Goal: Task Accomplishment & Management: Manage account settings

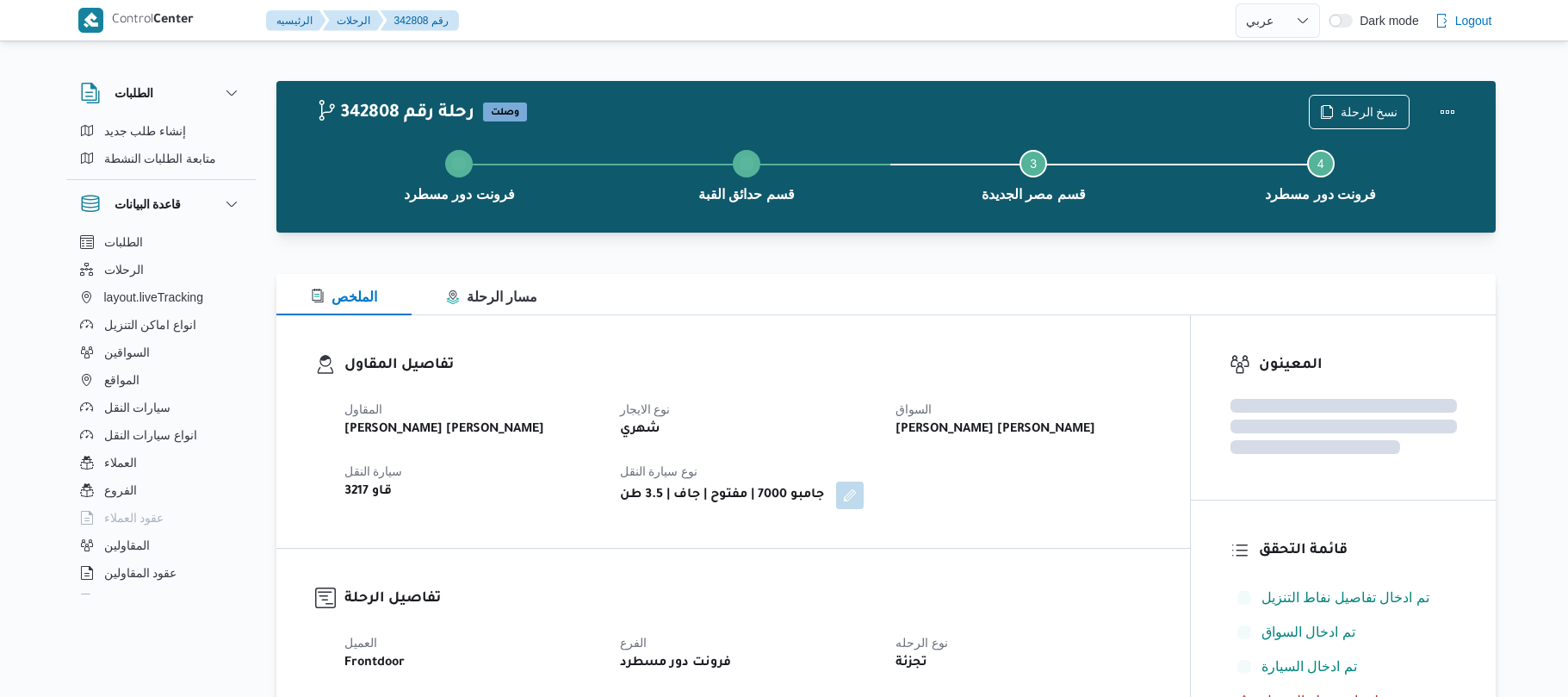
select select "ar"
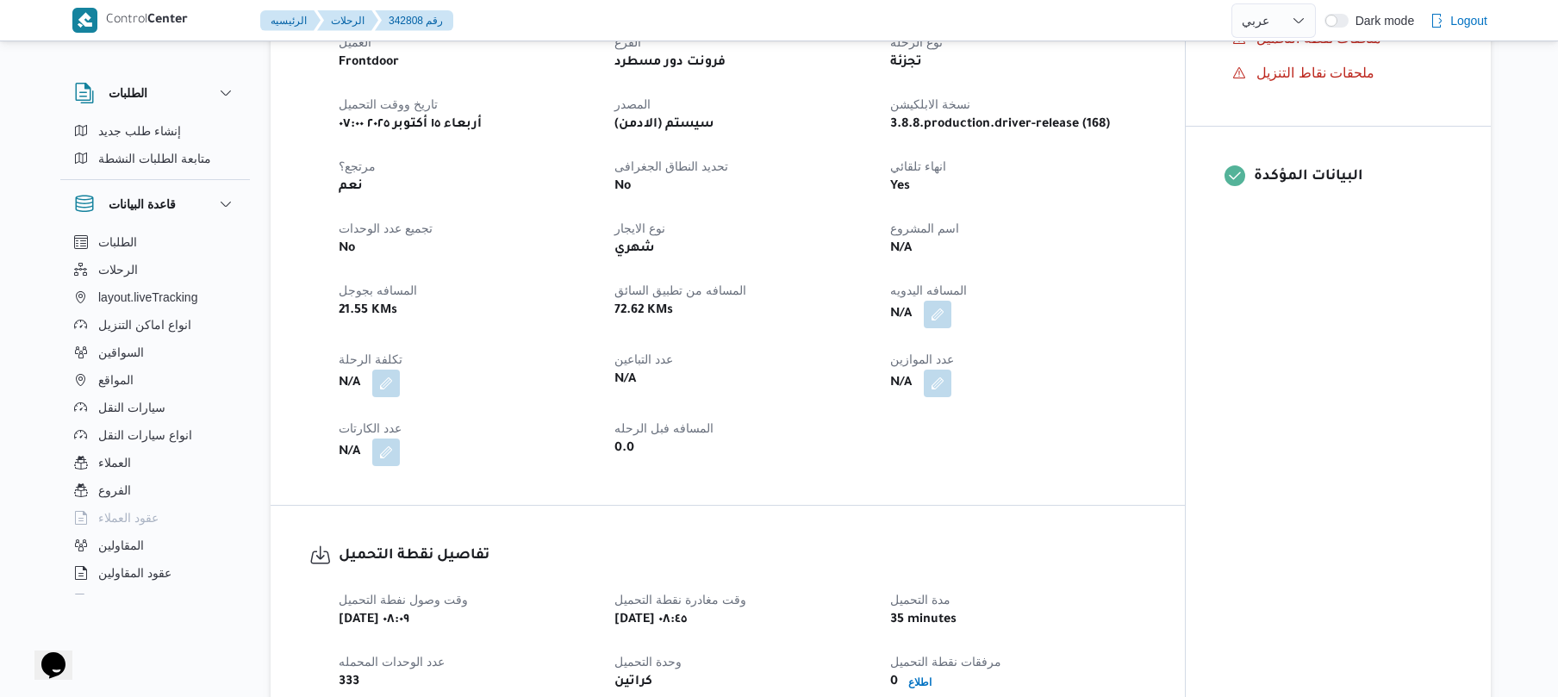
scroll to position [735, 0]
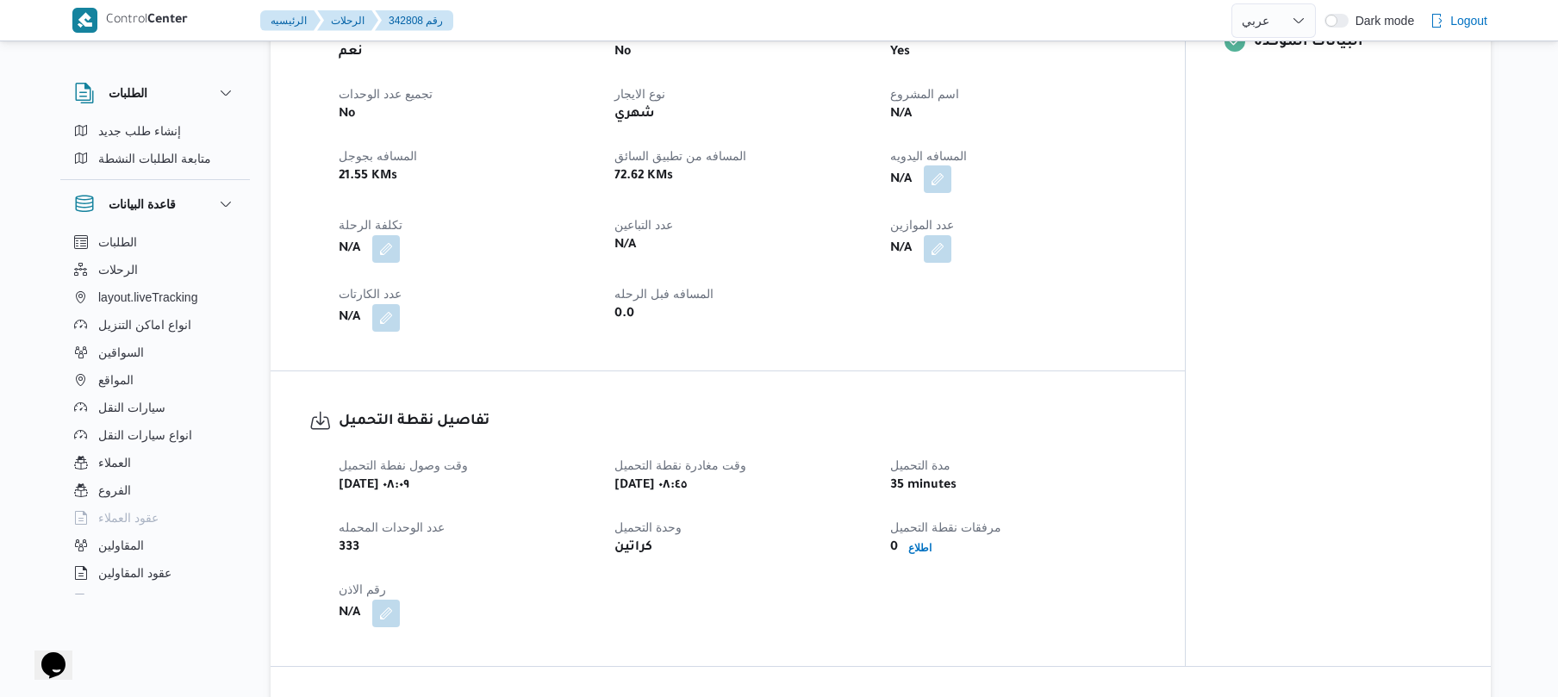
click at [936, 176] on button "button" at bounding box center [938, 179] width 28 height 28
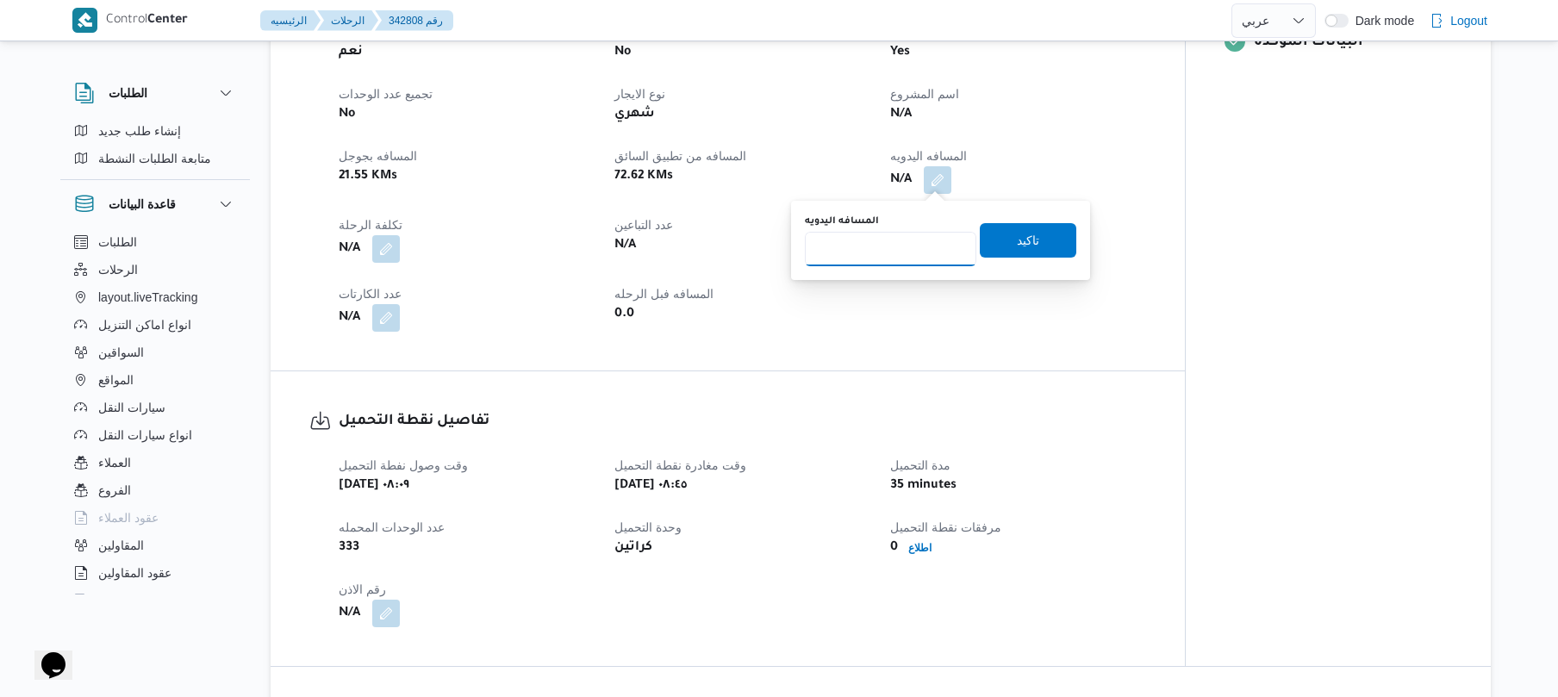
click at [886, 250] on input "المسافه اليدويه" at bounding box center [890, 249] width 171 height 34
type input "4"
type input "40"
click at [1017, 243] on span "تاكيد" at bounding box center [1028, 239] width 22 height 21
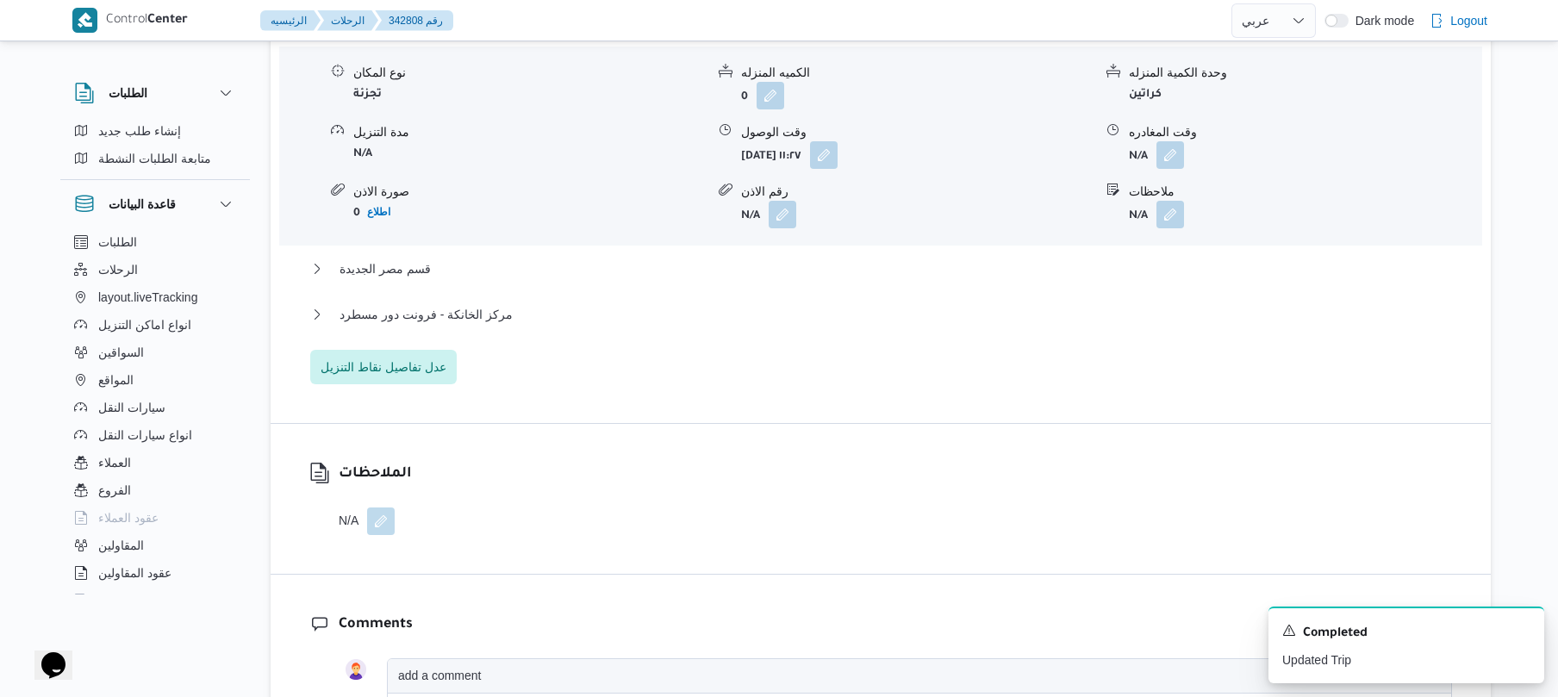
scroll to position [1475, 0]
click at [838, 153] on button "button" at bounding box center [824, 151] width 28 height 28
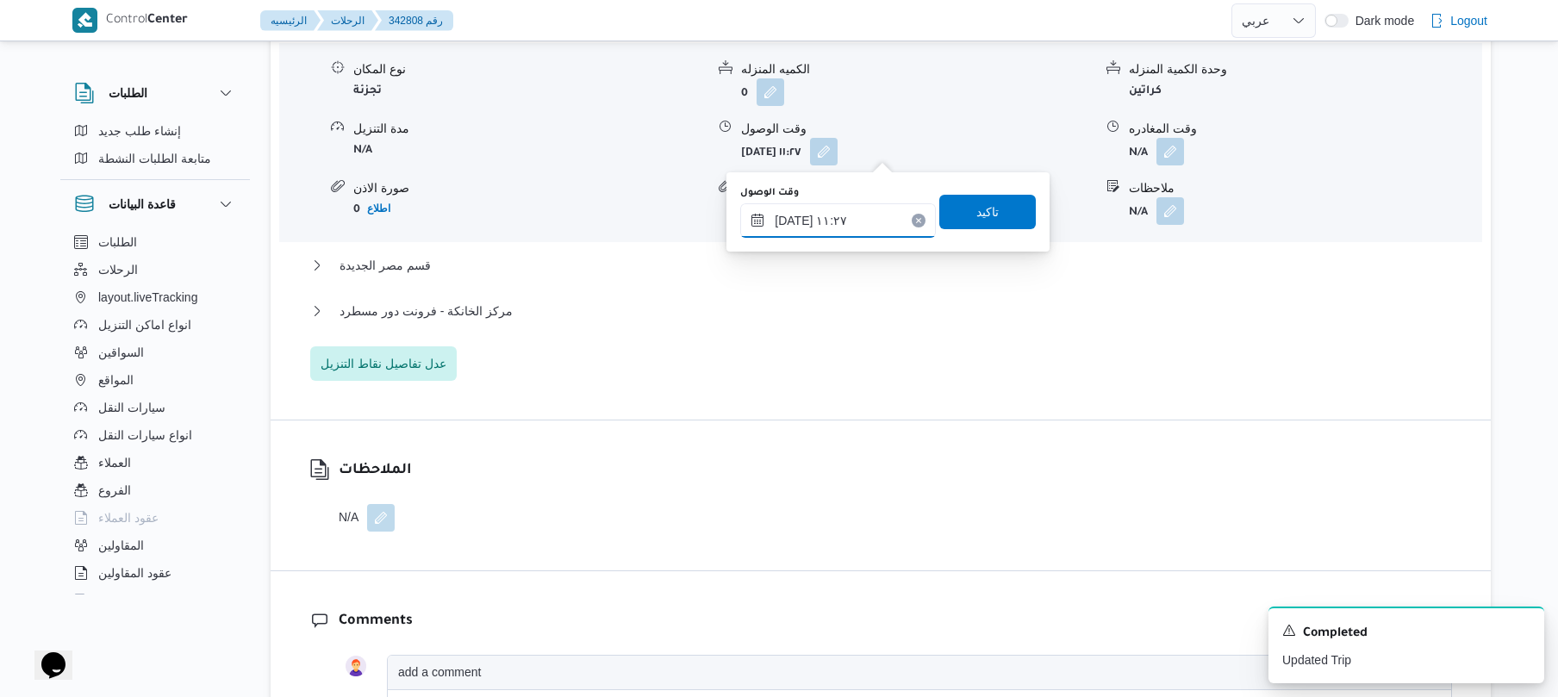
click at [839, 226] on input "١٥/١٠/٢٠٢٥ ١١:٢٧" at bounding box center [838, 220] width 196 height 34
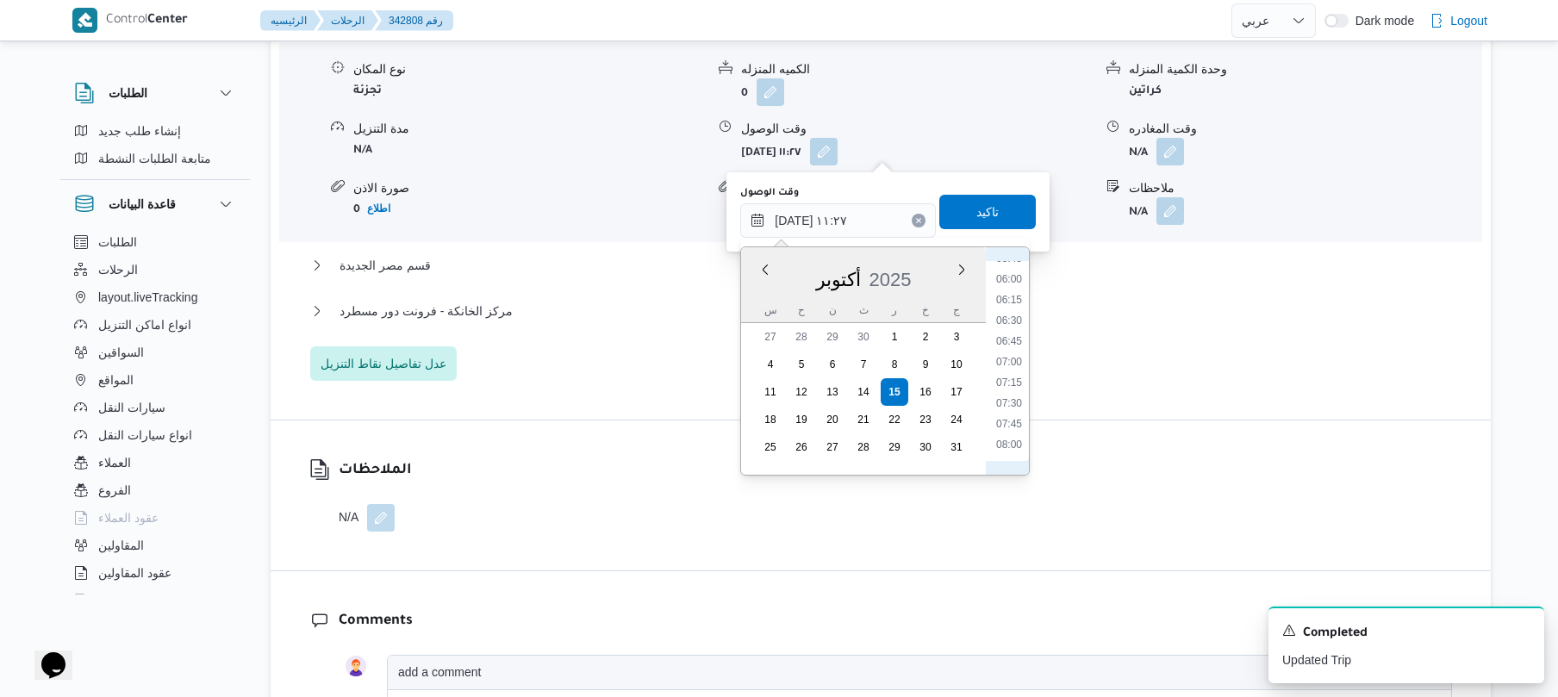
scroll to position [657, 0]
click at [1008, 380] on li "09:15" at bounding box center [1009, 378] width 40 height 17
type input "١٥/١٠/٢٠٢٥ ٠٩:١٥"
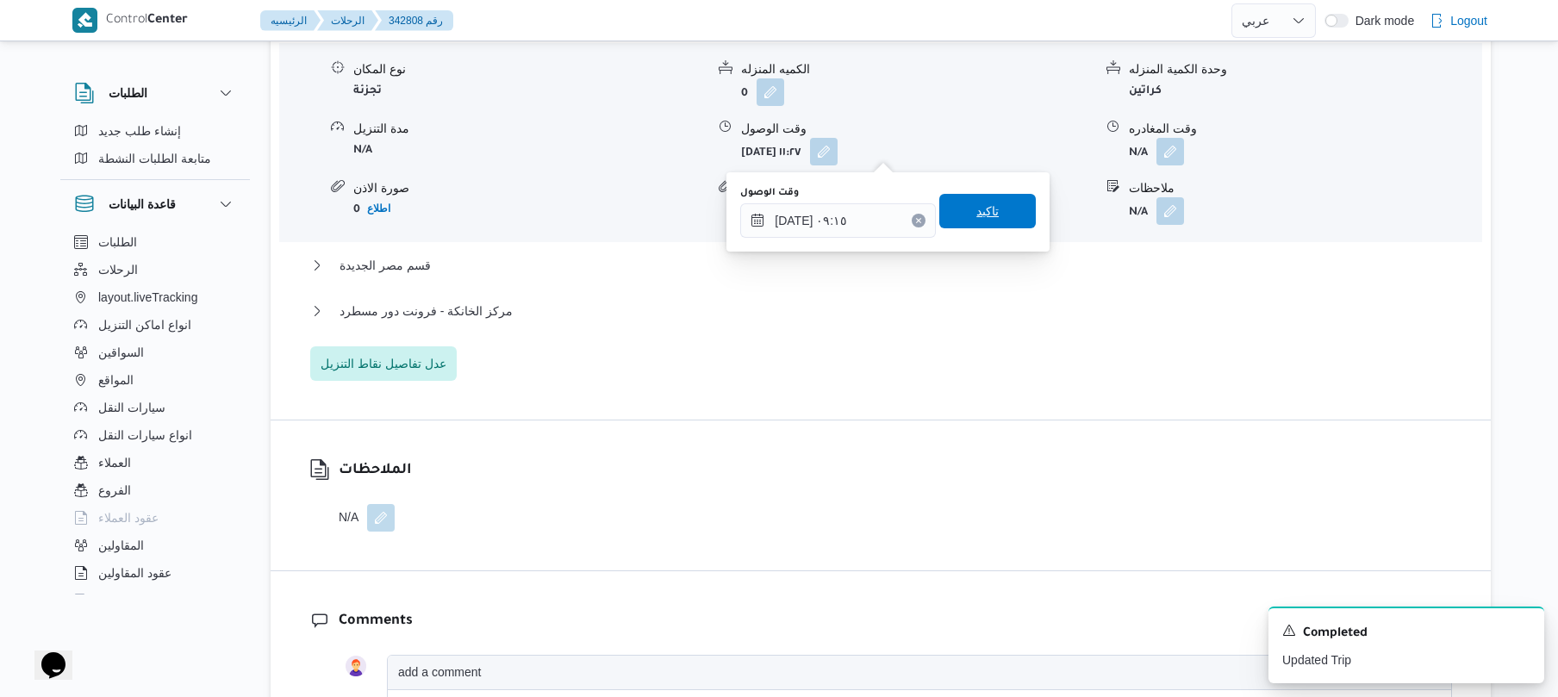
click at [958, 200] on span "تاكيد" at bounding box center [987, 211] width 97 height 34
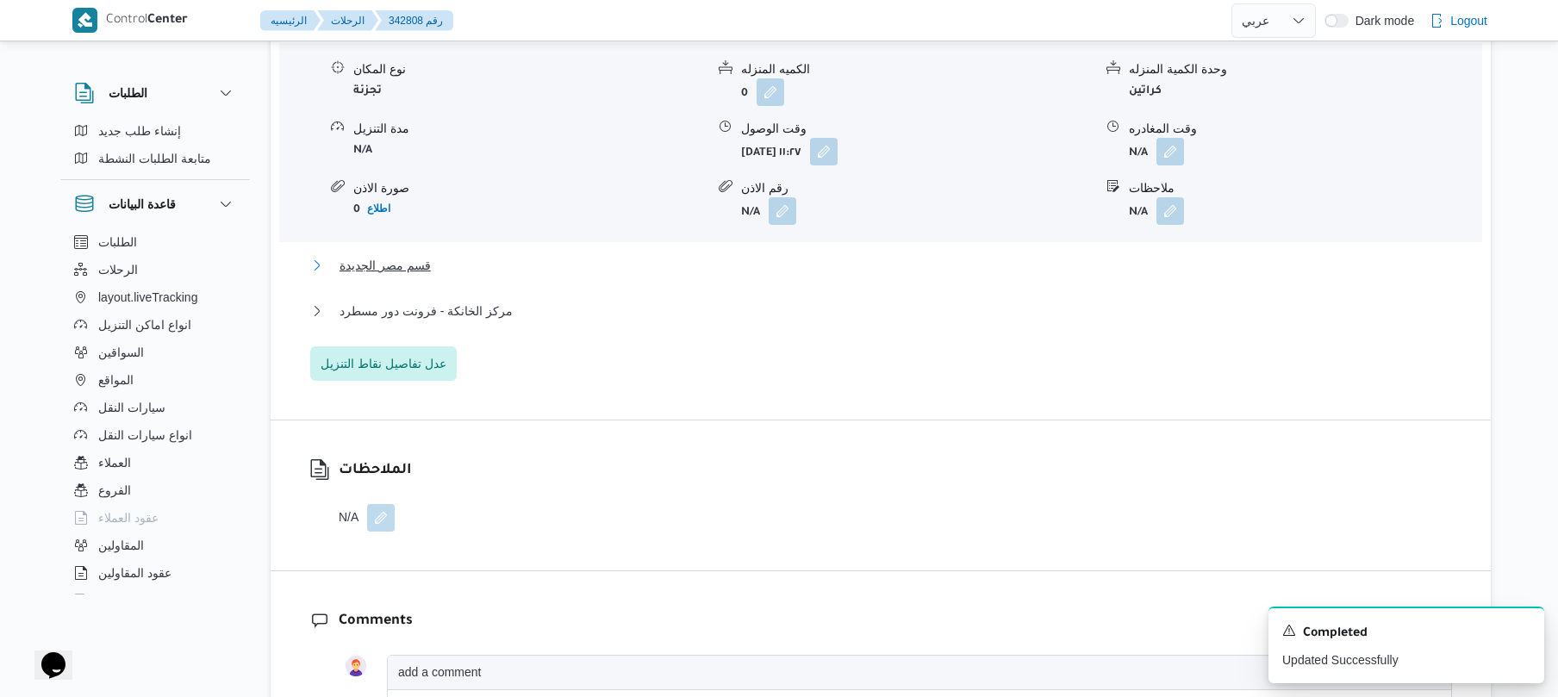
click at [907, 256] on button "قسم مصر الجديدة" at bounding box center [881, 265] width 1142 height 21
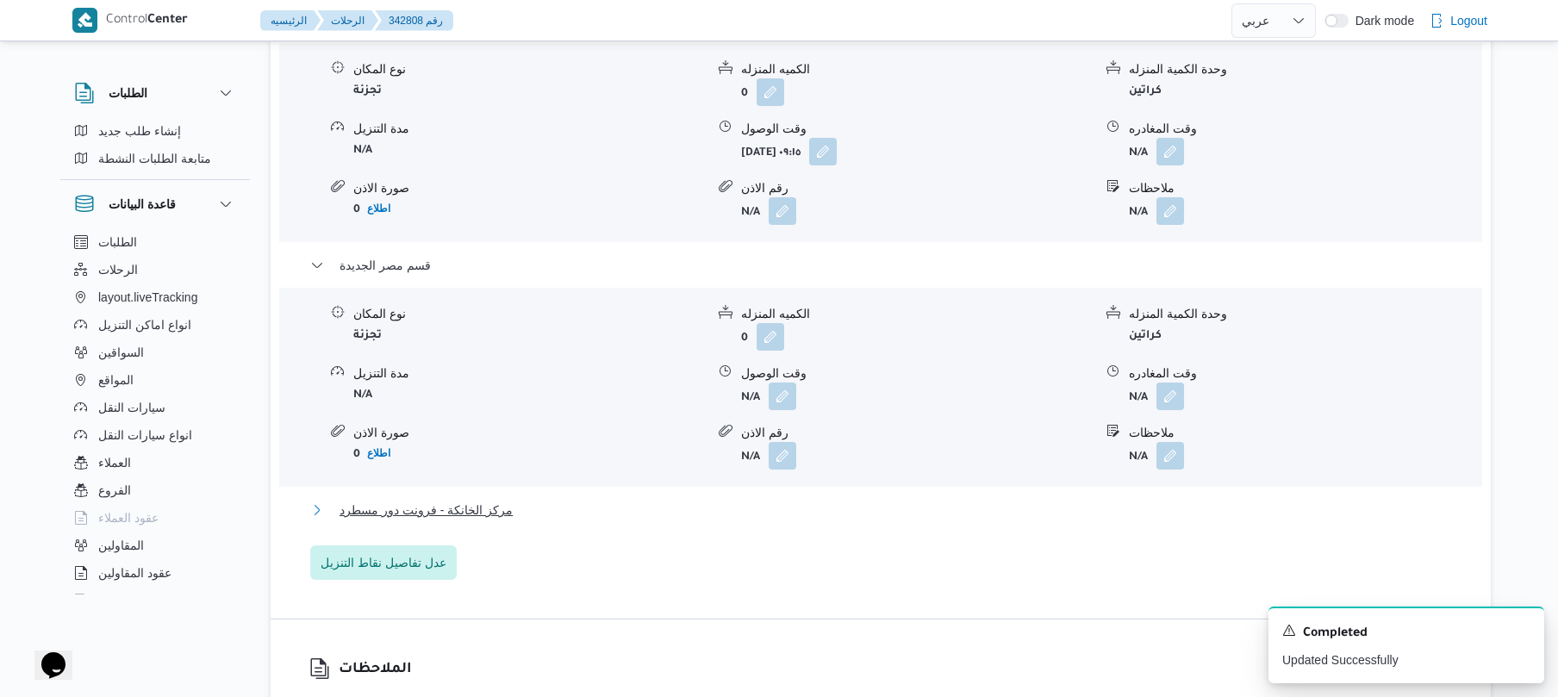
click at [657, 512] on button "مركز الخانكة - فرونت دور مسطرد" at bounding box center [881, 510] width 1142 height 21
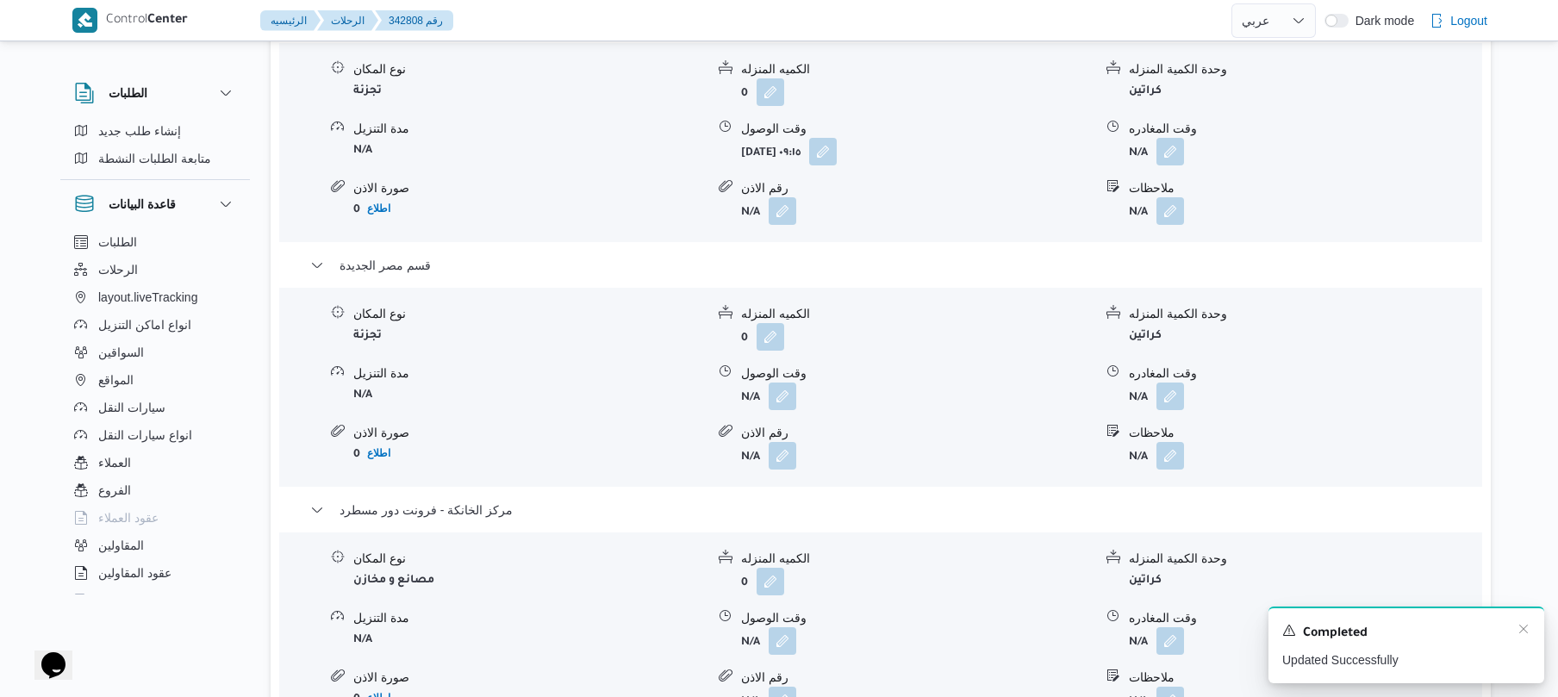
click at [1515, 632] on div "Completed" at bounding box center [1406, 633] width 248 height 22
click at [1520, 632] on icon "Dismiss toast" at bounding box center [1524, 629] width 14 height 14
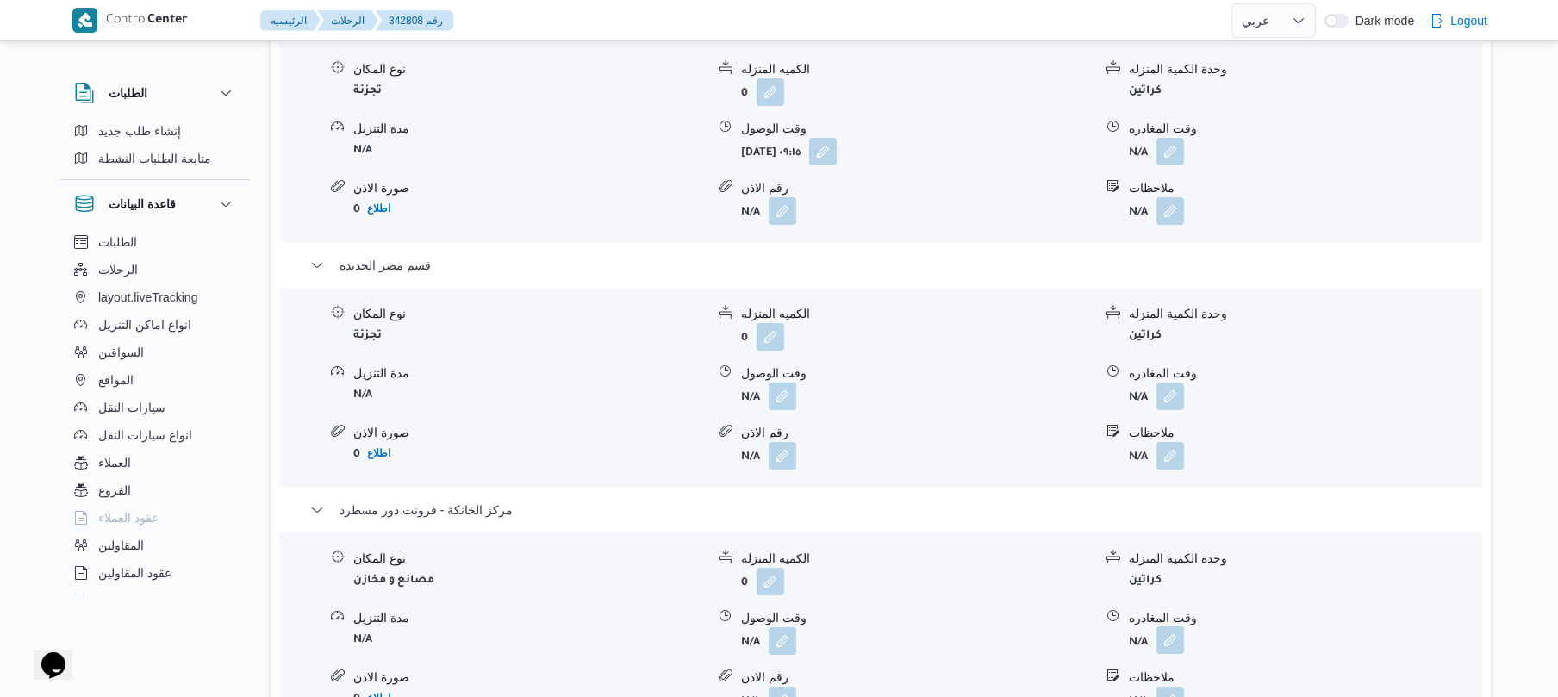
click at [1175, 649] on button "button" at bounding box center [1170, 640] width 28 height 28
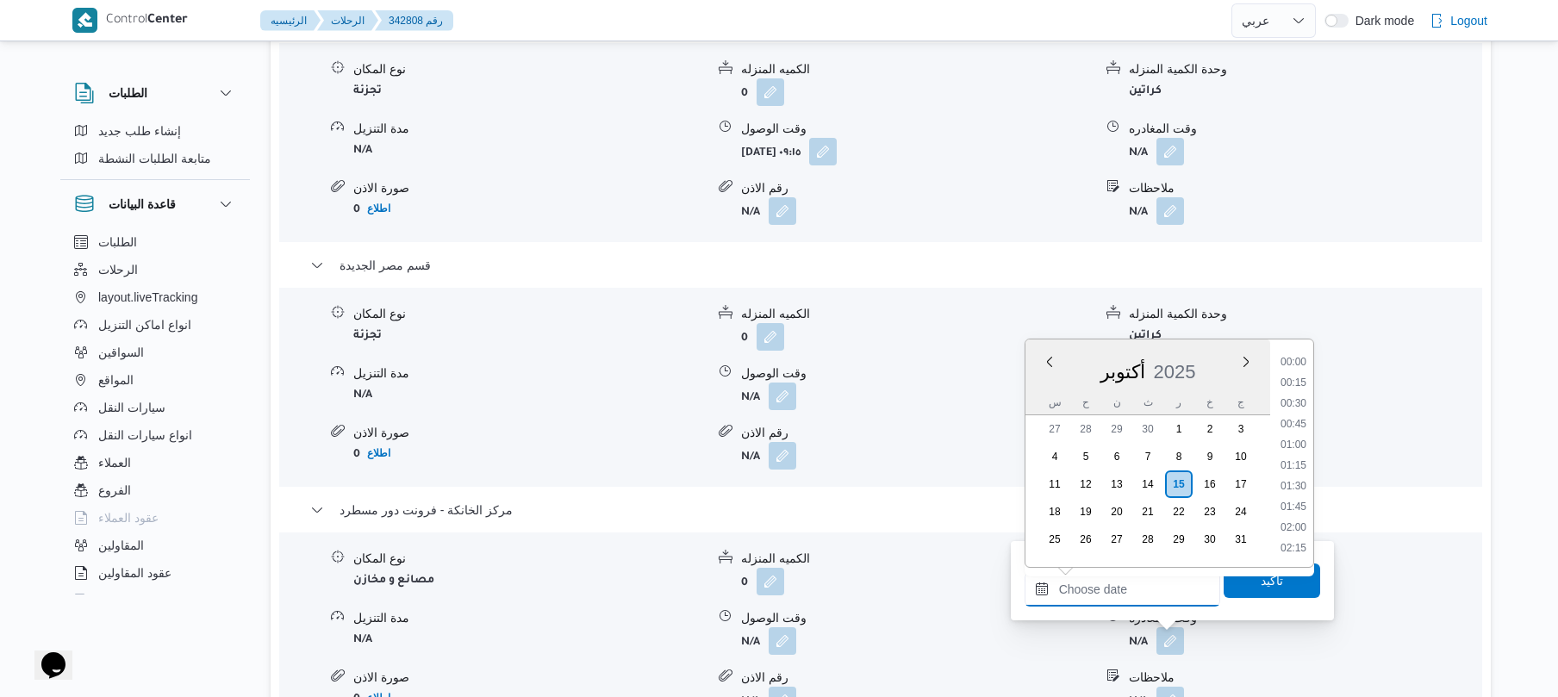
click at [1167, 588] on input "وقت المغادره" at bounding box center [1123, 589] width 196 height 34
drag, startPoint x: 1294, startPoint y: 425, endPoint x: 1294, endPoint y: 439, distance: 14.6
click at [1294, 425] on li "19:00" at bounding box center [1294, 422] width 40 height 17
type input "١٥/١٠/٢٠٢٥ ١٩:٠٠"
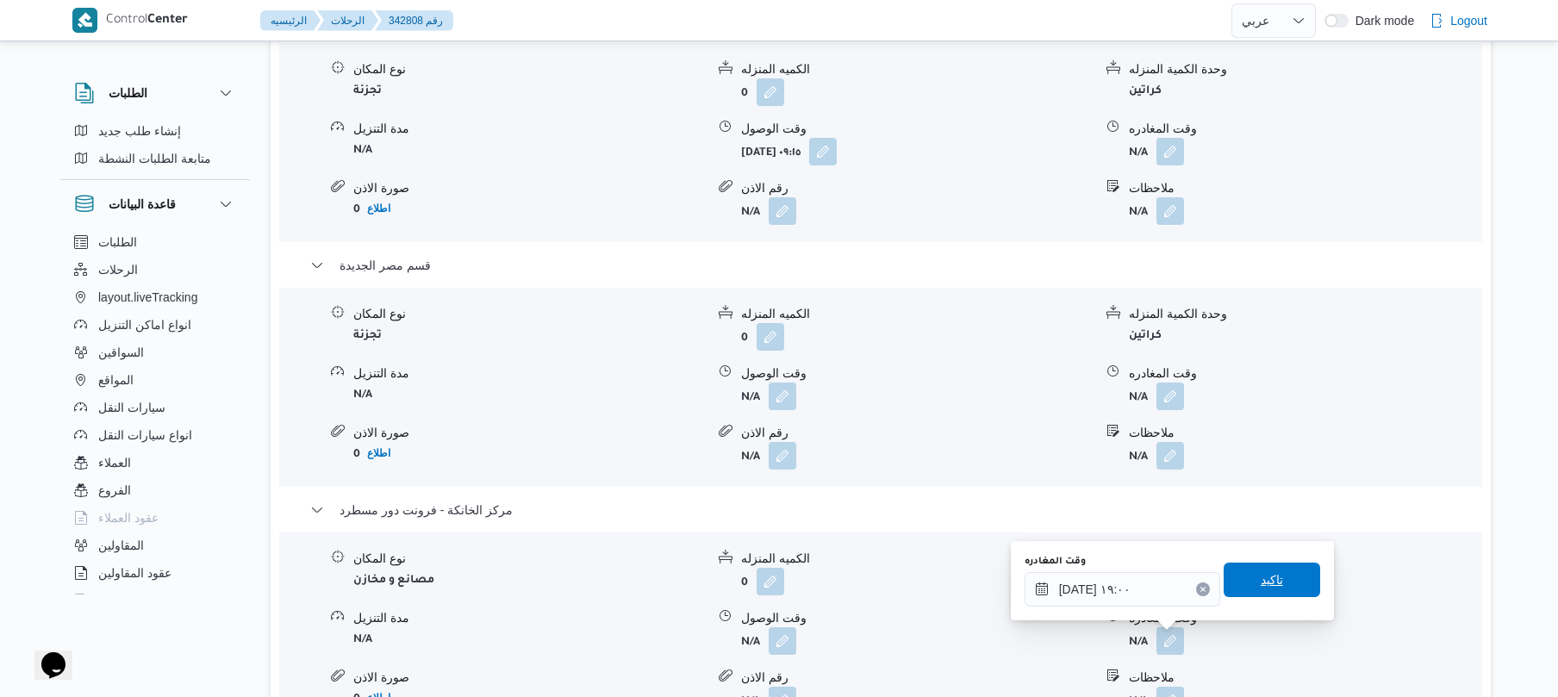
click at [1261, 582] on span "تاكيد" at bounding box center [1272, 580] width 22 height 21
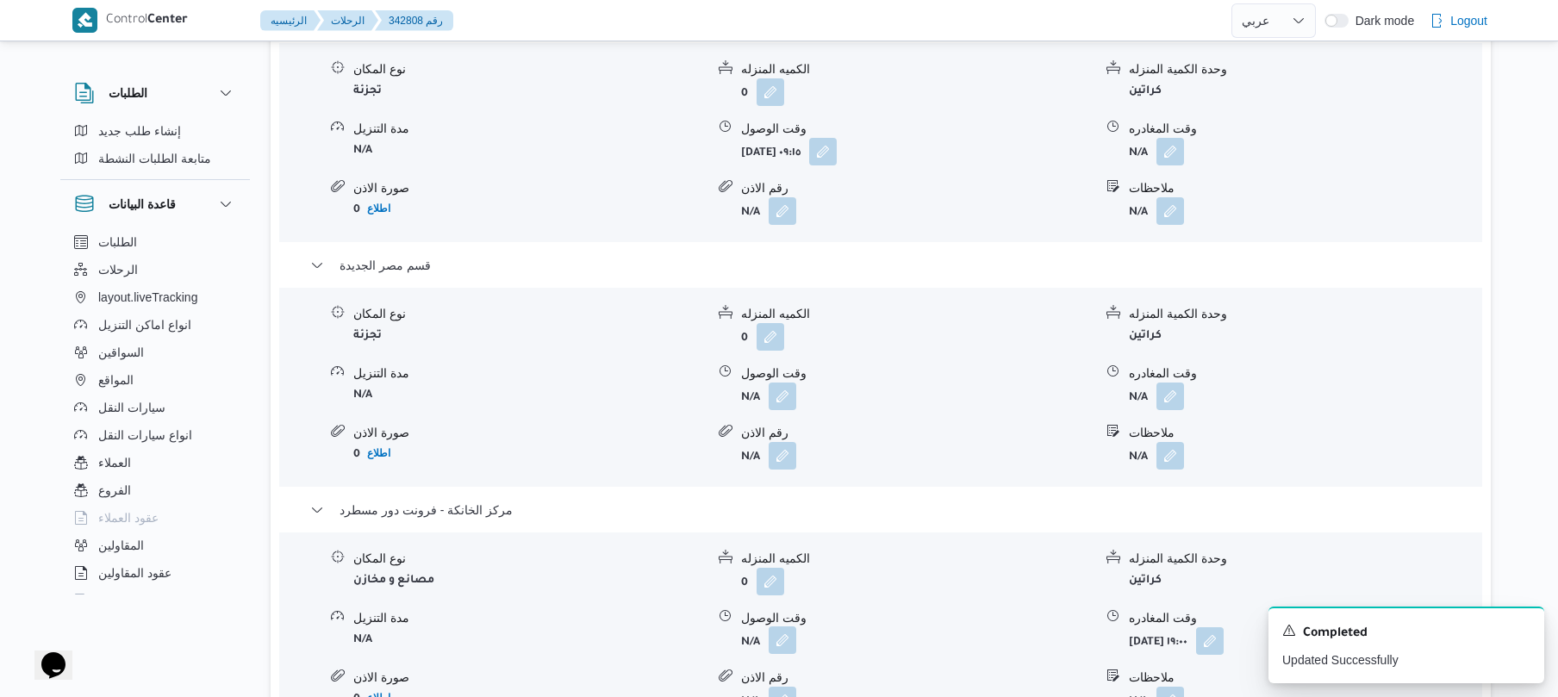
click at [786, 651] on button "button" at bounding box center [783, 640] width 28 height 28
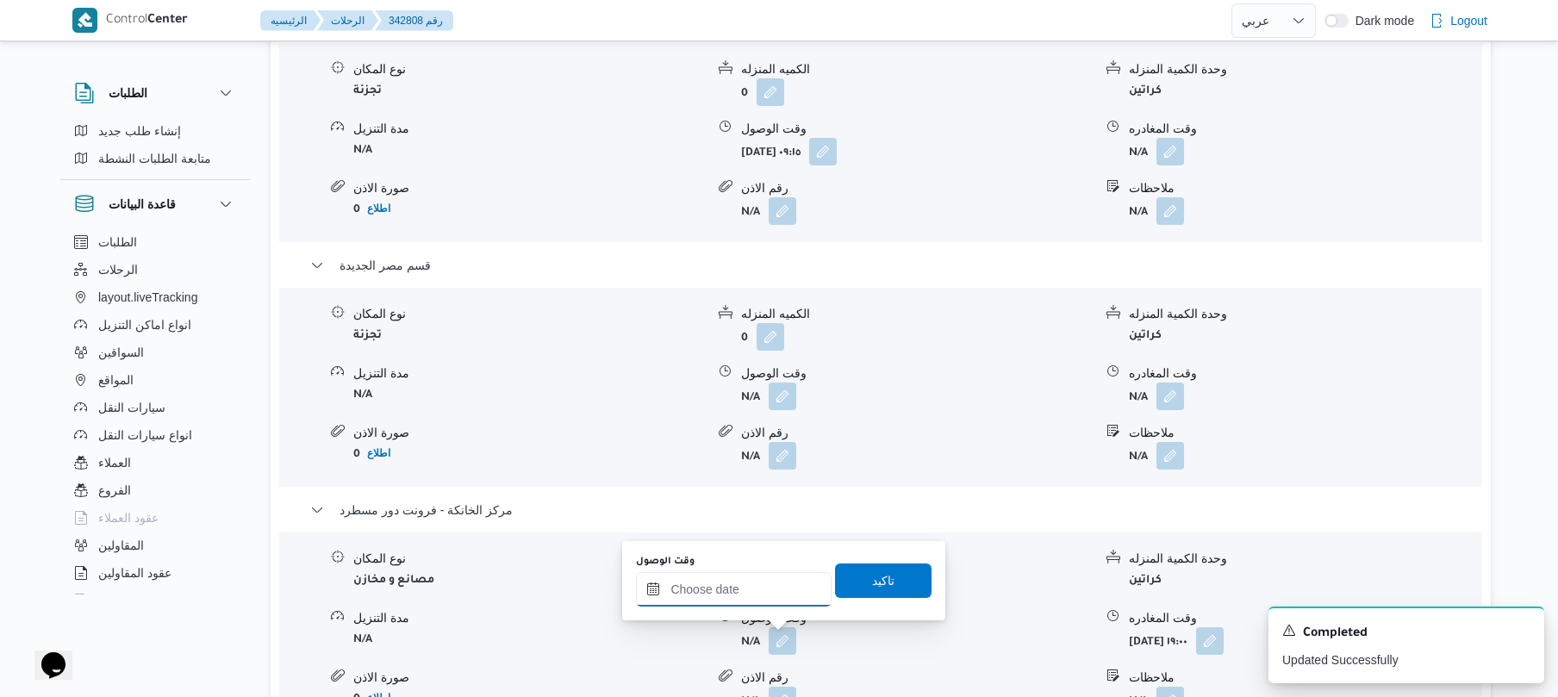
click at [787, 588] on input "وقت الوصول" at bounding box center [734, 589] width 196 height 34
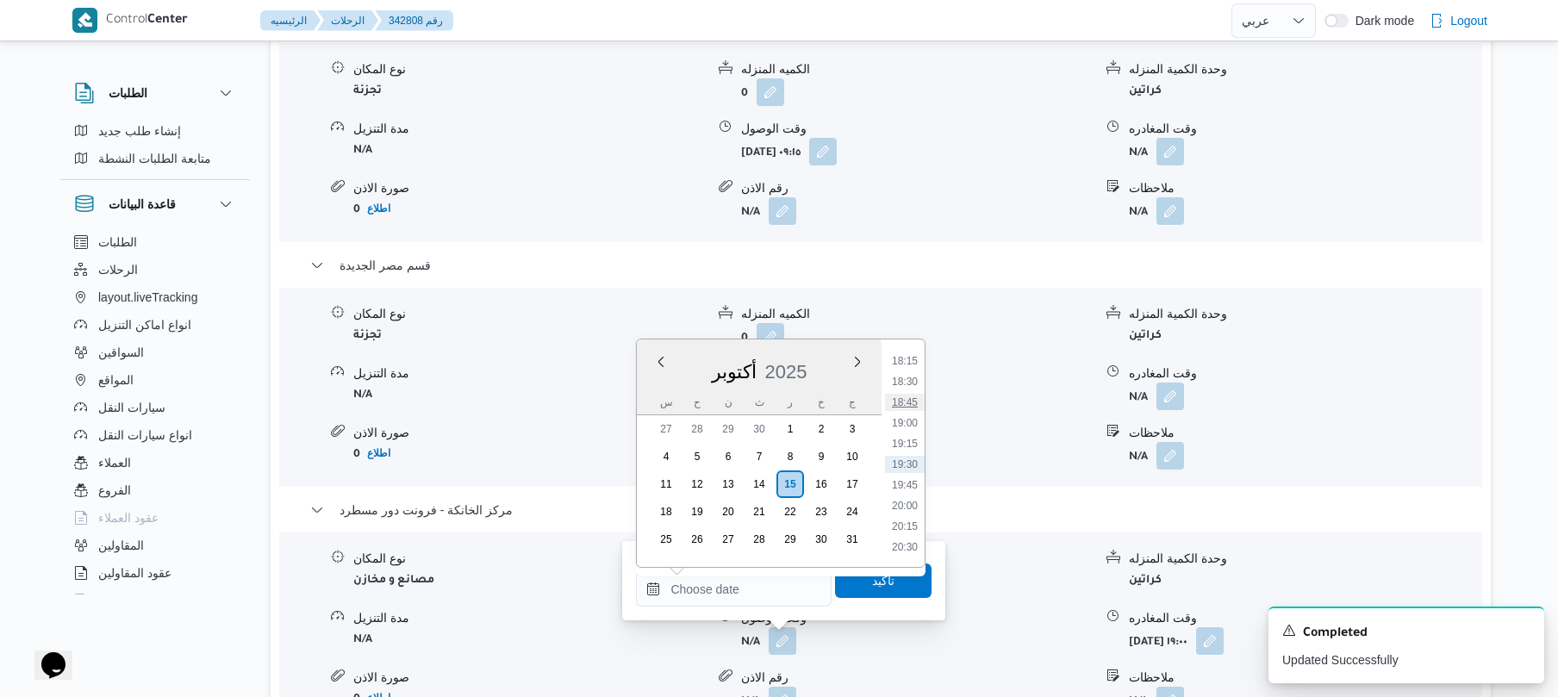
click at [910, 404] on li "18:45" at bounding box center [905, 402] width 40 height 17
type input "١٥/١٠/٢٠٢٥ ١٨:٤٥"
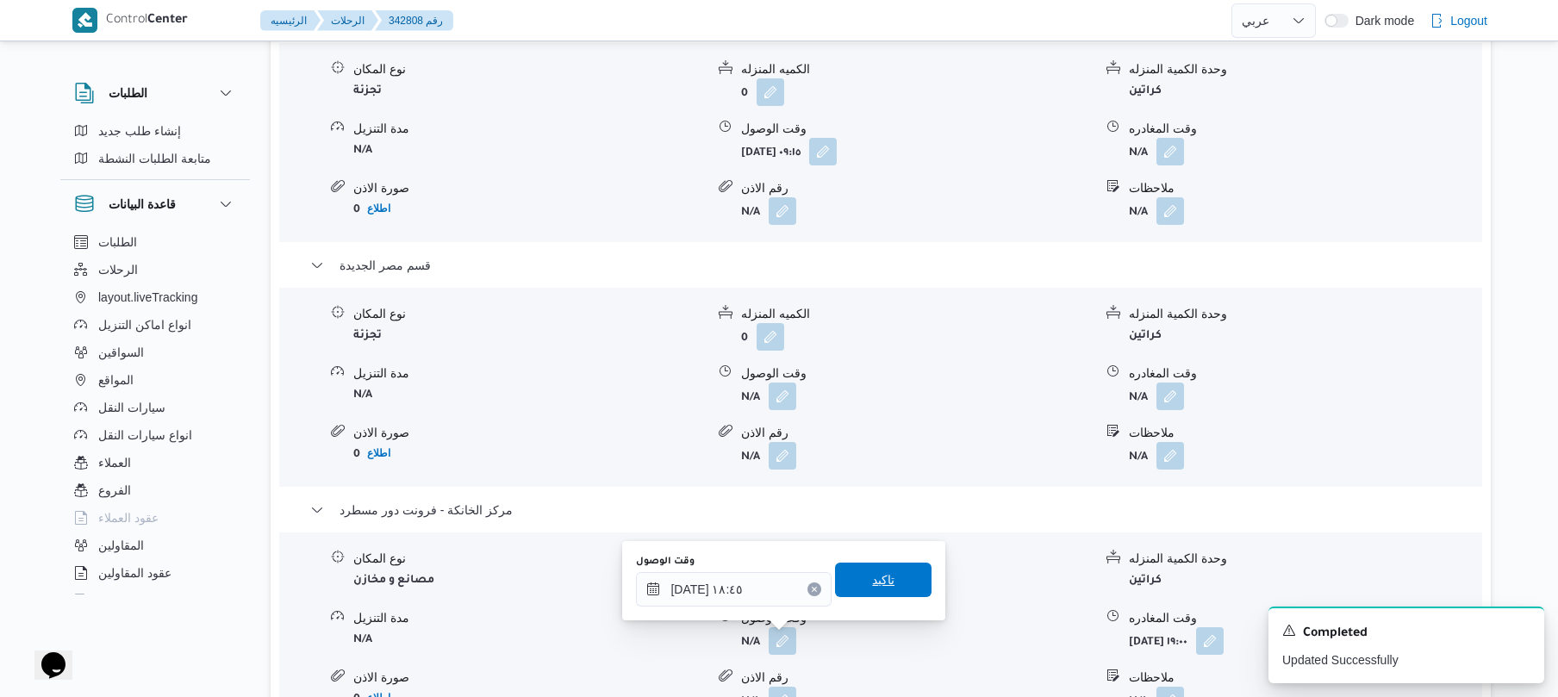
click at [897, 588] on span "تاكيد" at bounding box center [883, 580] width 97 height 34
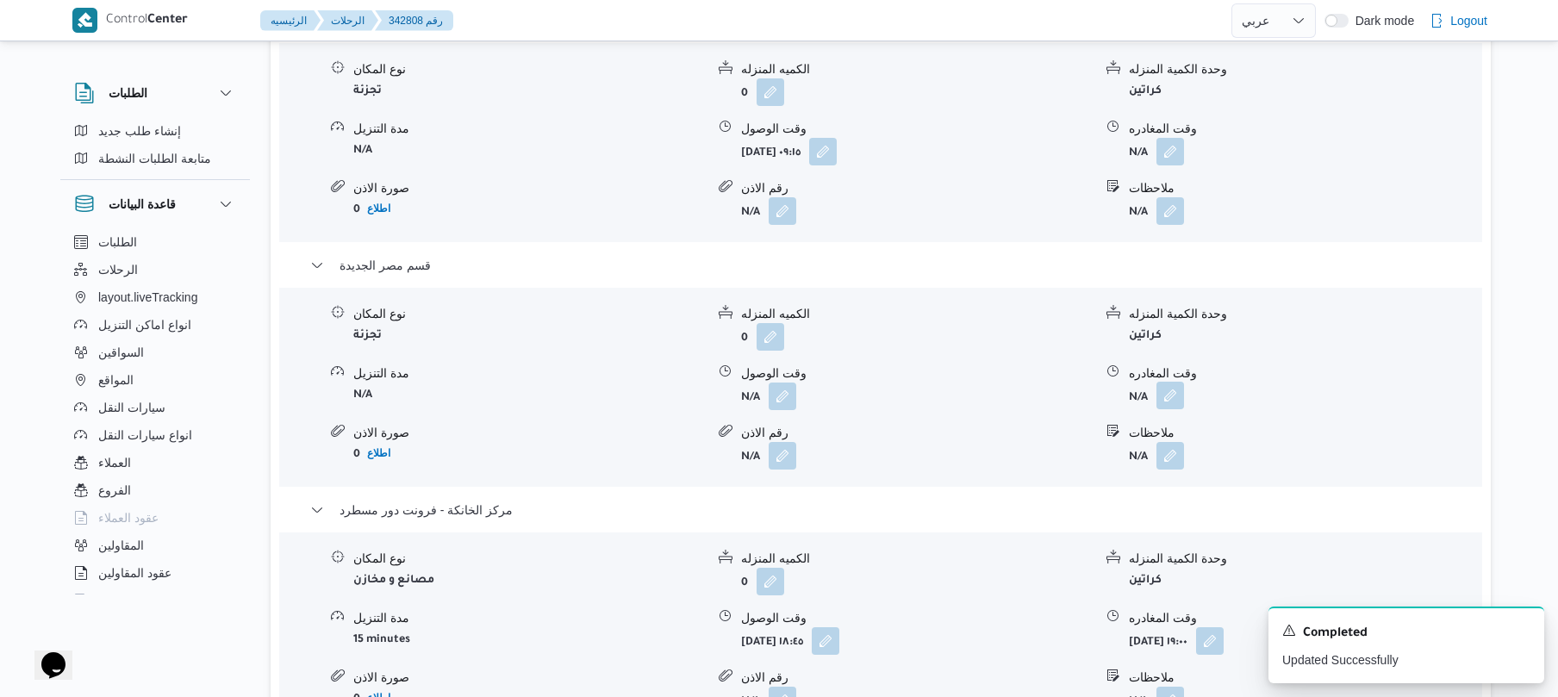
click at [1173, 397] on button "button" at bounding box center [1170, 396] width 28 height 28
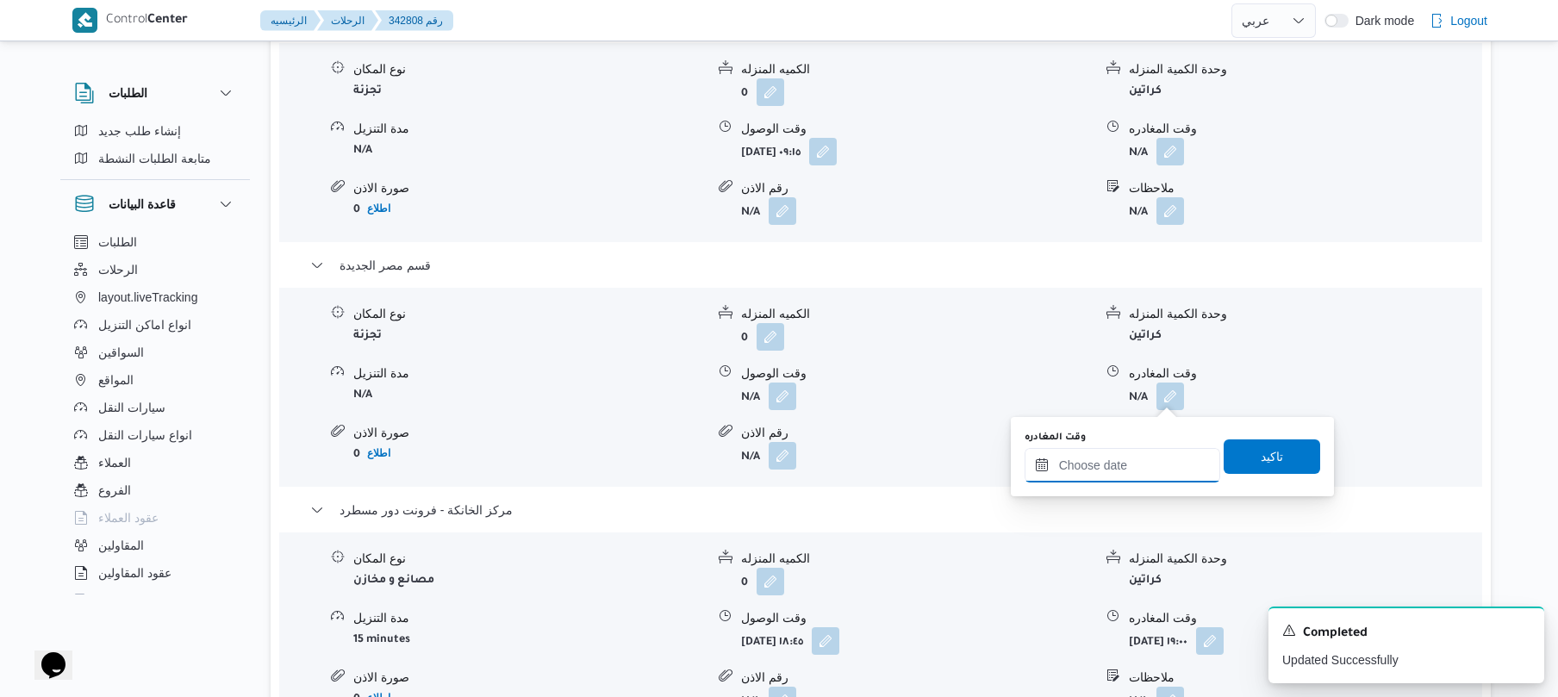
click at [1148, 470] on input "وقت المغادره" at bounding box center [1123, 465] width 196 height 34
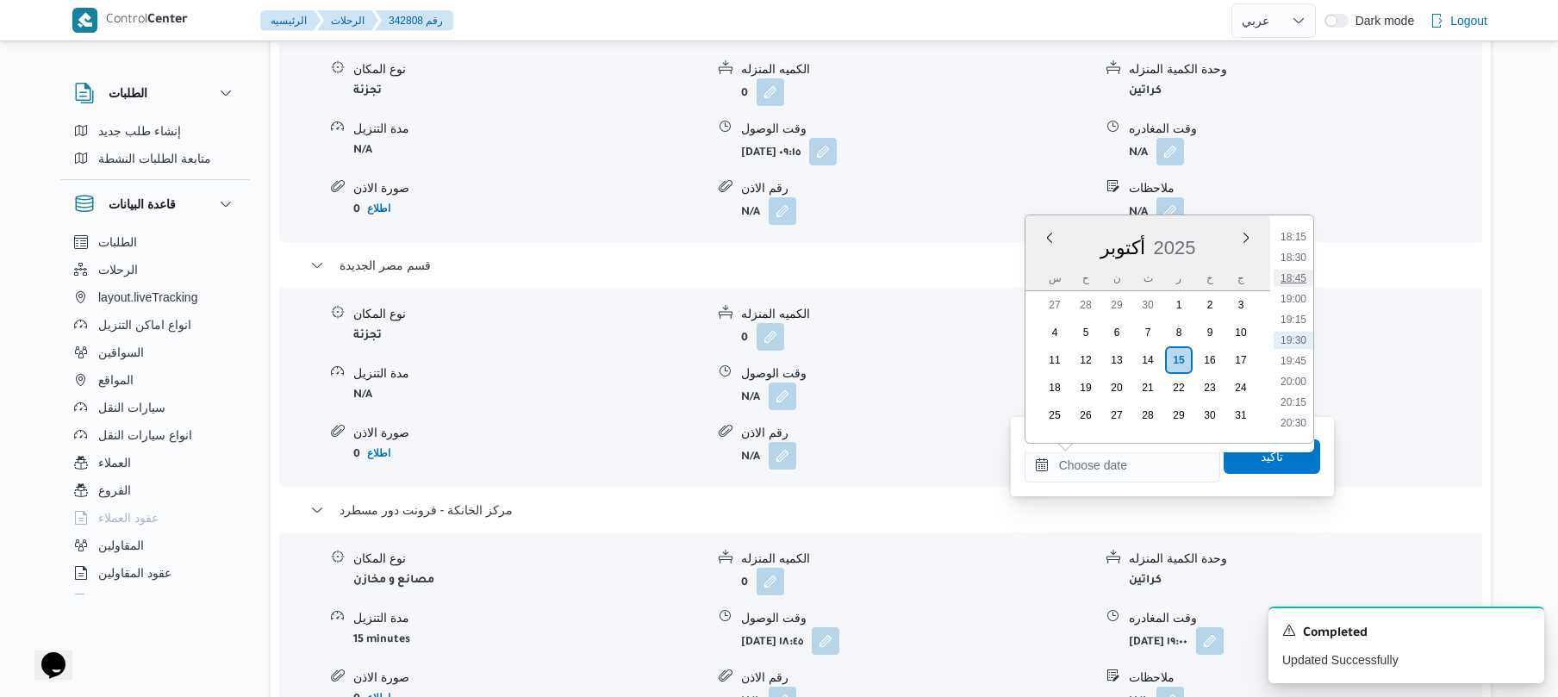
click at [1296, 279] on li "18:45" at bounding box center [1294, 278] width 40 height 17
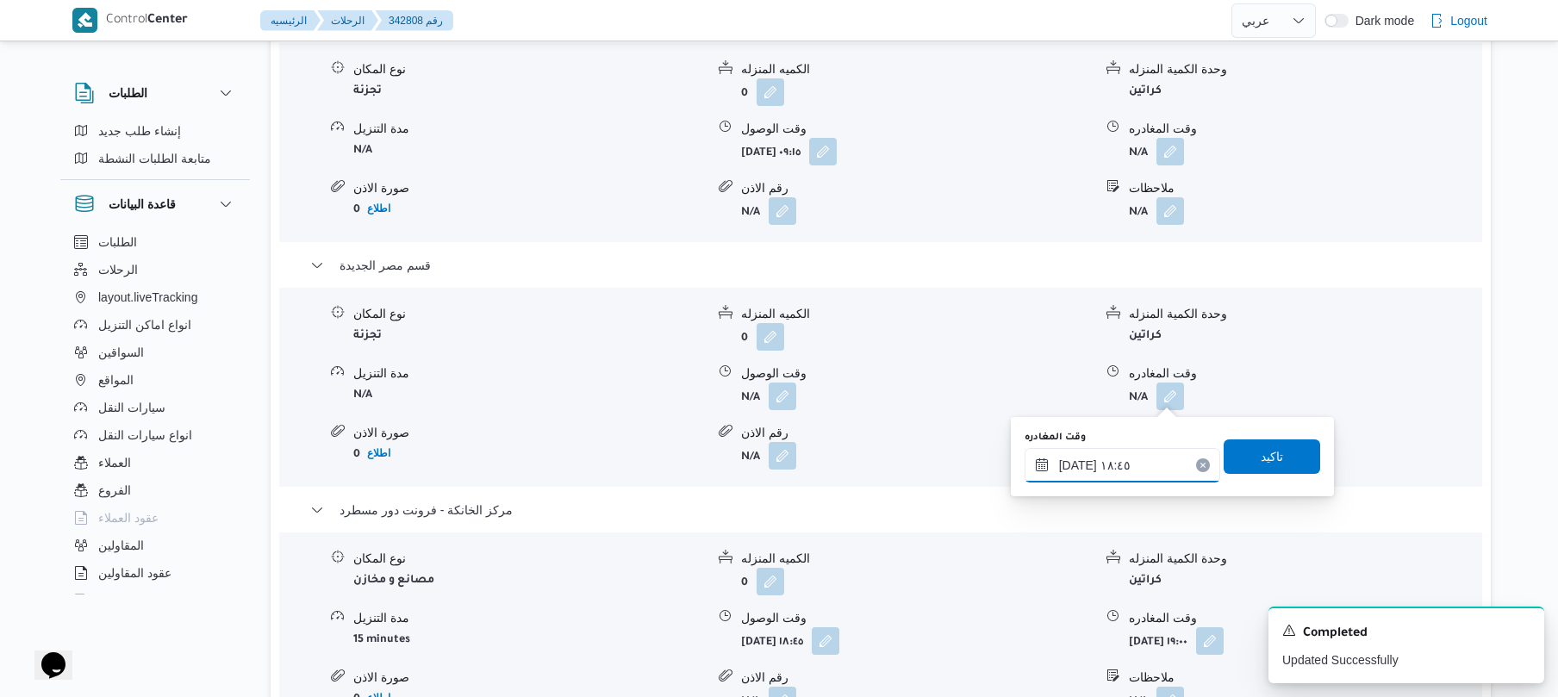
click at [1082, 458] on input "١٥/١٠/٢٠٢٥ ١٨:٤٥" at bounding box center [1123, 465] width 196 height 34
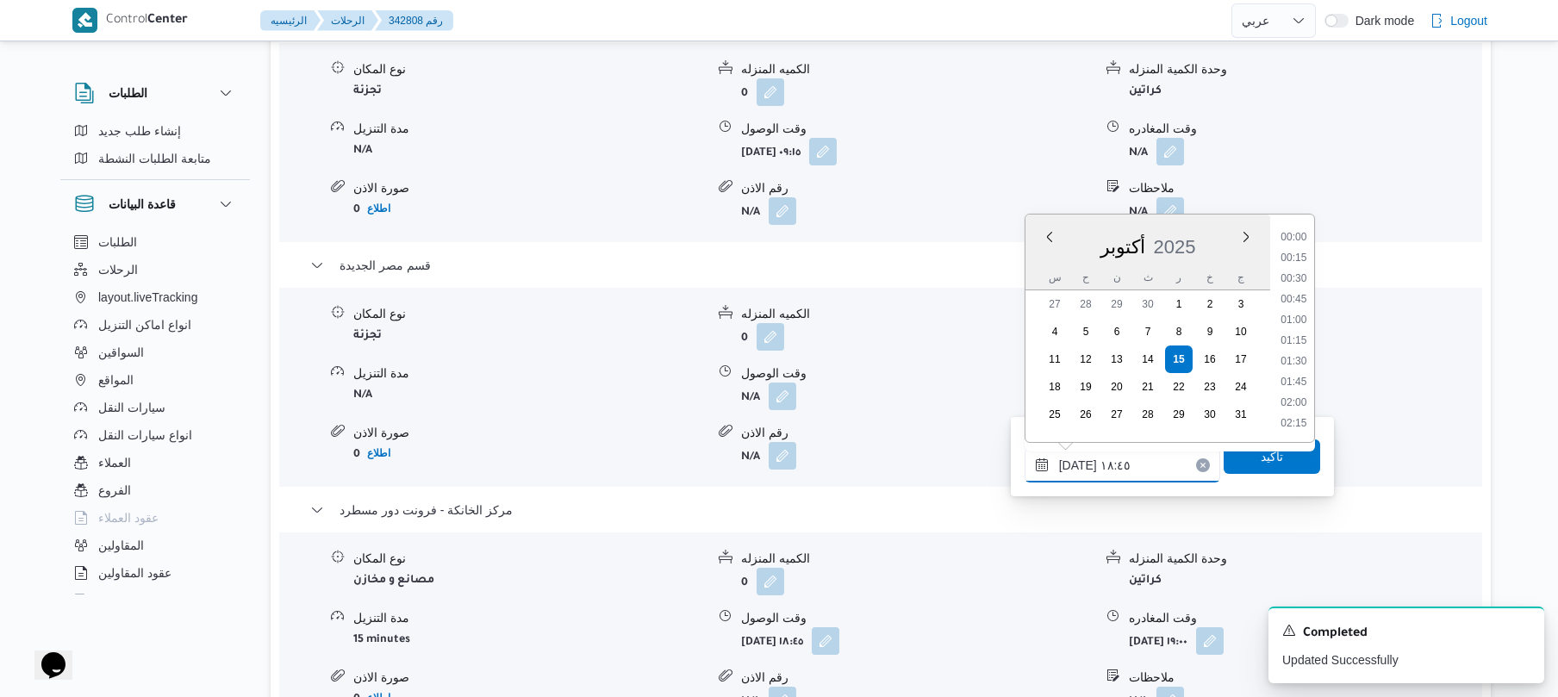
scroll to position [1448, 0]
type input "١٥/١٠/٢٠٢٥ ١٨:١٠"
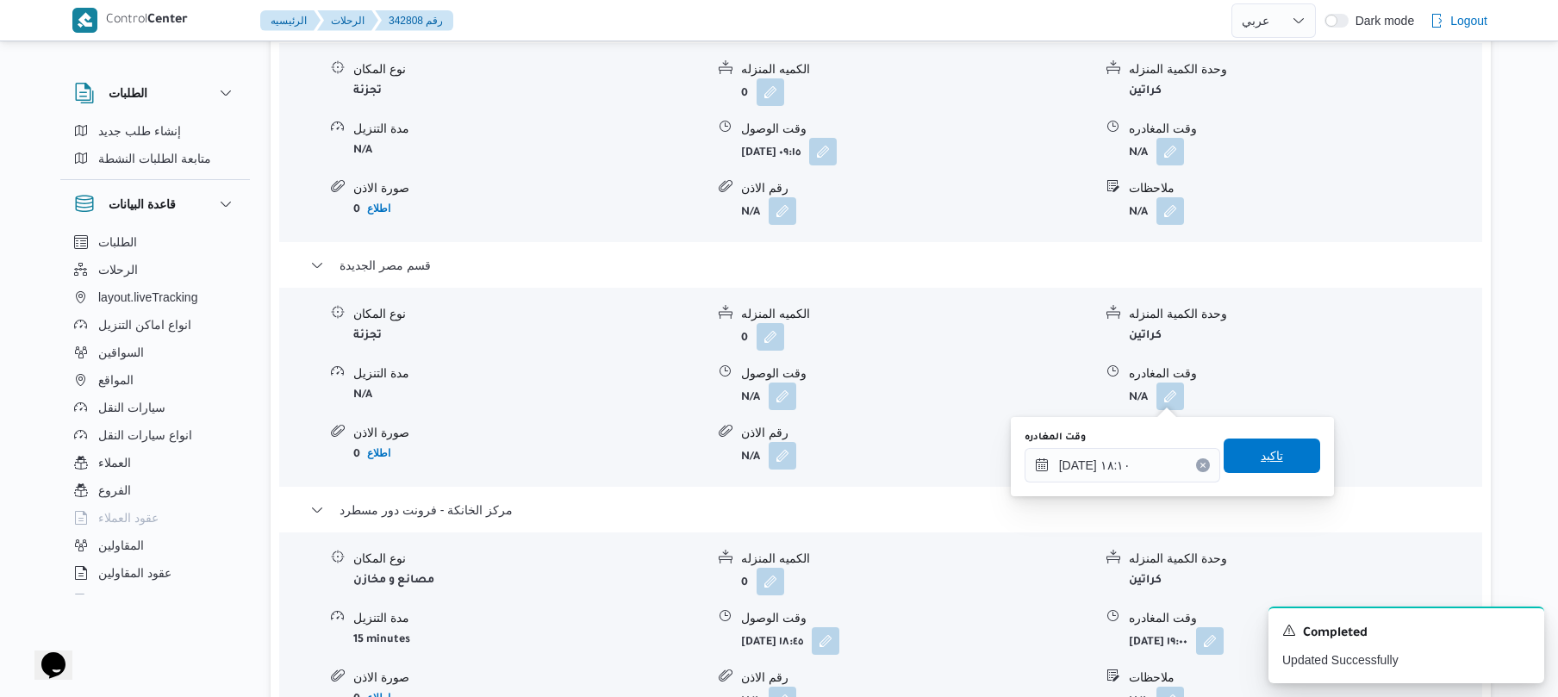
click at [1242, 457] on span "تاكيد" at bounding box center [1272, 456] width 97 height 34
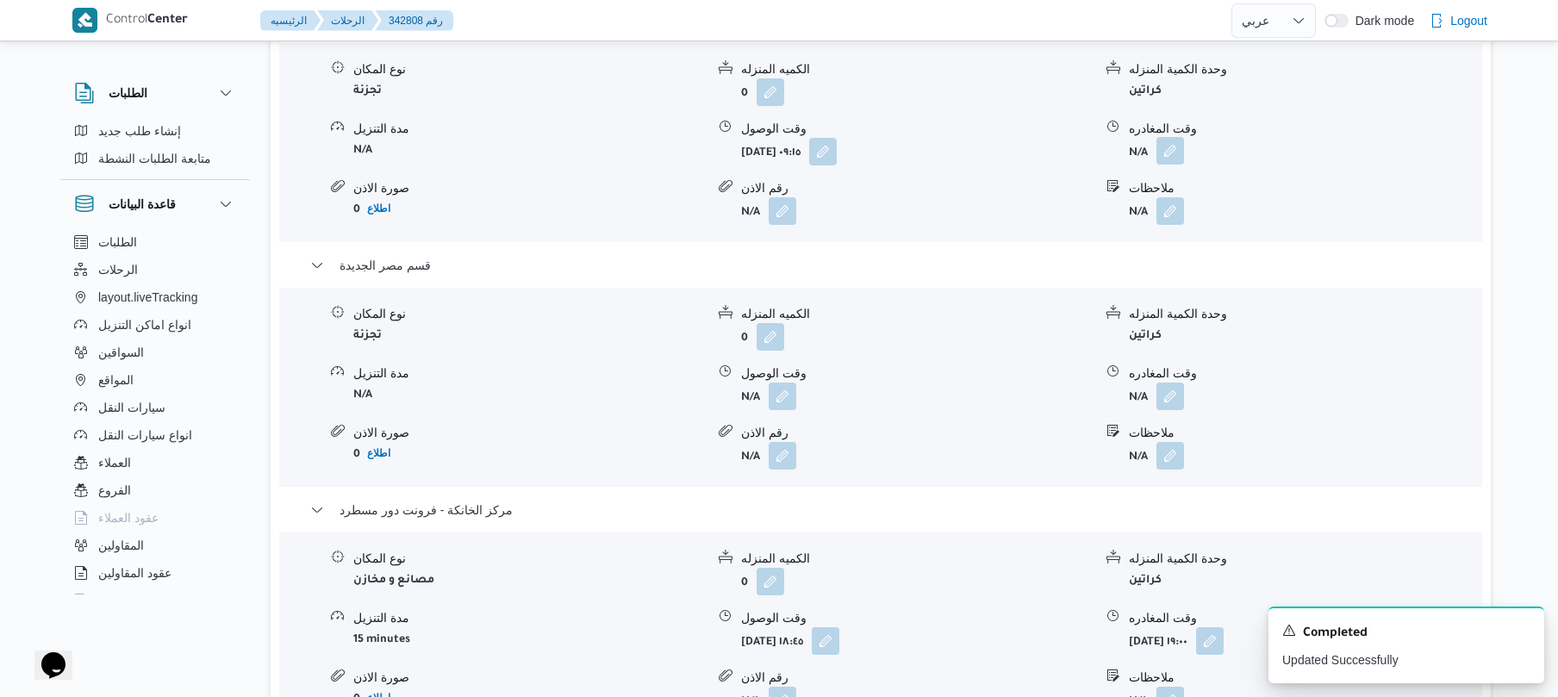
click at [1162, 138] on button "button" at bounding box center [1170, 151] width 28 height 28
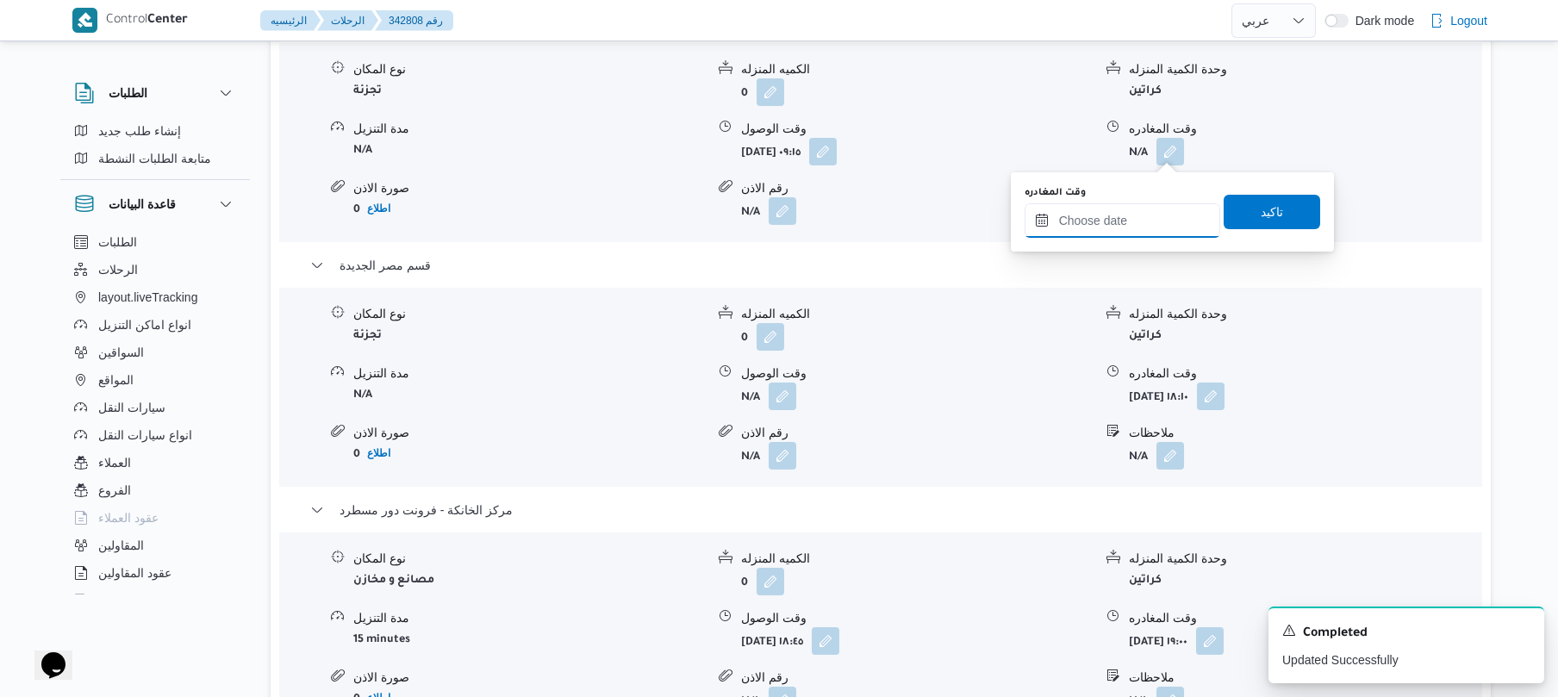
click at [1120, 232] on input "وقت المغادره" at bounding box center [1123, 220] width 196 height 34
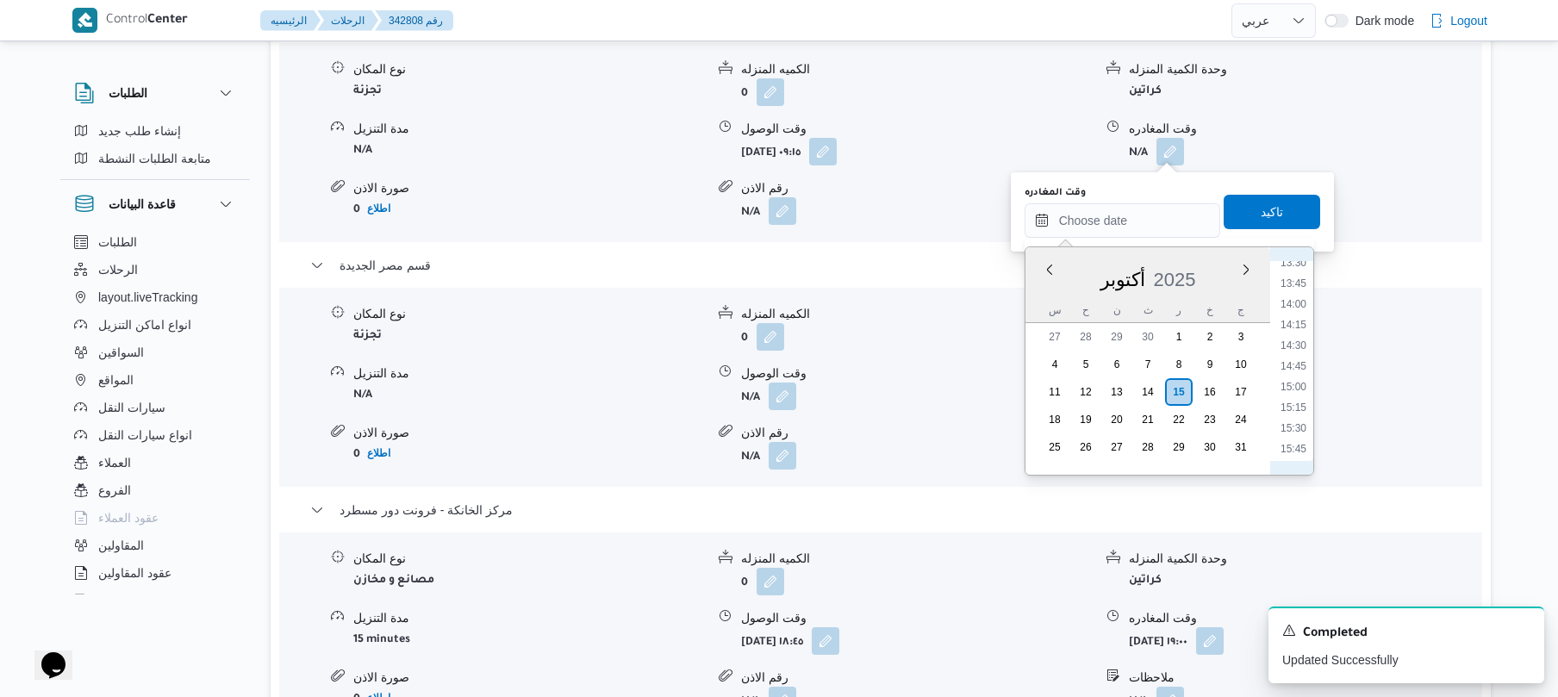
scroll to position [1004, 0]
click at [1293, 346] on li "13:00" at bounding box center [1294, 341] width 40 height 17
type input "١٥/١٠/٢٠٢٥ ١٣:٠٠"
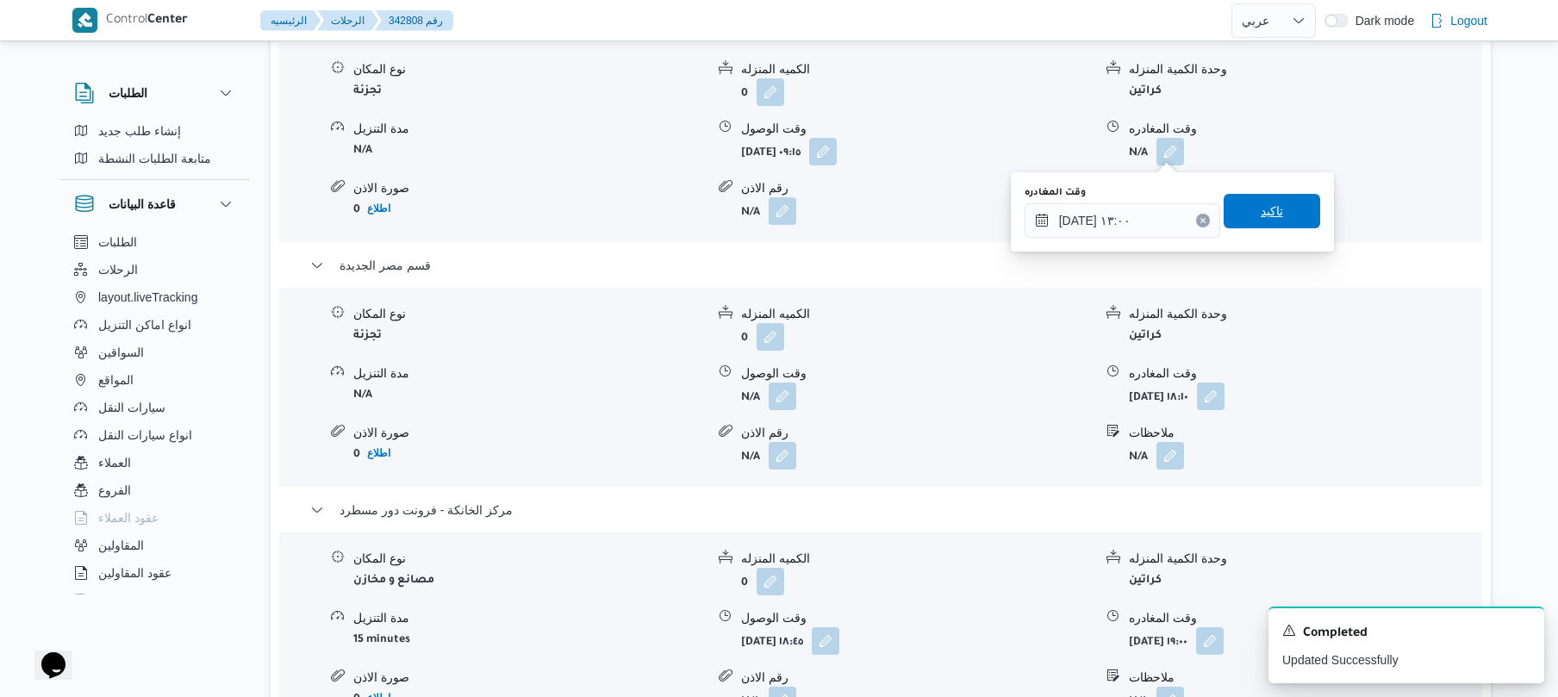
click at [1239, 204] on span "تاكيد" at bounding box center [1272, 211] width 97 height 34
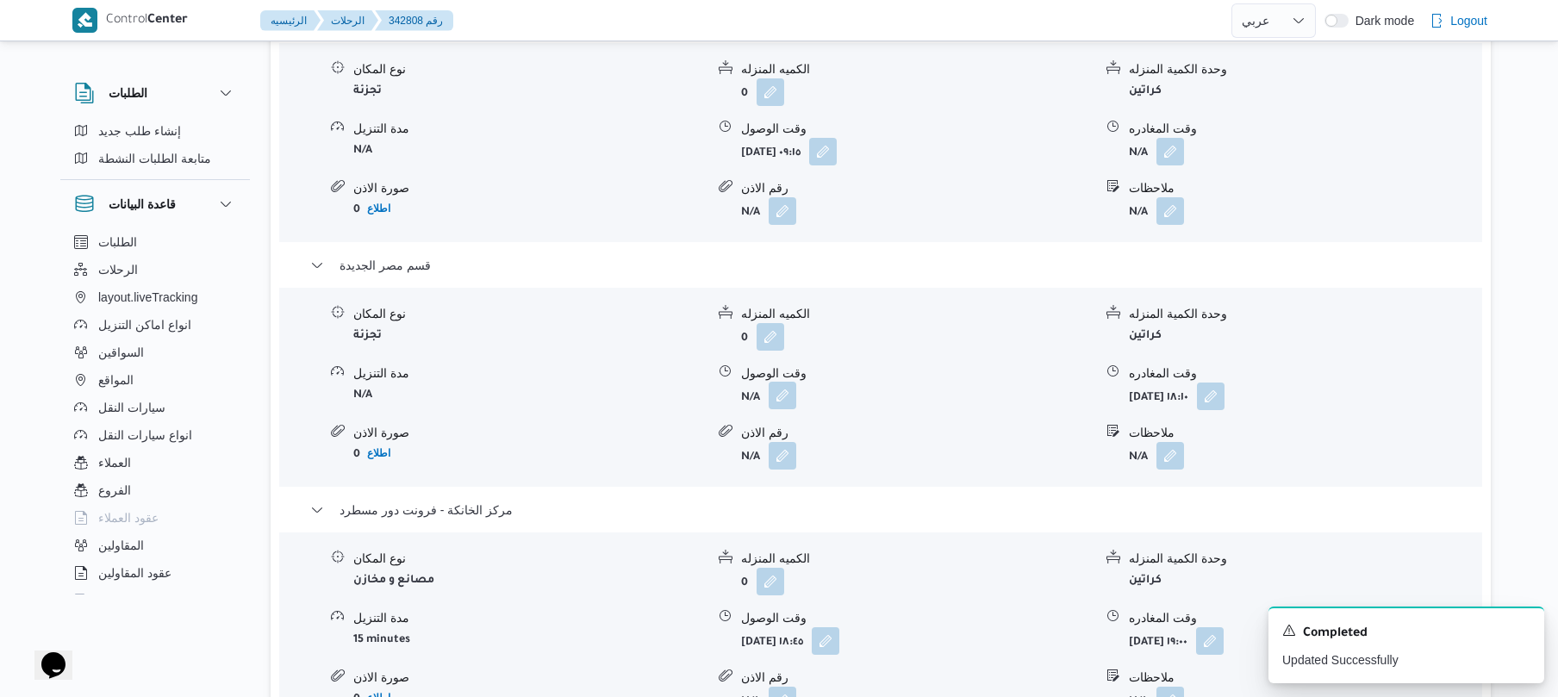
click at [781, 394] on button "button" at bounding box center [783, 396] width 28 height 28
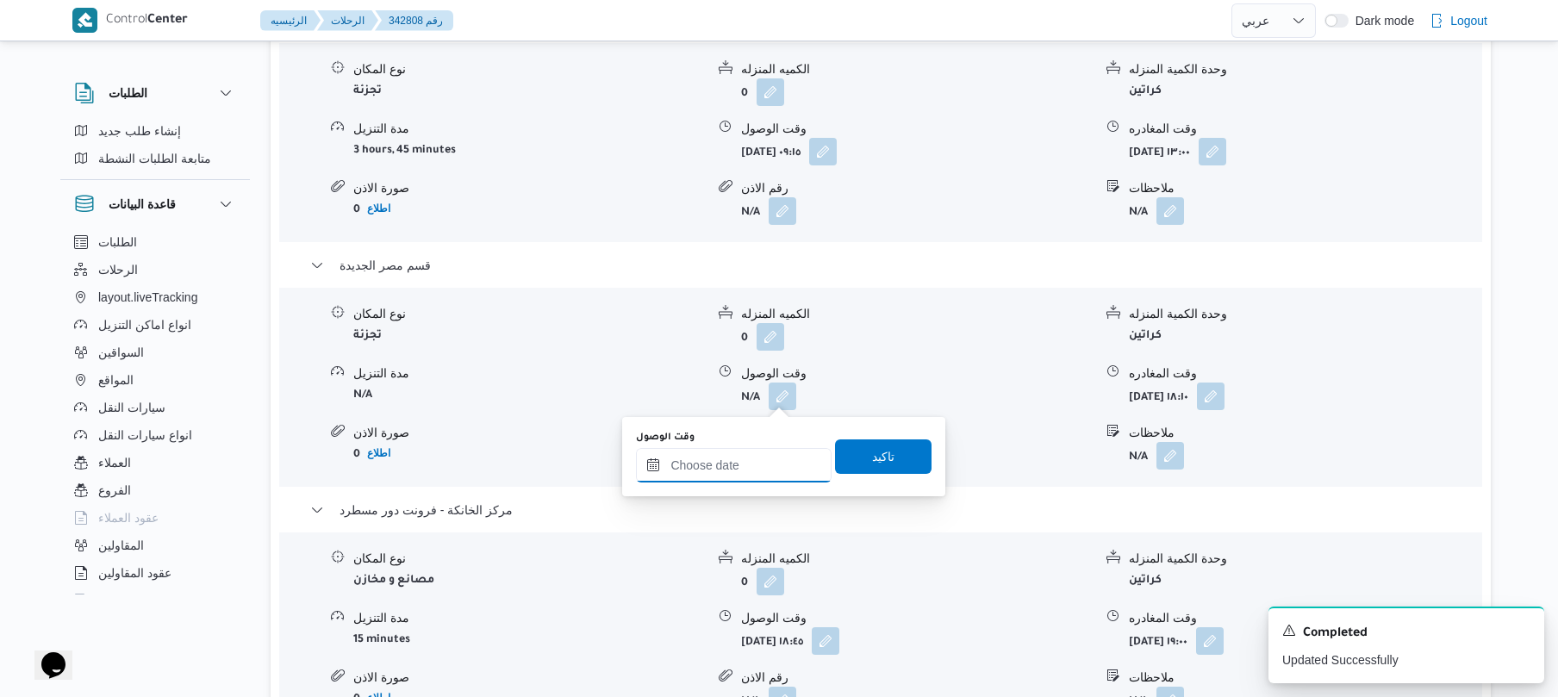
click at [772, 474] on input "وقت الوصول" at bounding box center [734, 465] width 196 height 34
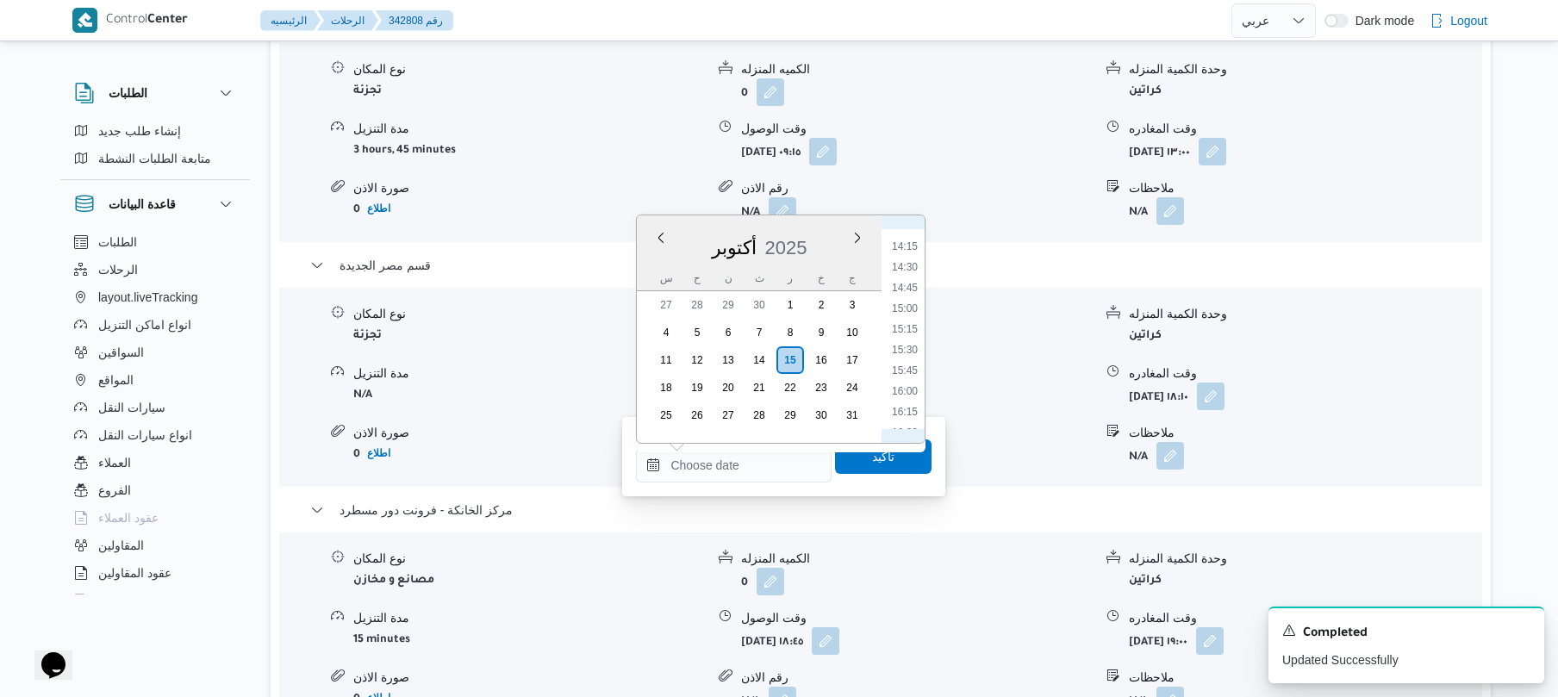
scroll to position [1000, 0]
click at [906, 328] on li "13:15" at bounding box center [905, 333] width 40 height 17
type input "١٥/١٠/٢٠٢٥ ١٣:١٥"
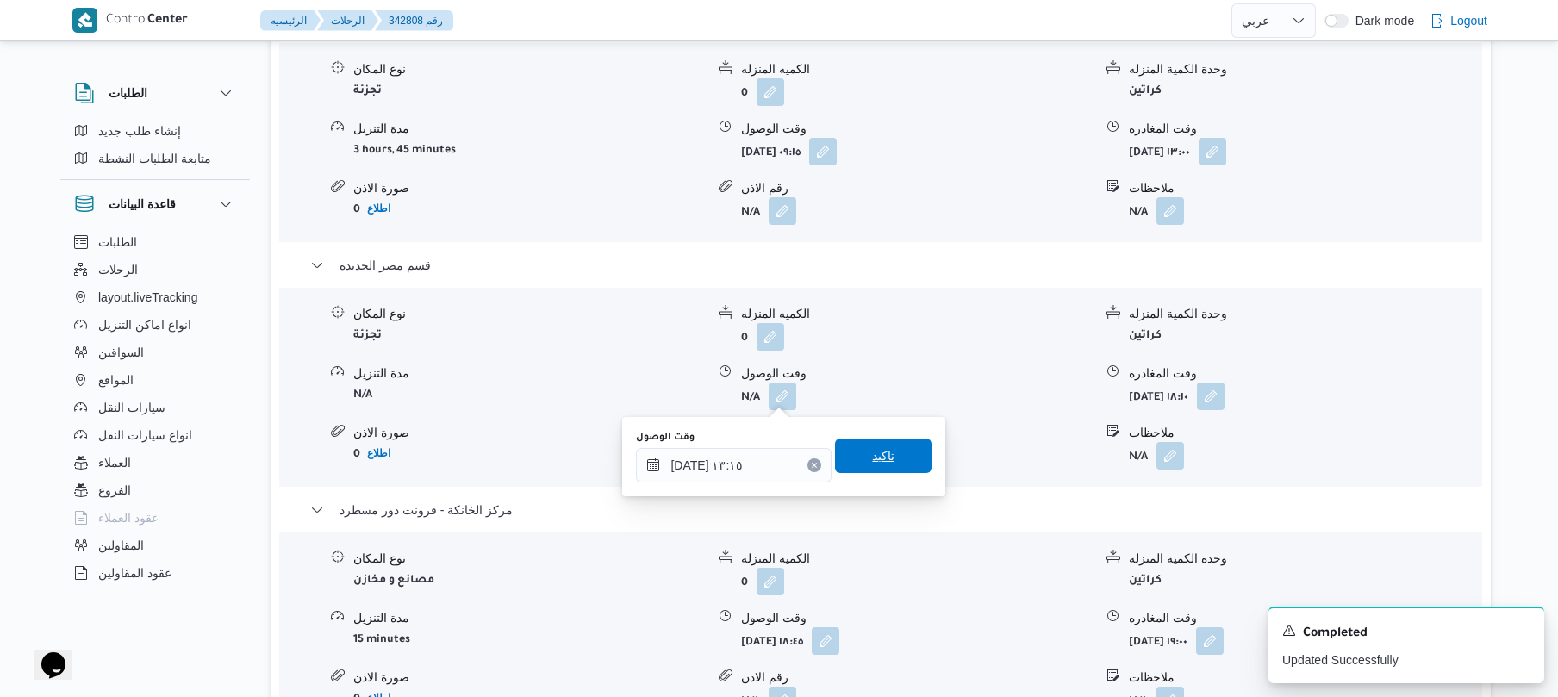
click at [872, 465] on span "تاكيد" at bounding box center [883, 455] width 22 height 21
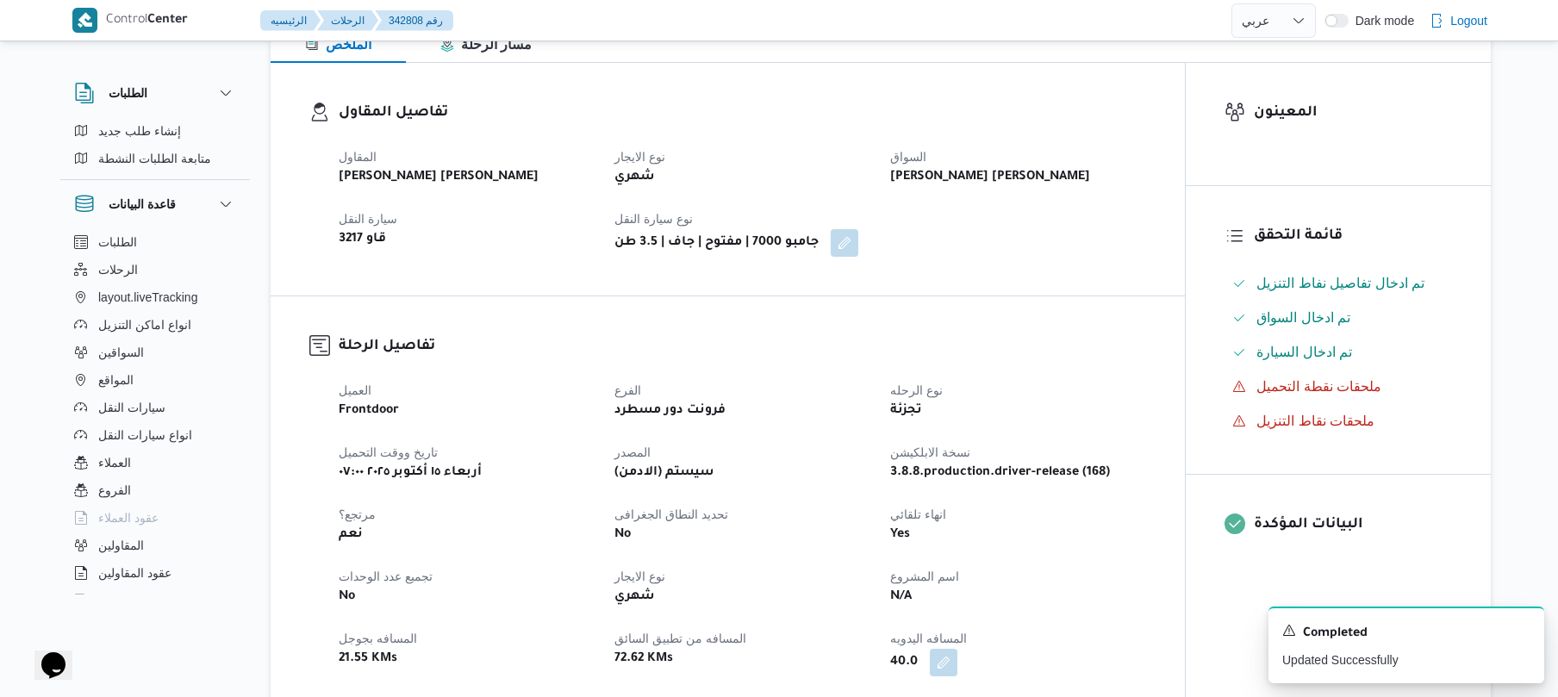
scroll to position [0, 0]
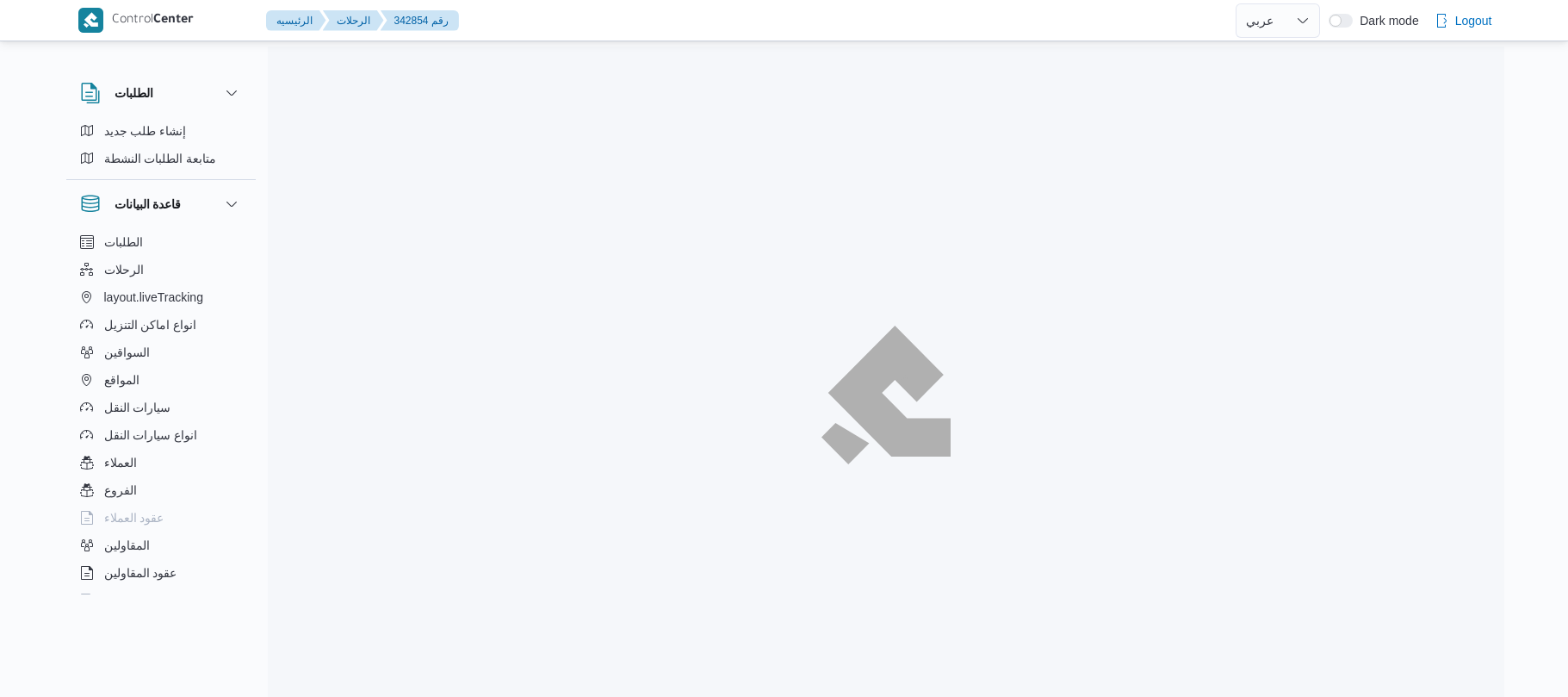
select select "ar"
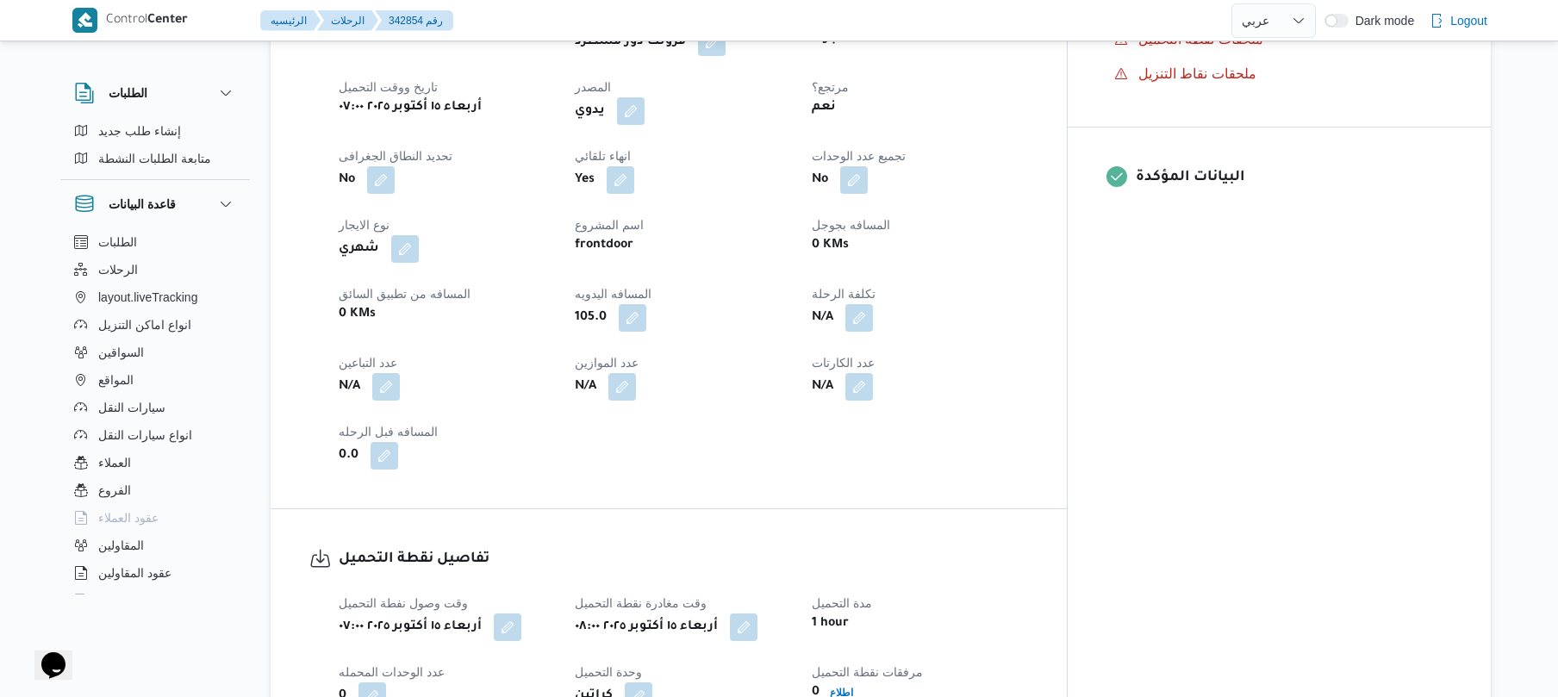
scroll to position [1220, 0]
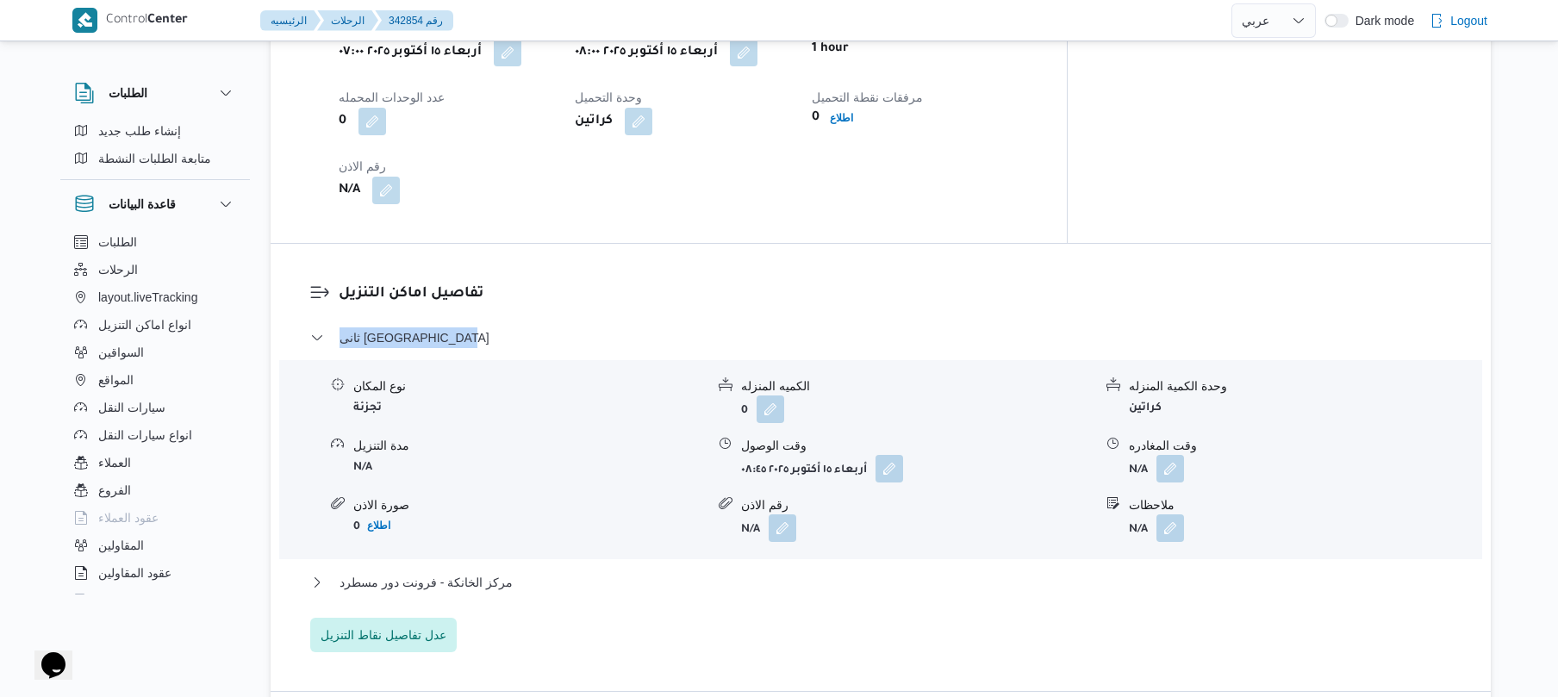
drag, startPoint x: 495, startPoint y: 333, endPoint x: 338, endPoint y: 367, distance: 160.6
click at [339, 367] on dl "تفاصيل اماكن التنزيل ثانى القاهرة الجديدة نوع المكان تجزئة الكميه المنزله 0 وحد…" at bounding box center [895, 468] width 1113 height 370
copy span "ثانى القاهرة الجديدة"
click at [897, 306] on h3 "تفاصيل اماكن التنزيل" at bounding box center [895, 294] width 1113 height 23
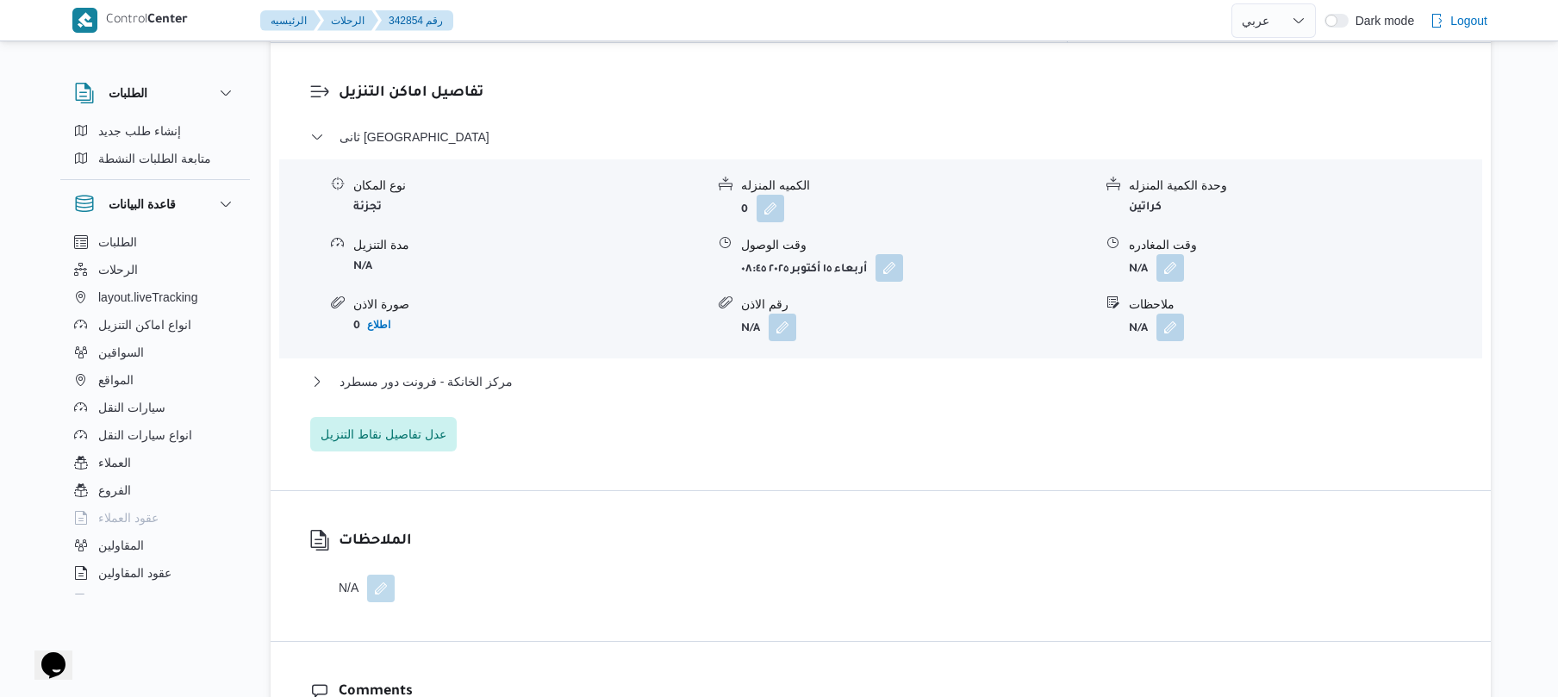
scroll to position [1449, 0]
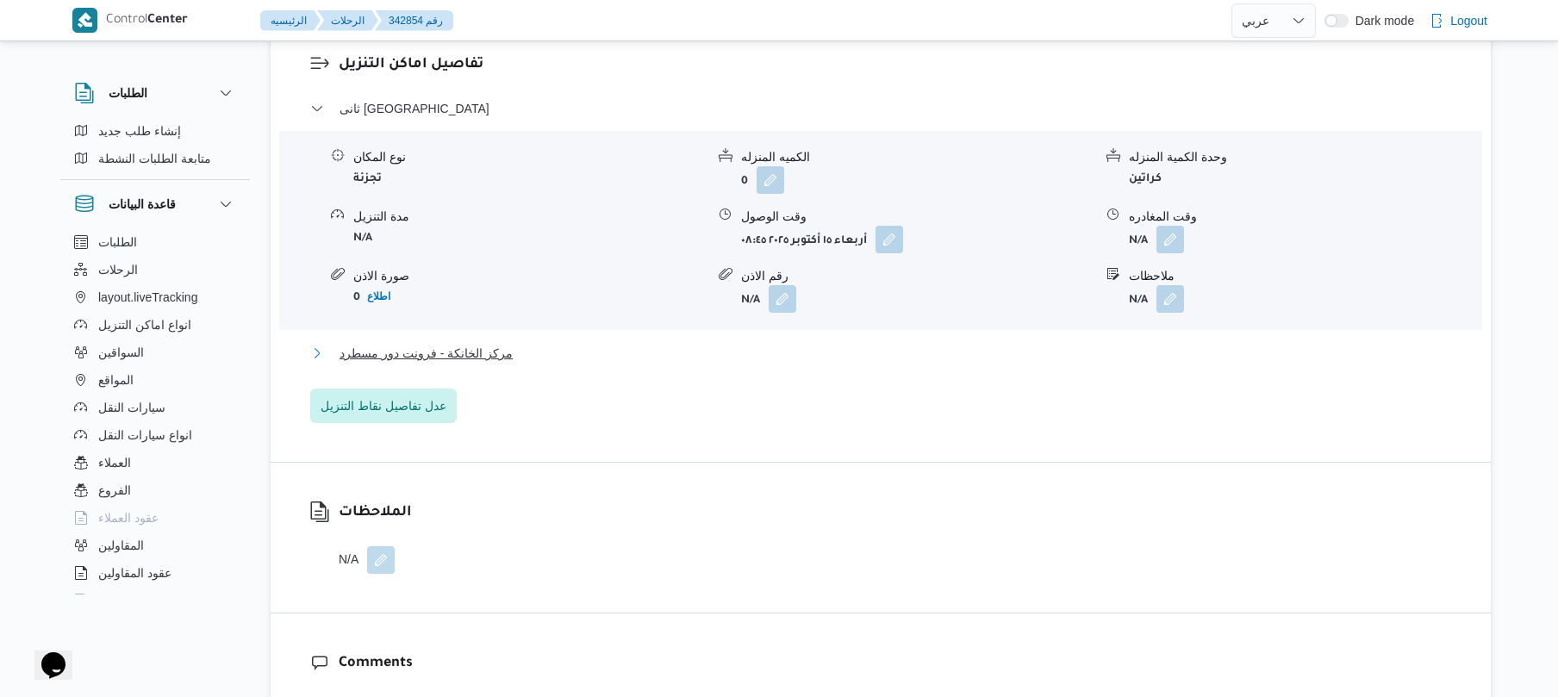
click at [759, 359] on button "مركز الخانكة - فرونت دور مسطرد" at bounding box center [881, 353] width 1142 height 21
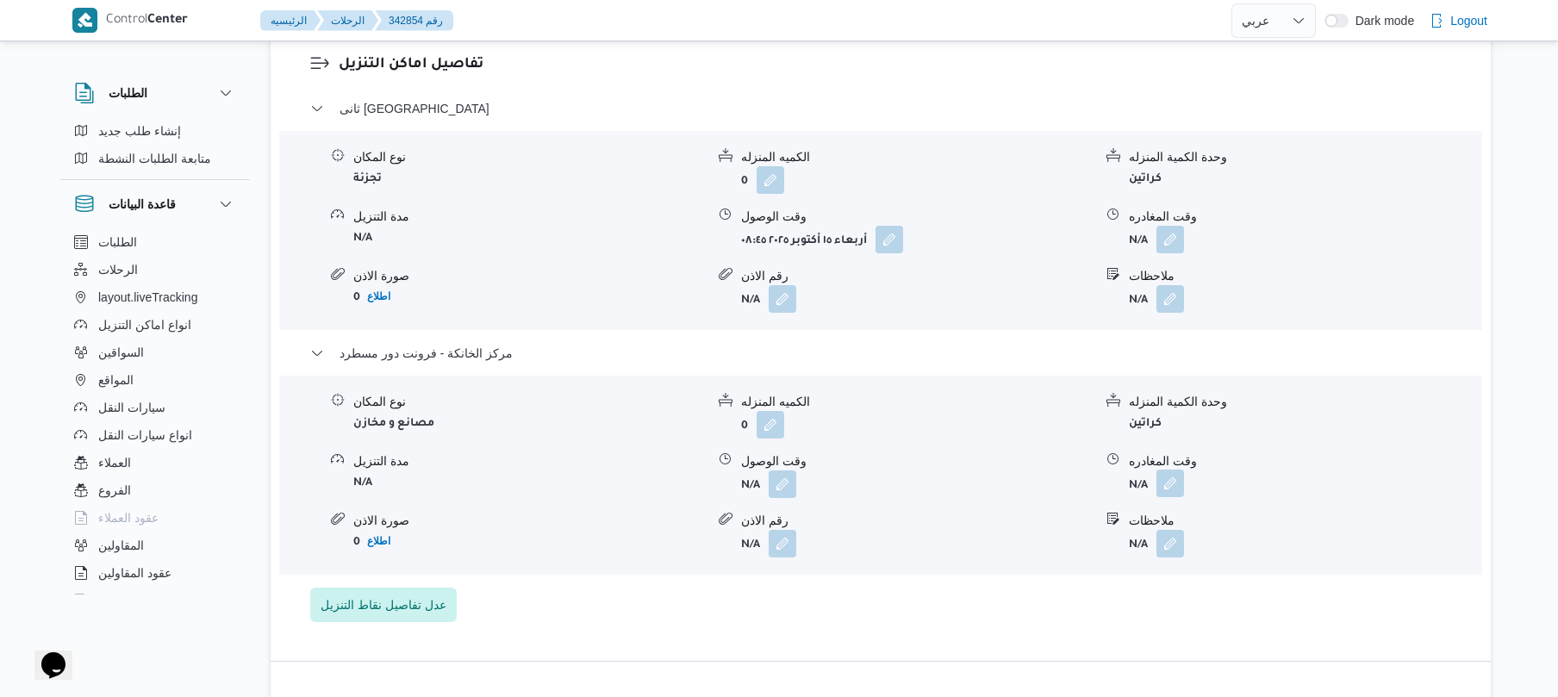
click at [1162, 491] on button "button" at bounding box center [1170, 484] width 28 height 28
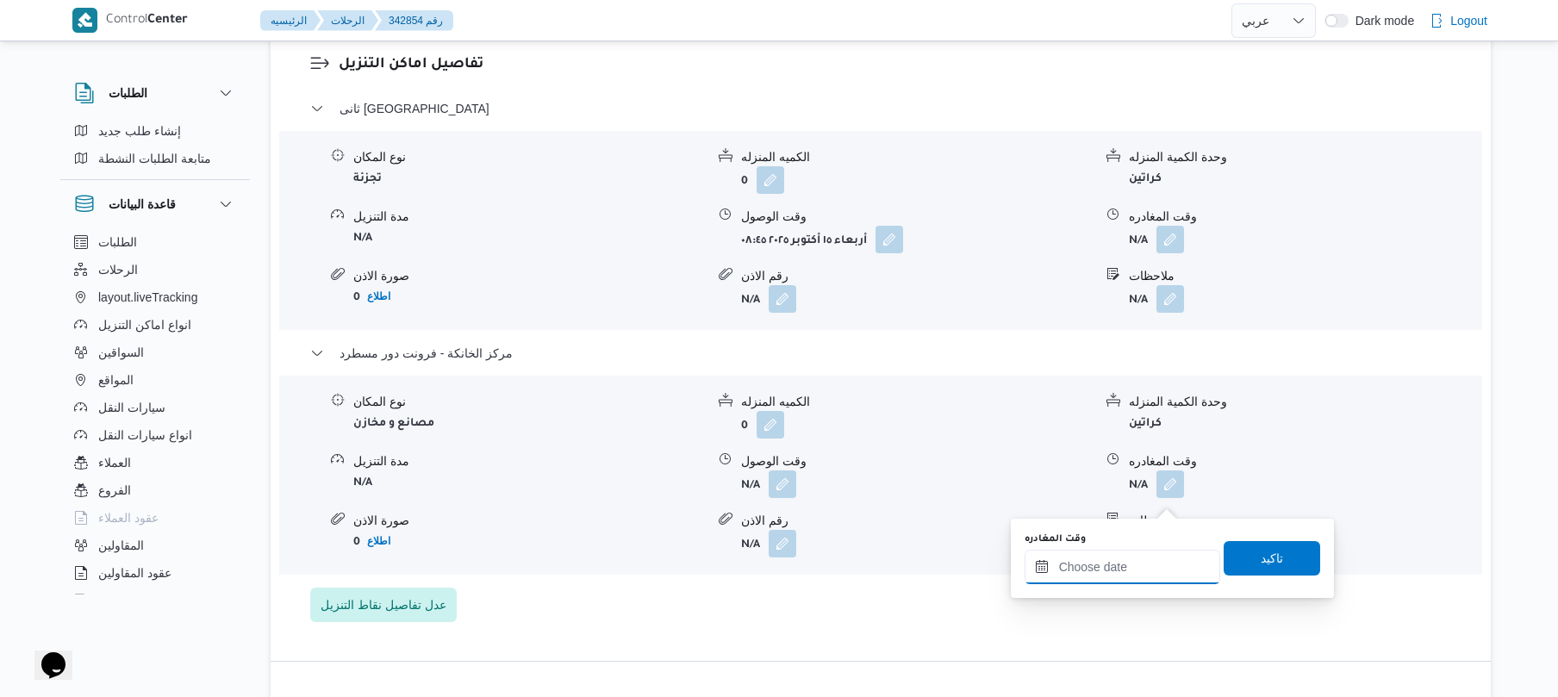
click at [1100, 560] on input "وقت المغادره" at bounding box center [1123, 567] width 196 height 34
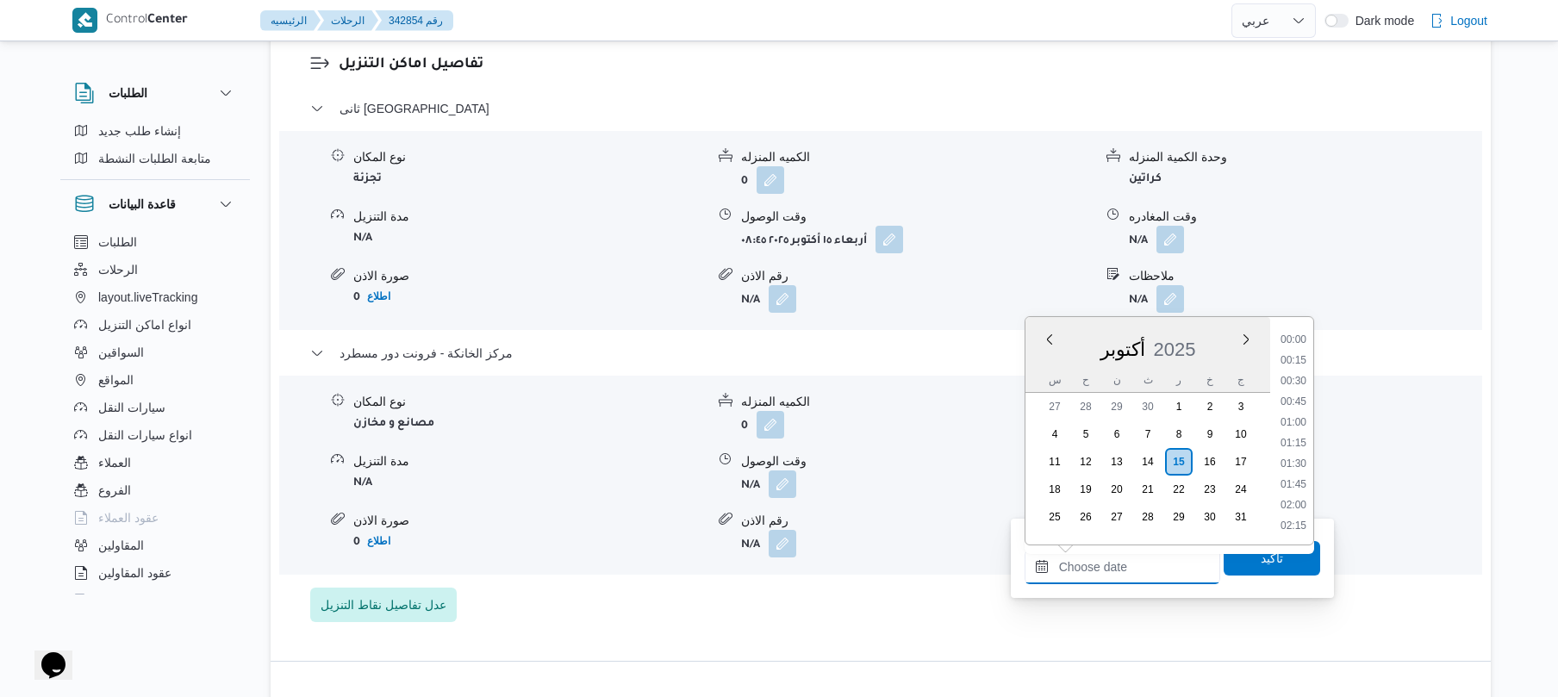
scroll to position [1511, 0]
click at [1296, 397] on li "19:00" at bounding box center [1294, 400] width 40 height 17
type input "١٥/١٠/٢٠٢٥ ١٩:٠٠"
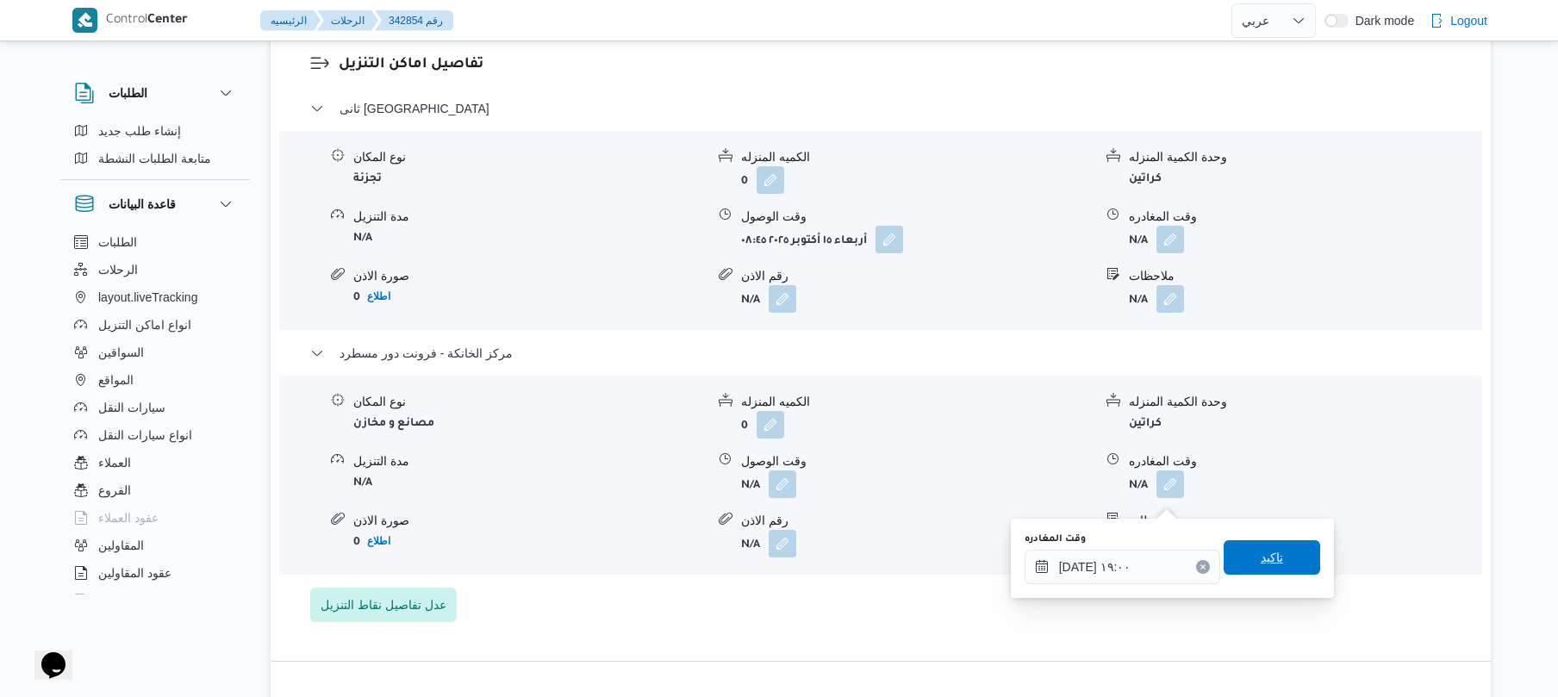
click at [1237, 564] on span "تاكيد" at bounding box center [1272, 557] width 97 height 34
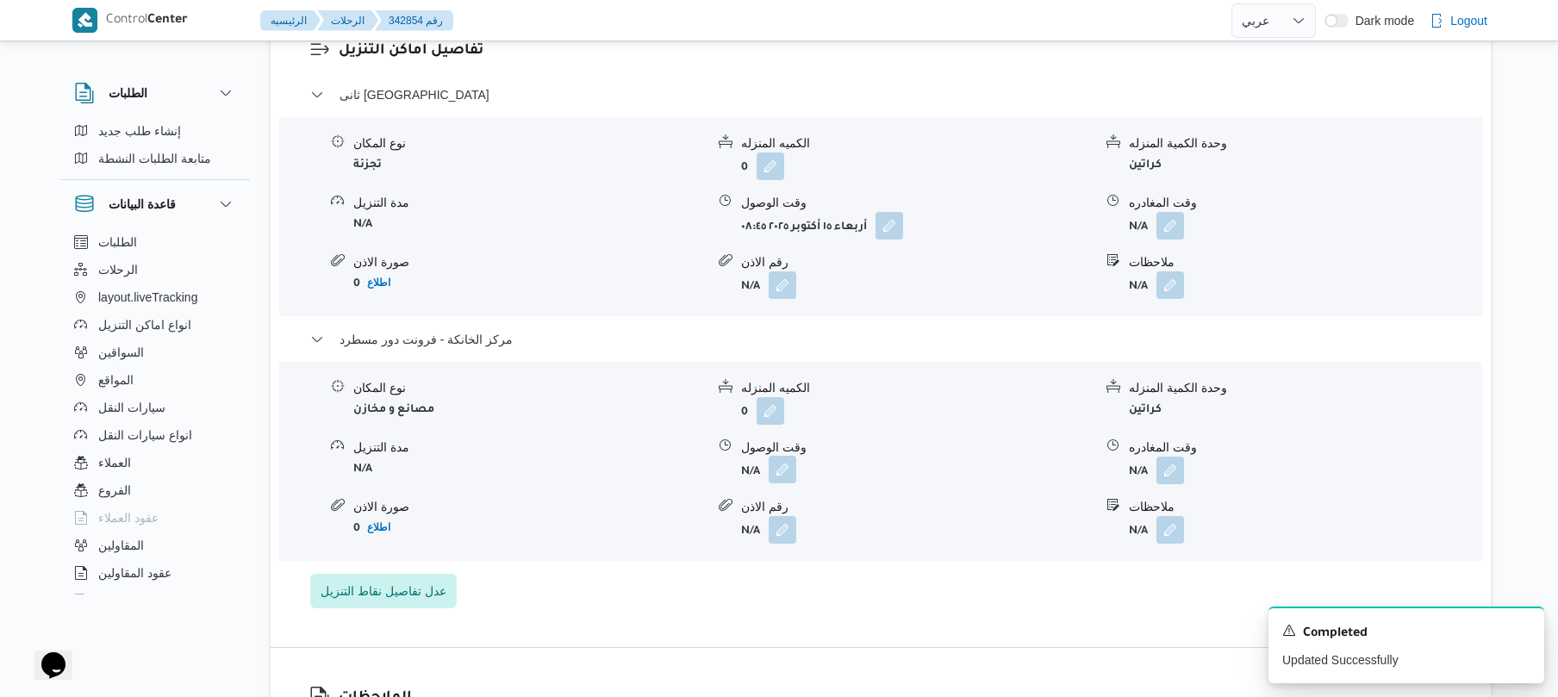
click at [777, 483] on button "button" at bounding box center [783, 470] width 28 height 28
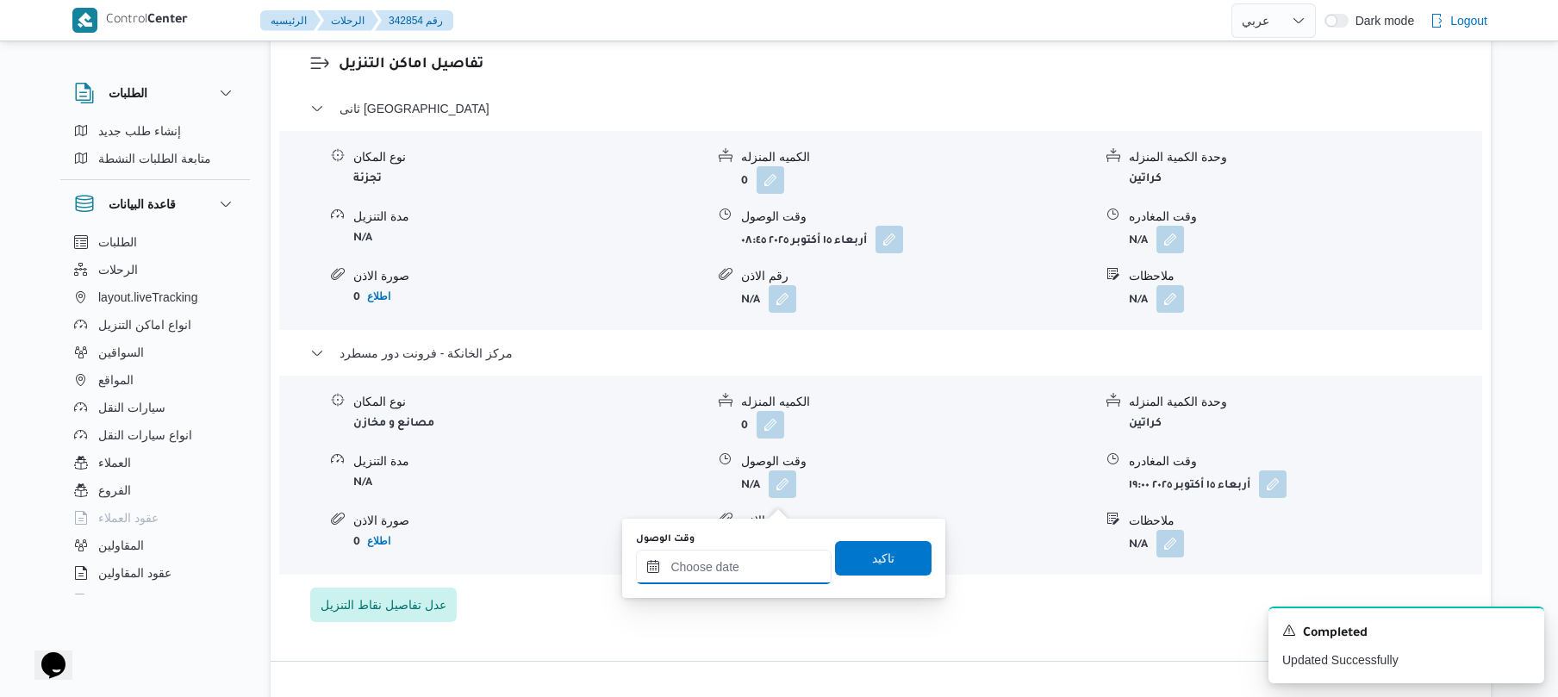
click at [784, 569] on input "وقت الوصول" at bounding box center [734, 567] width 196 height 34
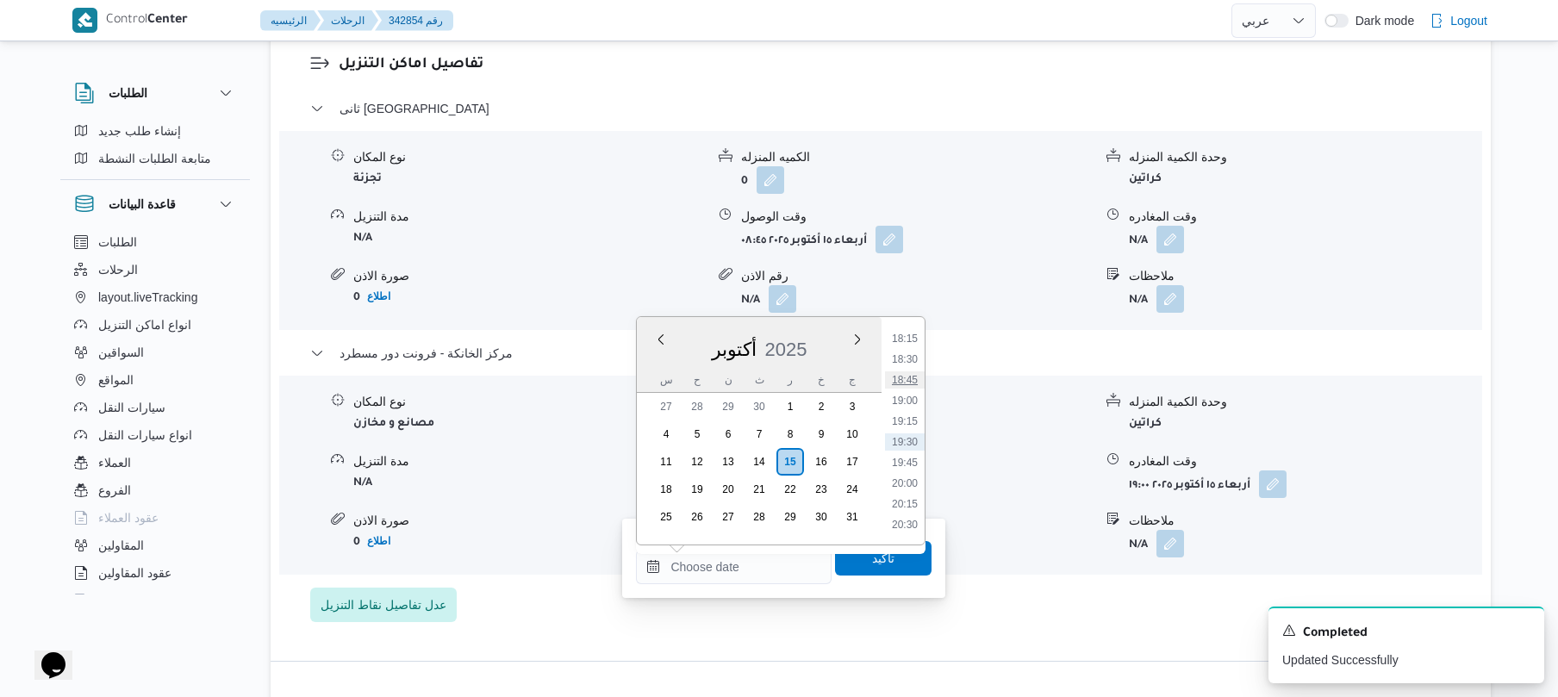
click at [910, 383] on li "18:45" at bounding box center [905, 379] width 40 height 17
type input "١٥/١٠/٢٠٢٥ ١٨:٤٥"
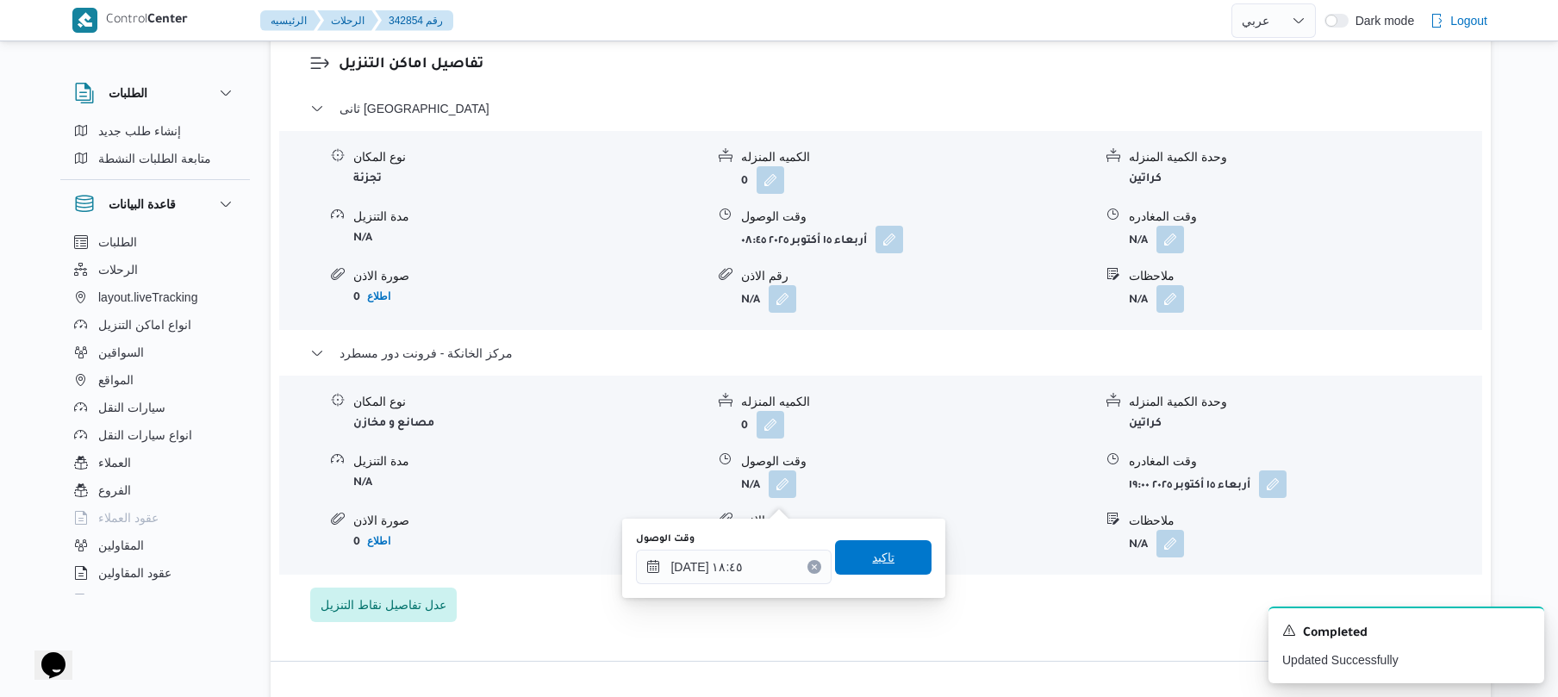
click at [888, 558] on span "تاكيد" at bounding box center [883, 557] width 97 height 34
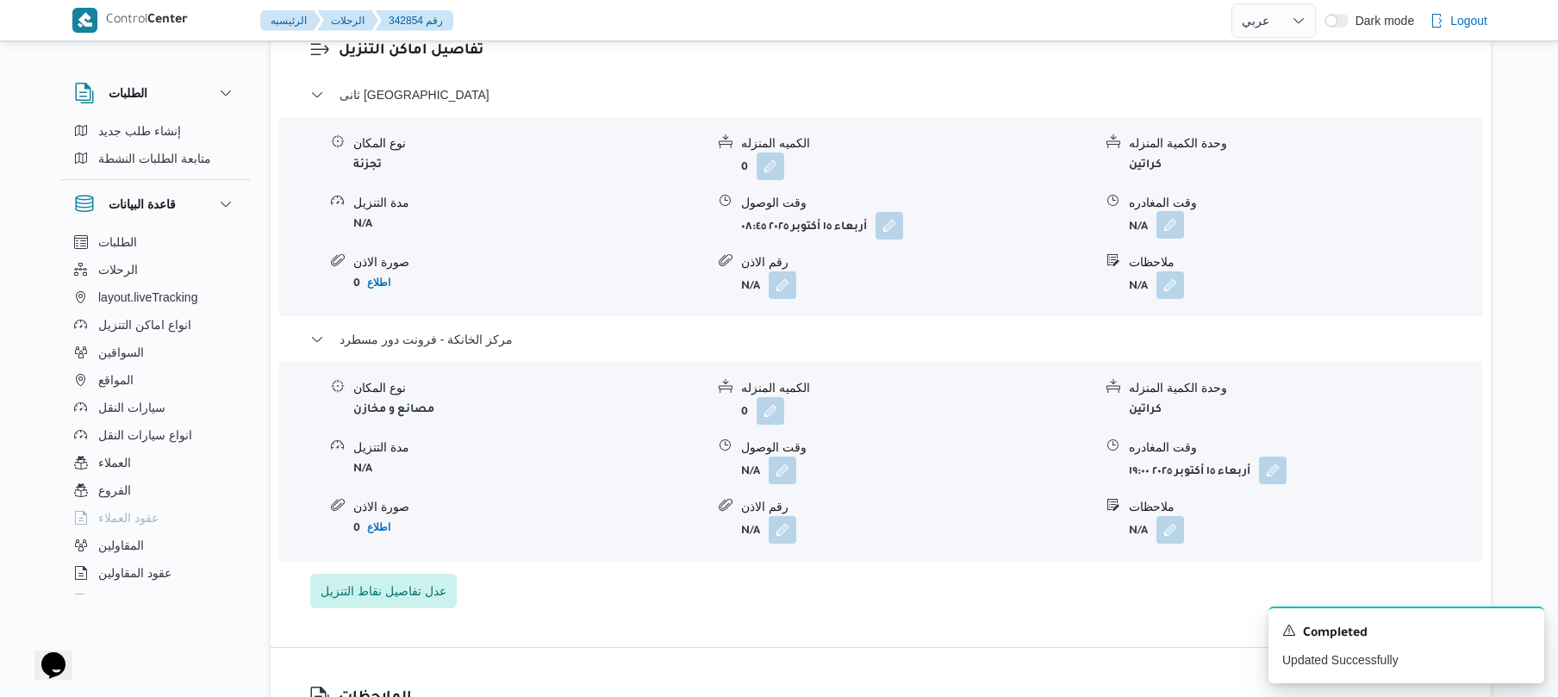
click at [1170, 239] on button "button" at bounding box center [1170, 225] width 28 height 28
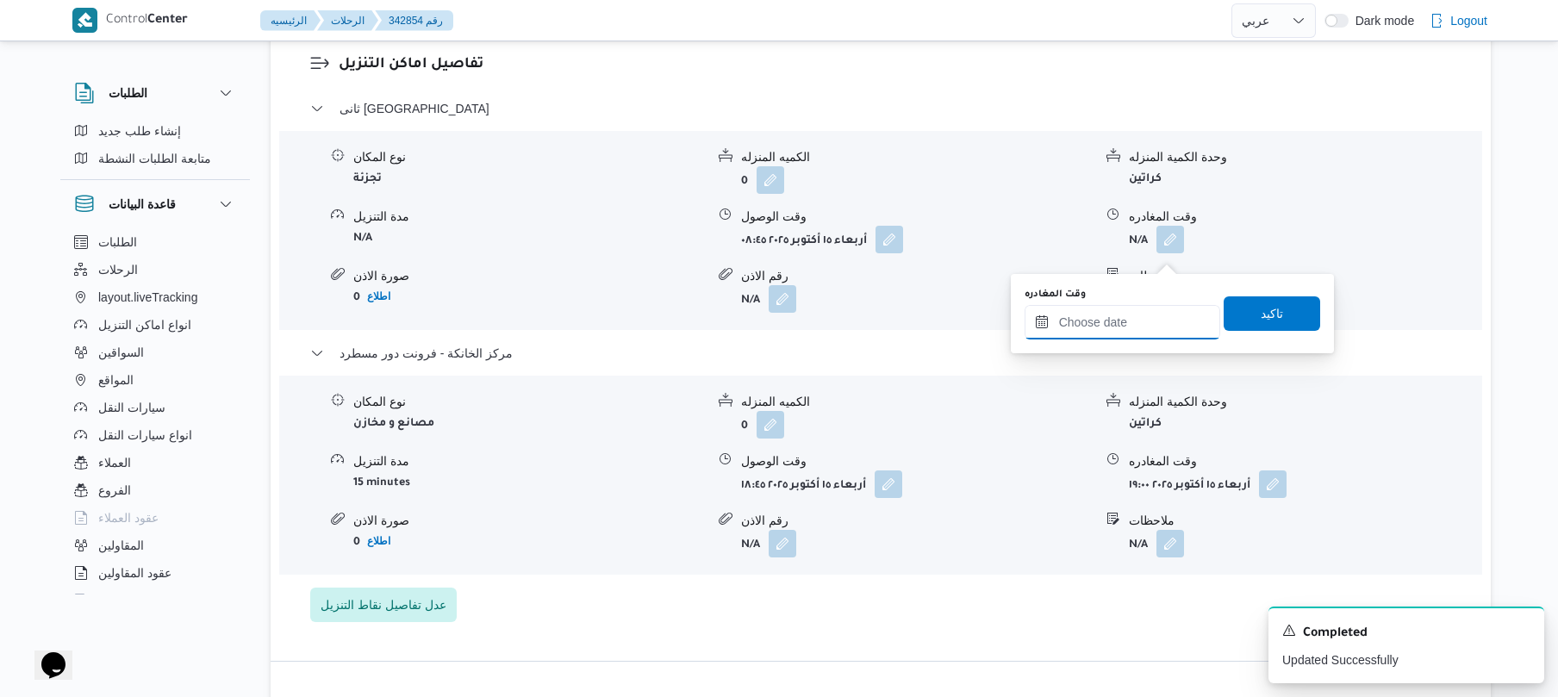
click at [1067, 325] on input "وقت المغادره" at bounding box center [1123, 322] width 196 height 34
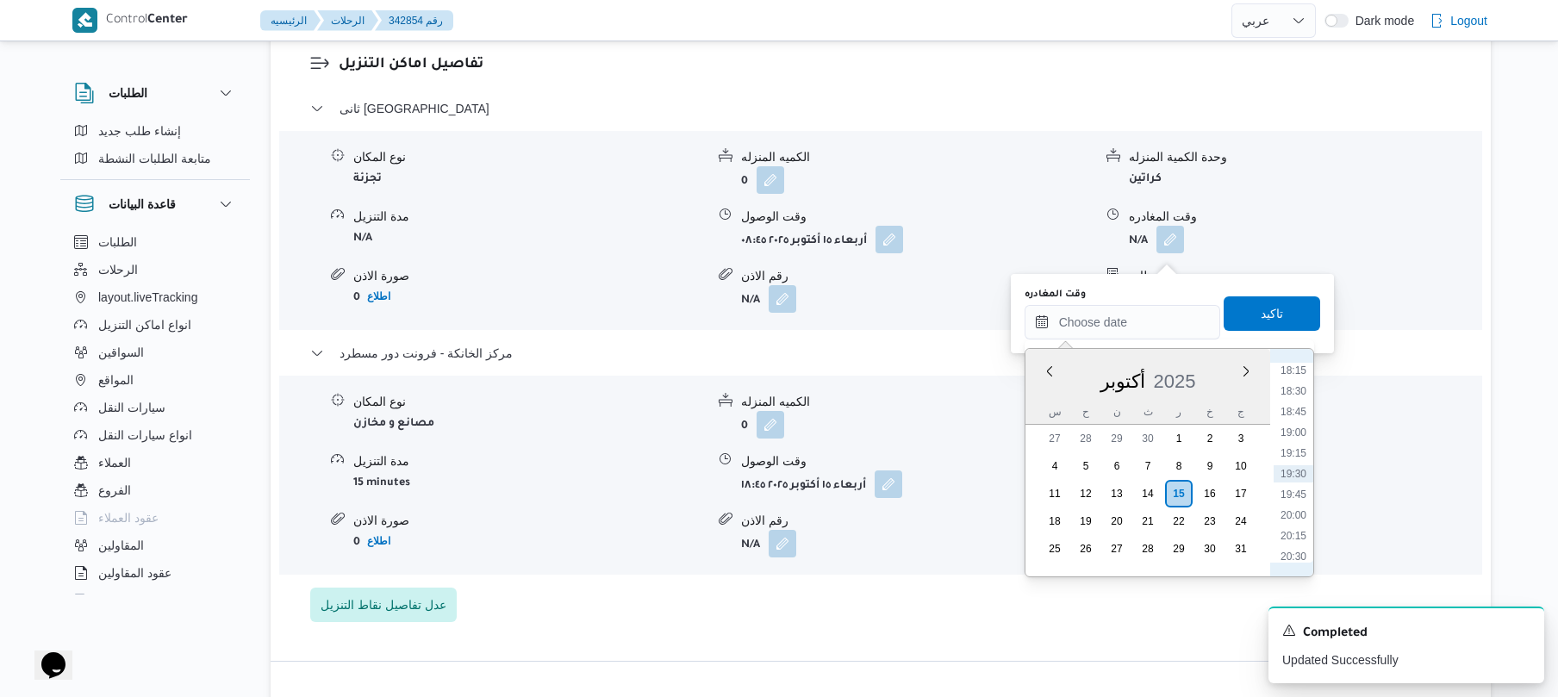
scroll to position [1342, 0]
click at [1297, 518] on li "18:00" at bounding box center [1294, 518] width 40 height 17
type input "١٥/١٠/٢٠٢٥ ١٨:٠٠"
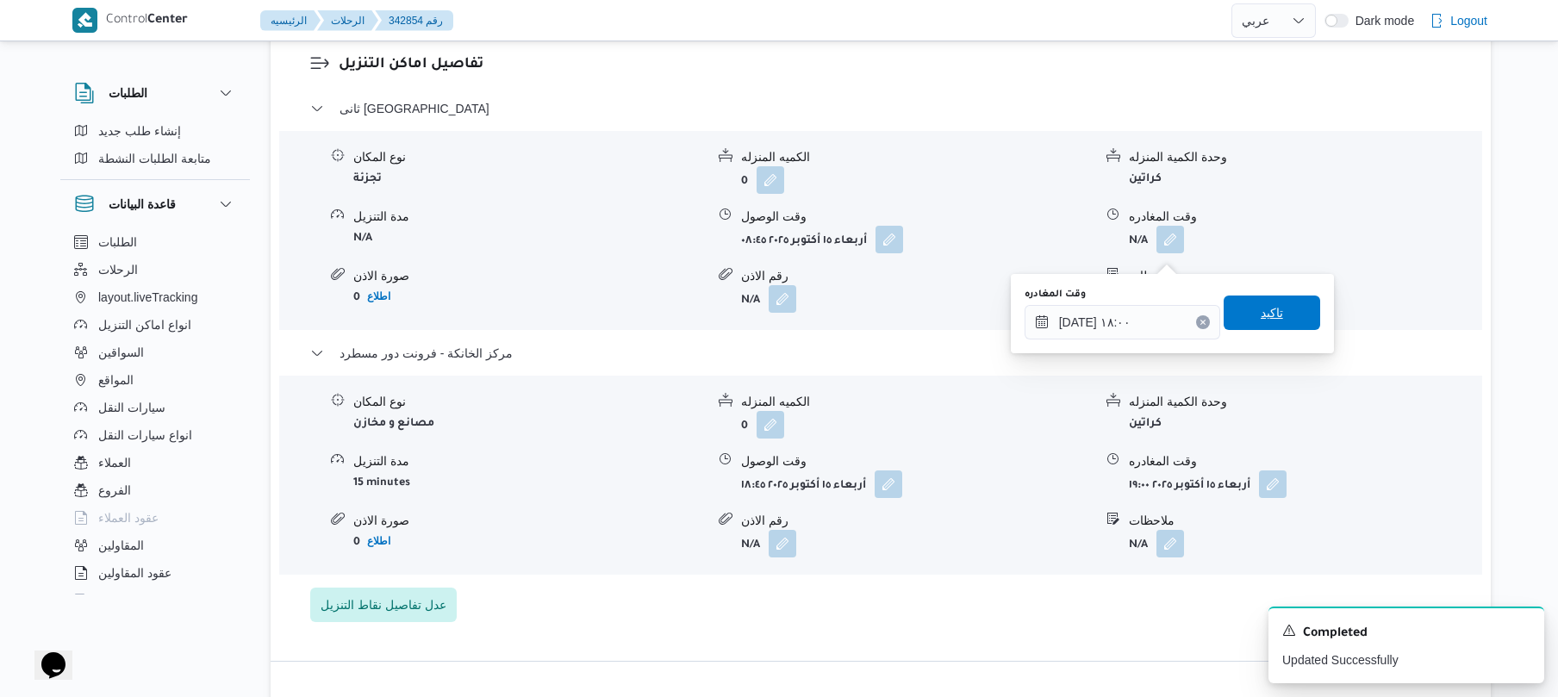
click at [1286, 304] on span "تاكيد" at bounding box center [1272, 313] width 97 height 34
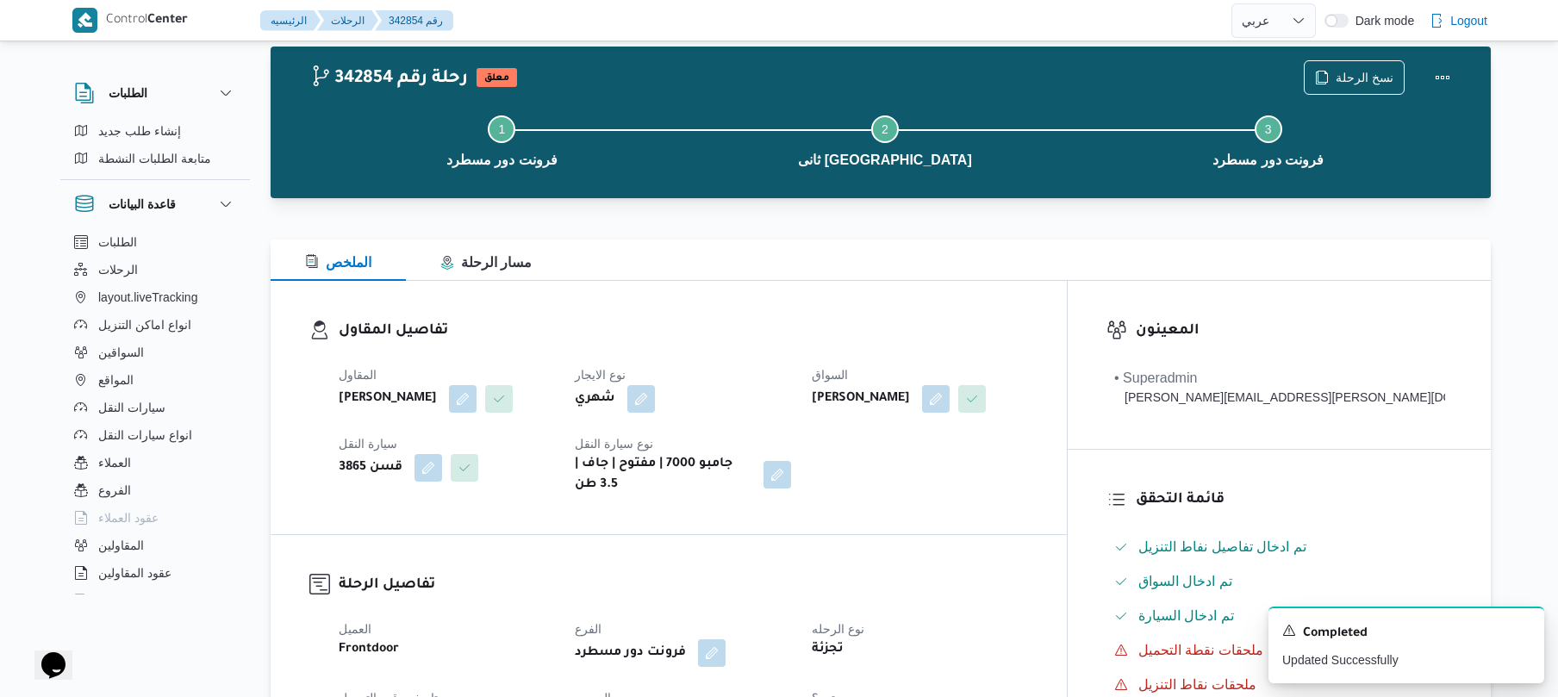
scroll to position [0, 0]
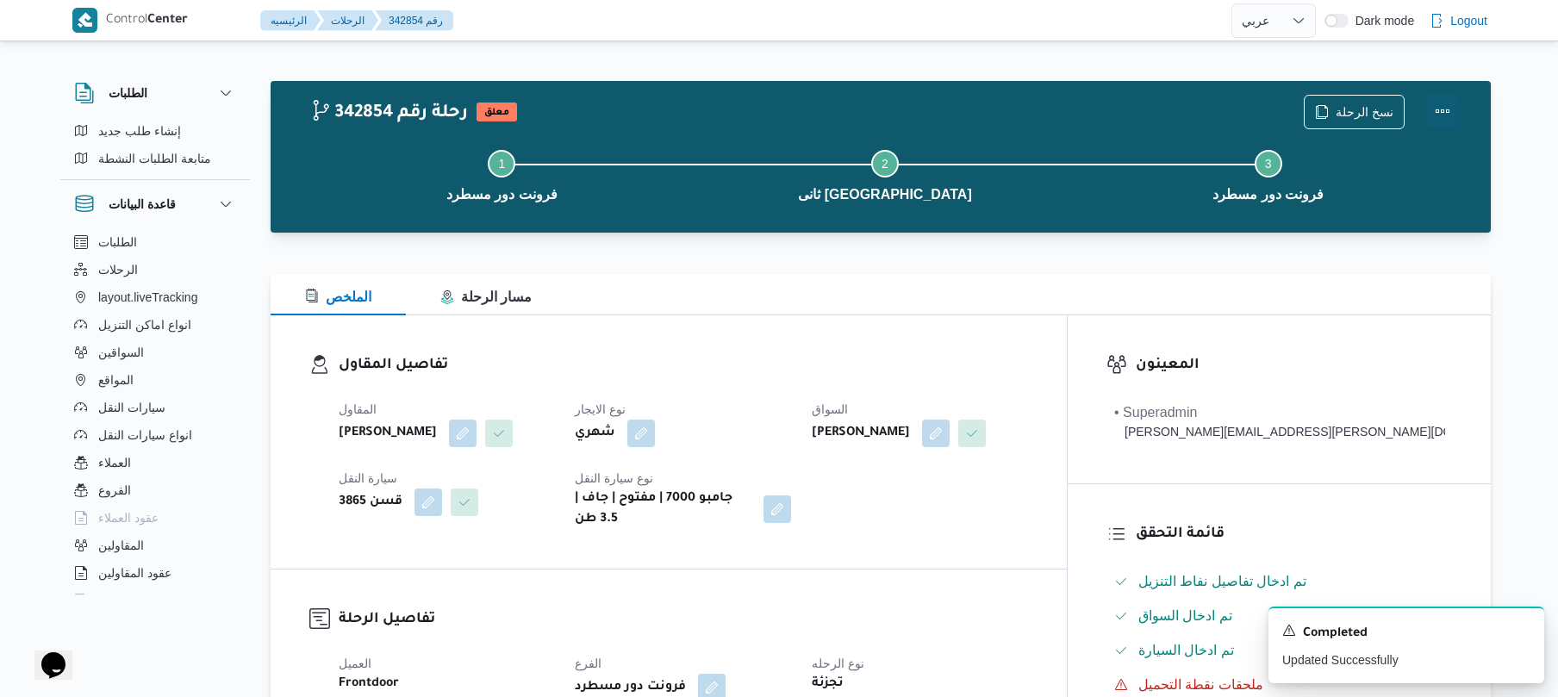
click at [1445, 107] on button "Actions" at bounding box center [1442, 111] width 34 height 34
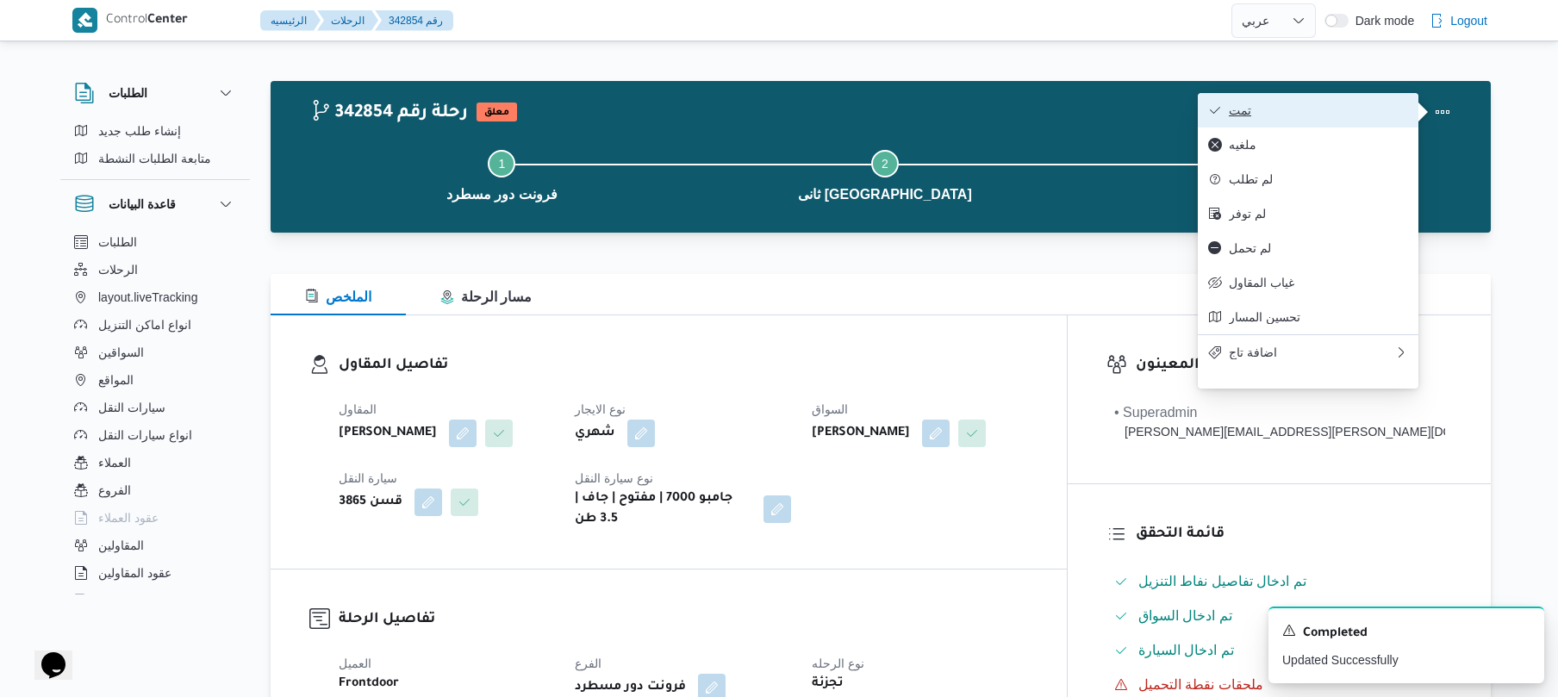
click at [1383, 108] on span "تمت" at bounding box center [1318, 110] width 179 height 14
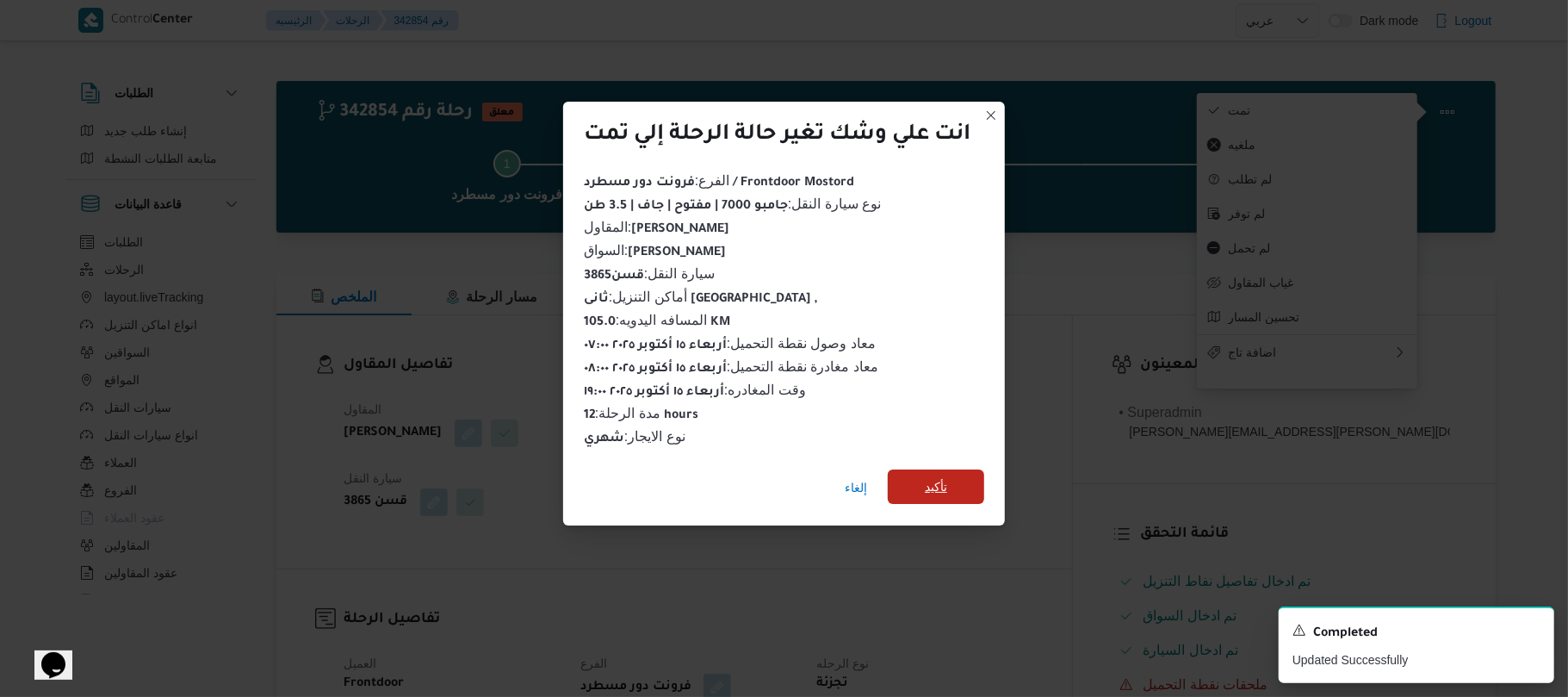
click at [947, 477] on span "تأكيد" at bounding box center [935, 487] width 22 height 21
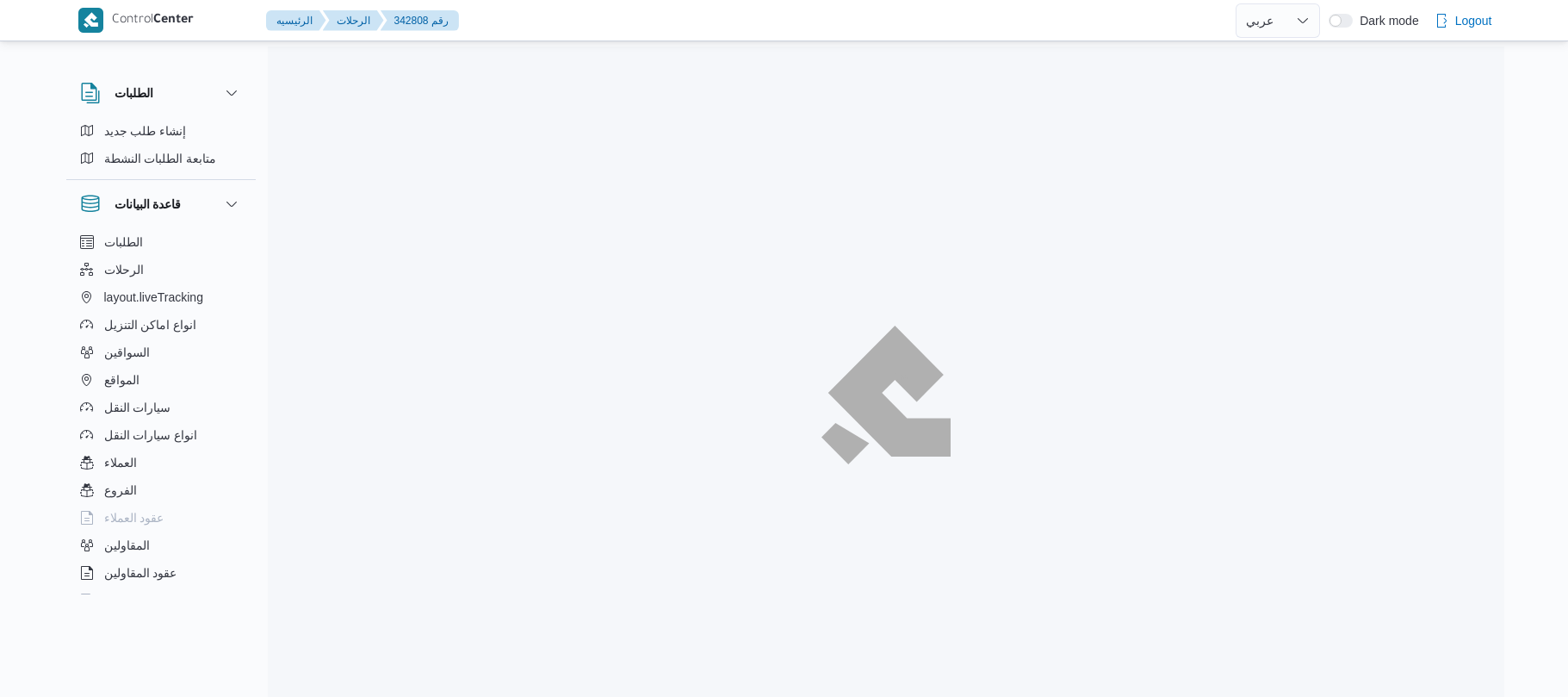
select select "ar"
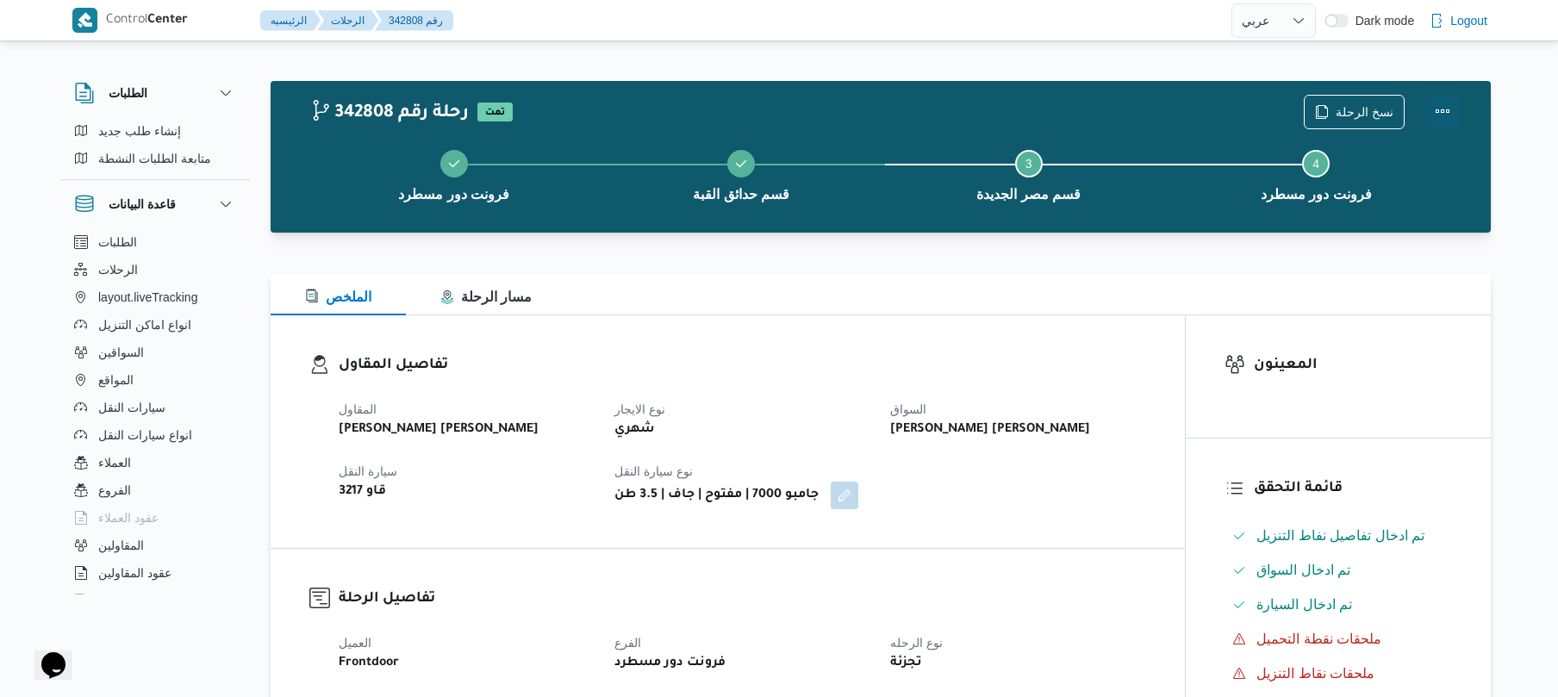
click at [1430, 110] on button "Actions" at bounding box center [1442, 111] width 34 height 34
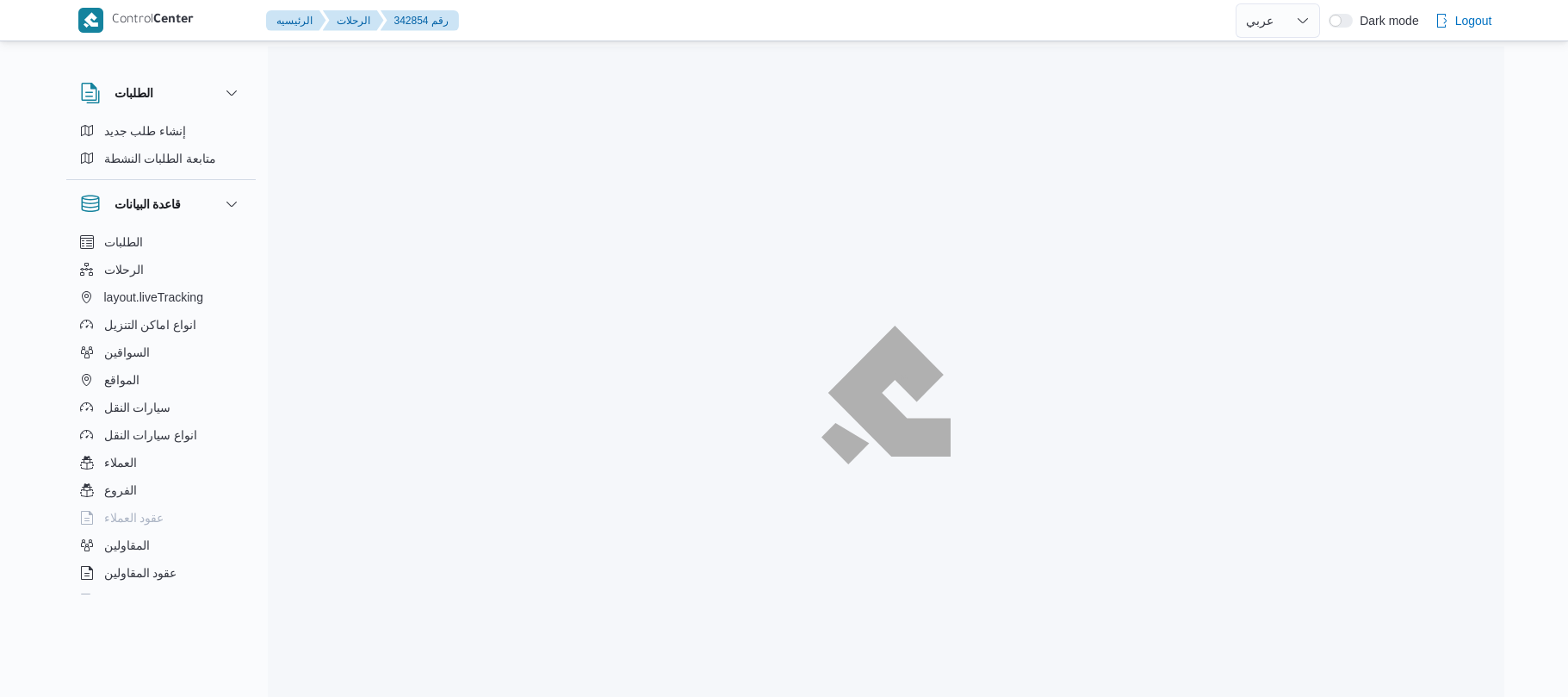
select select "ar"
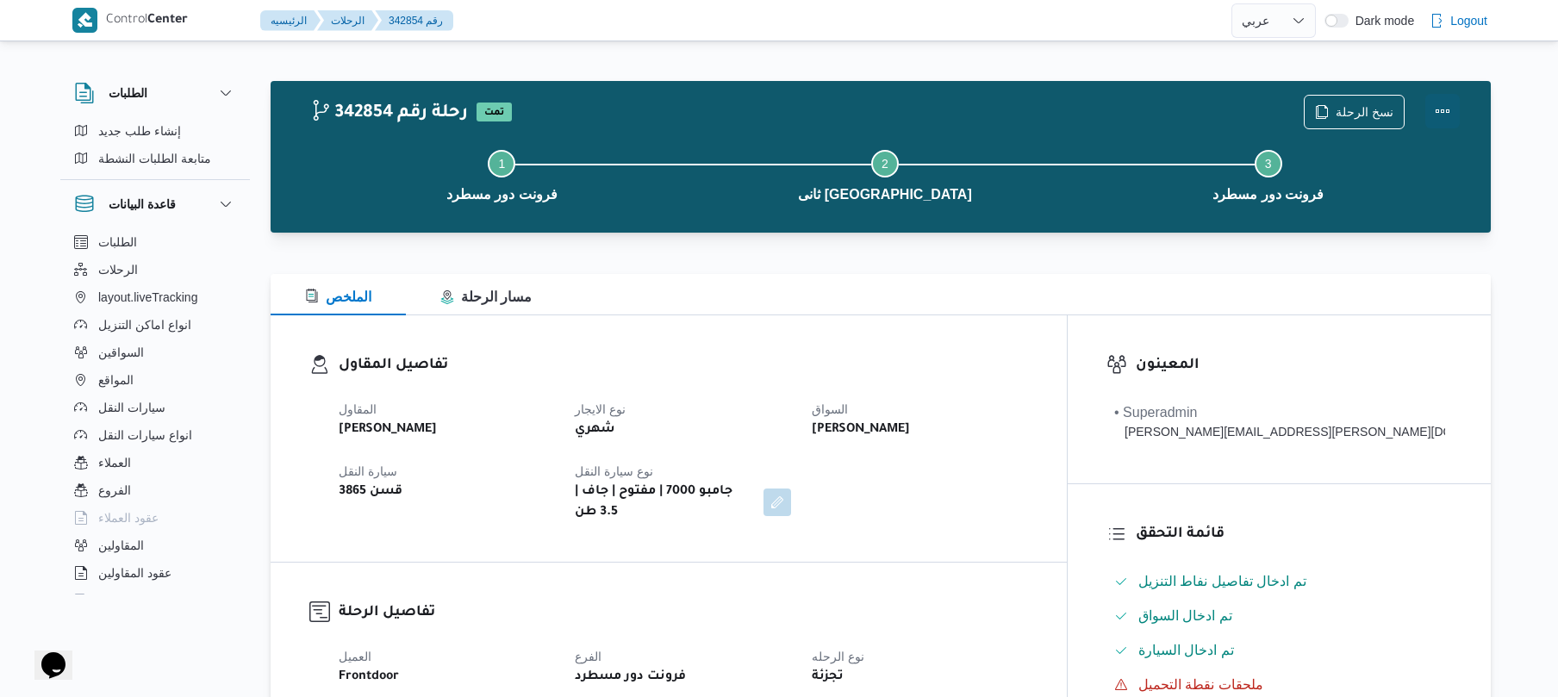
click at [1452, 108] on button "Actions" at bounding box center [1442, 111] width 34 height 34
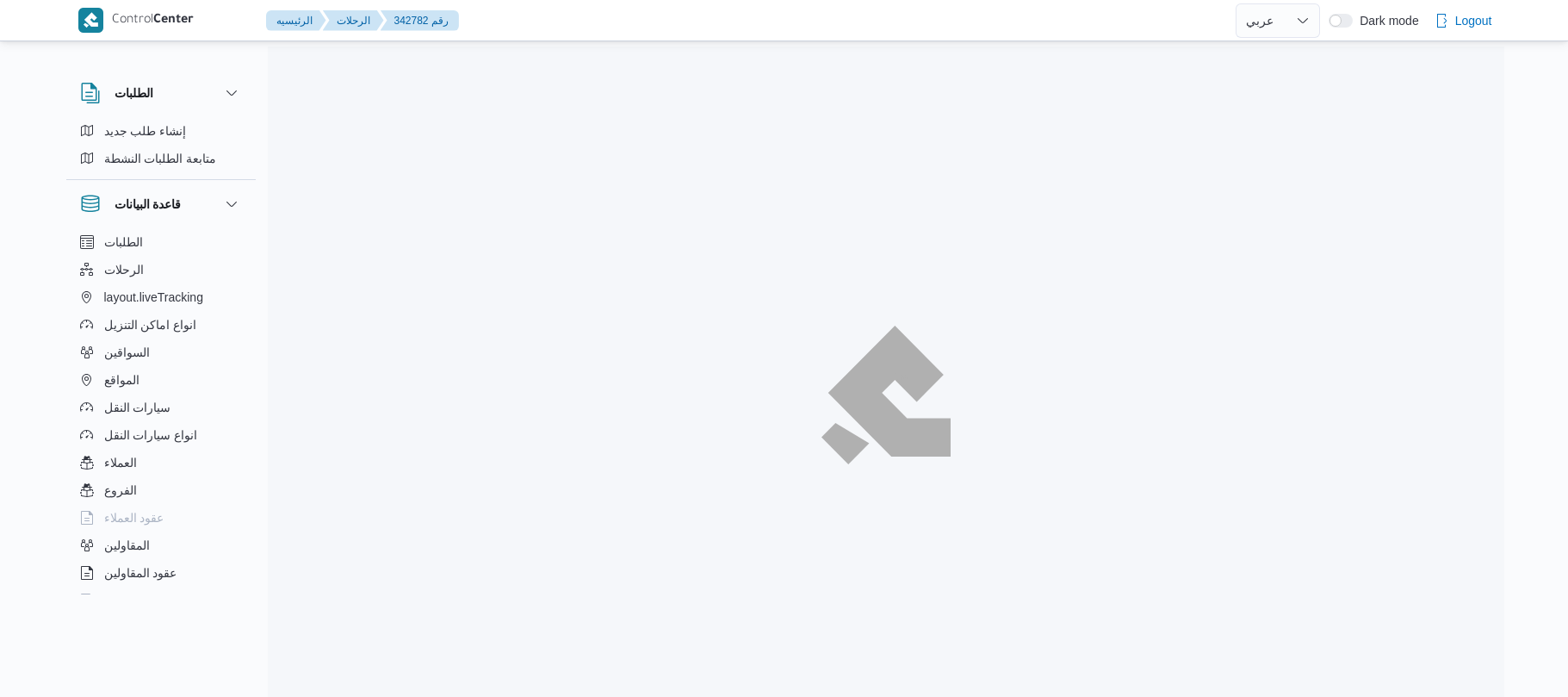
select select "ar"
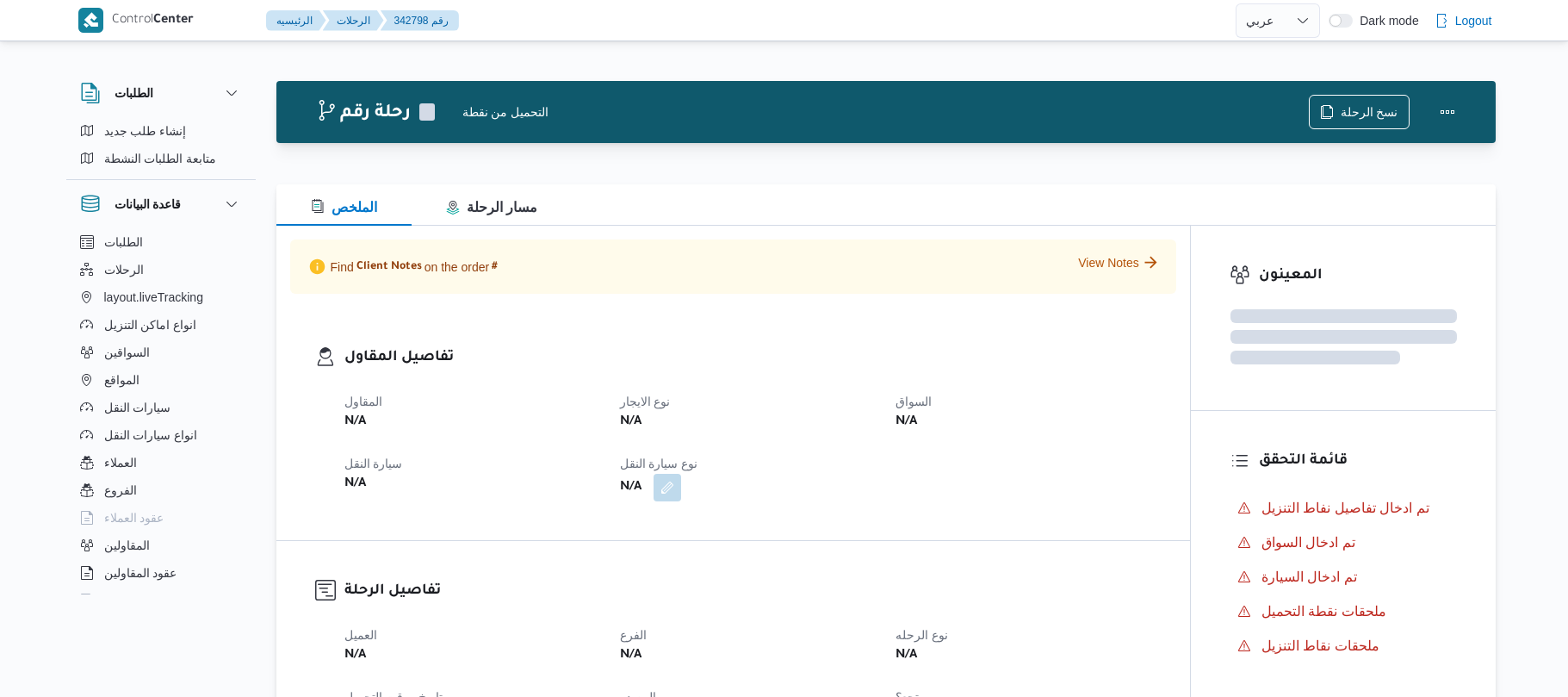
select select "ar"
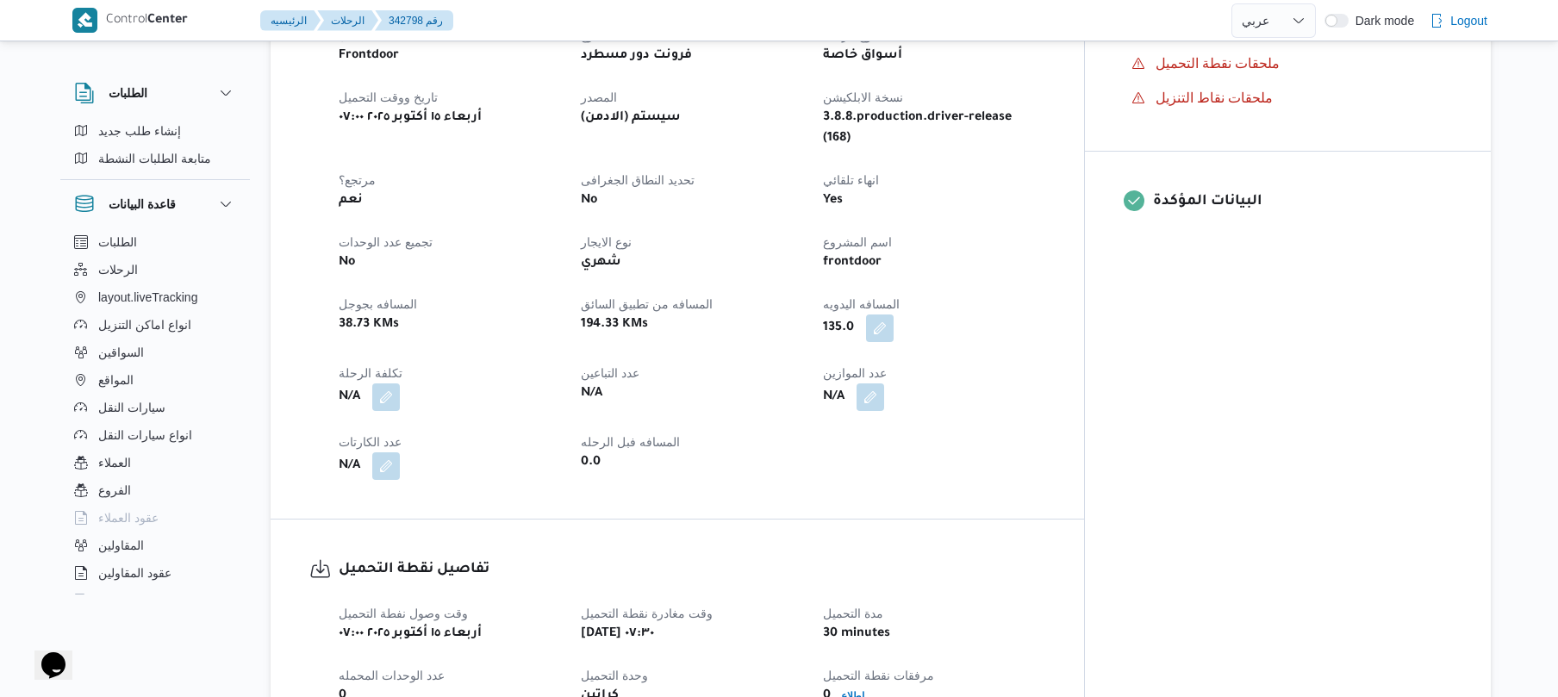
scroll to position [408, 0]
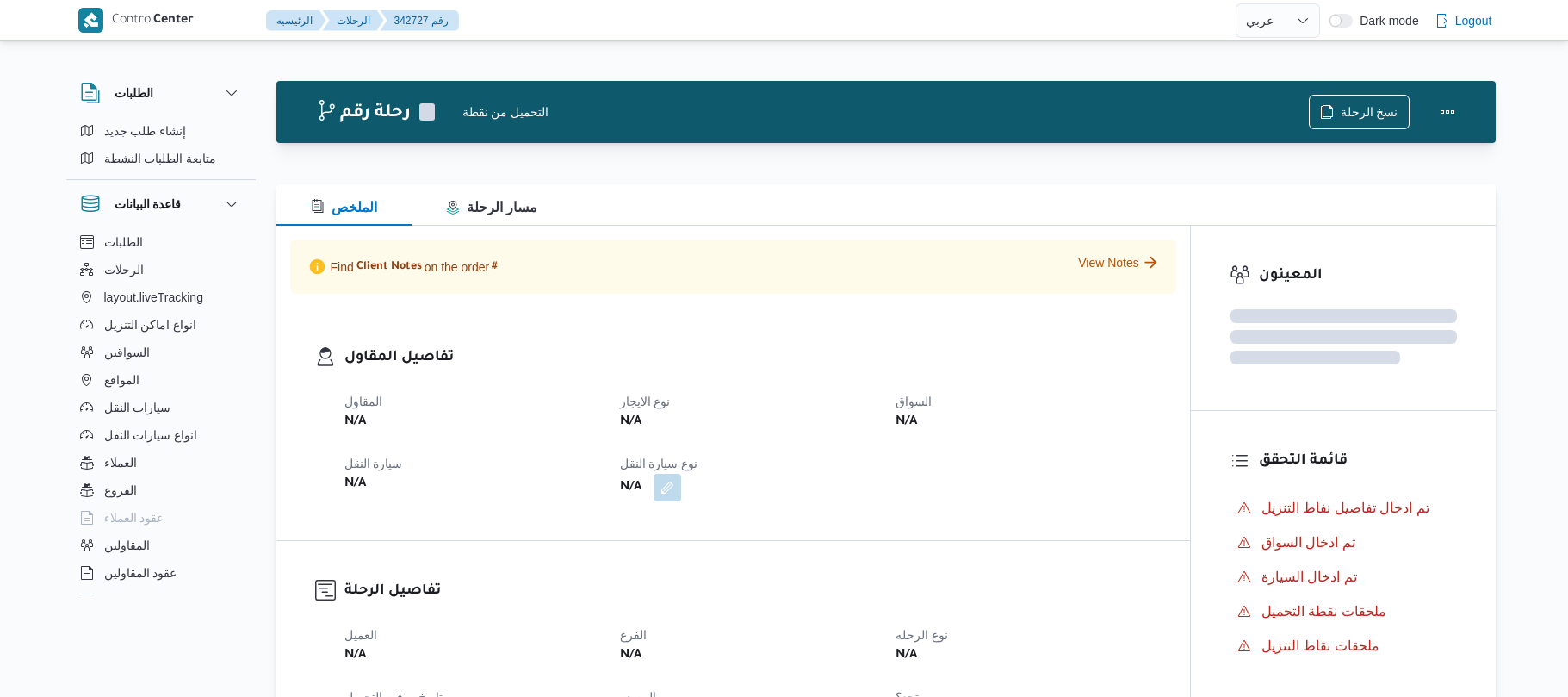
select select "ar"
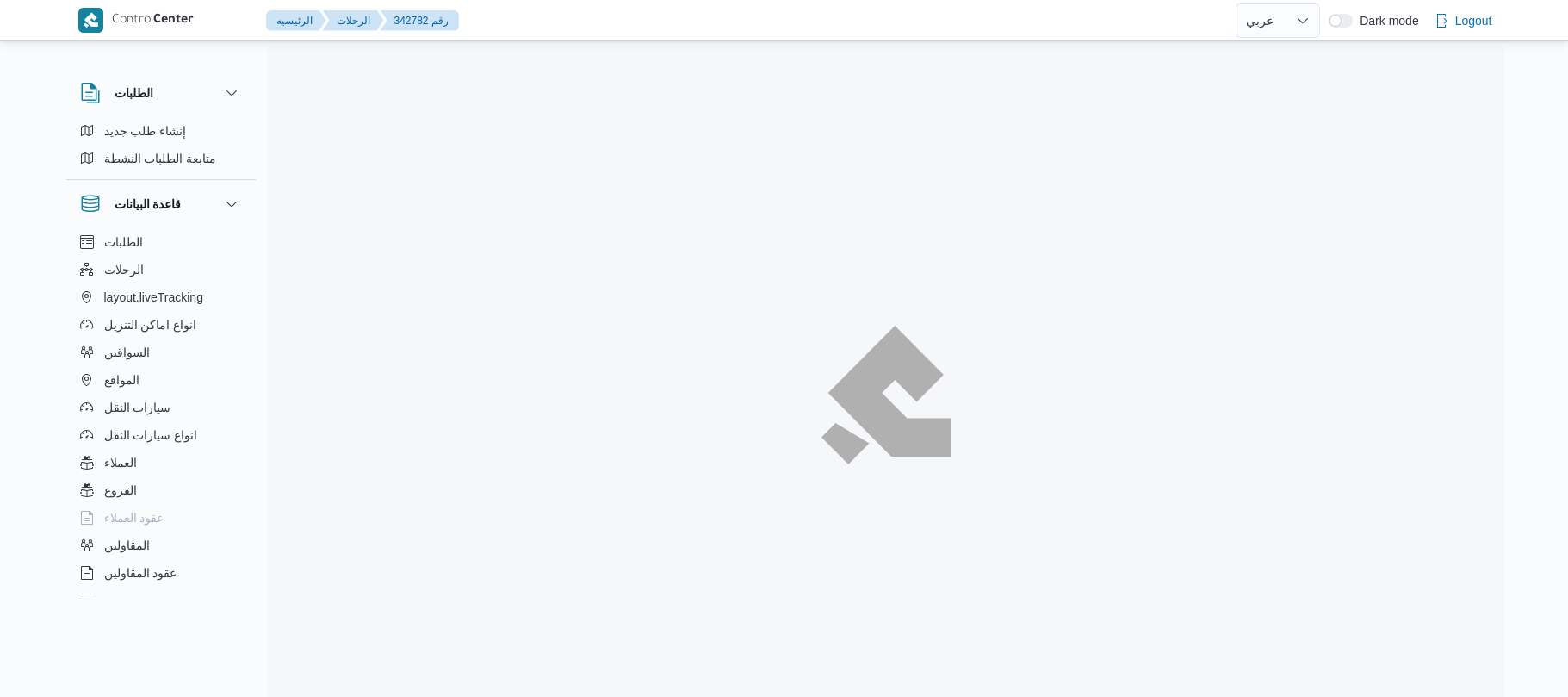
select select "ar"
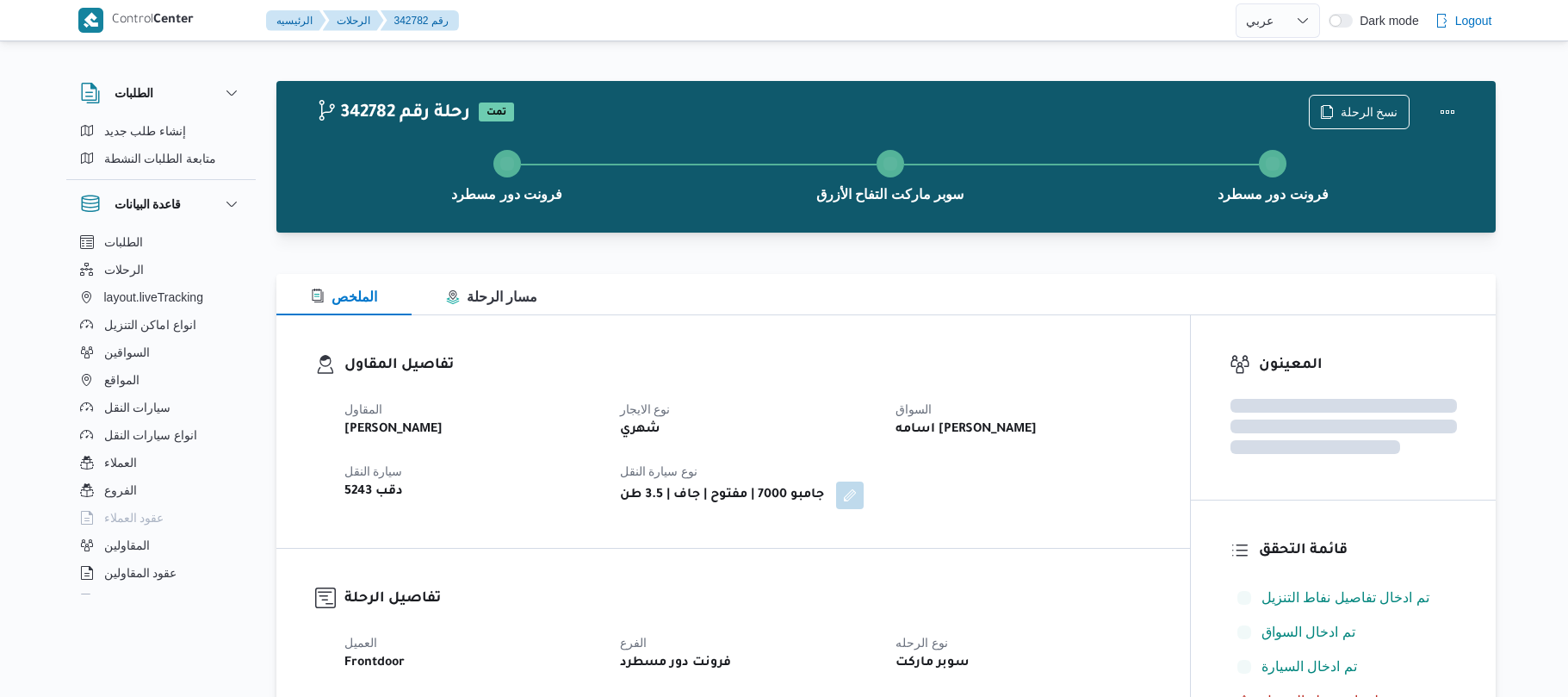
select select "ar"
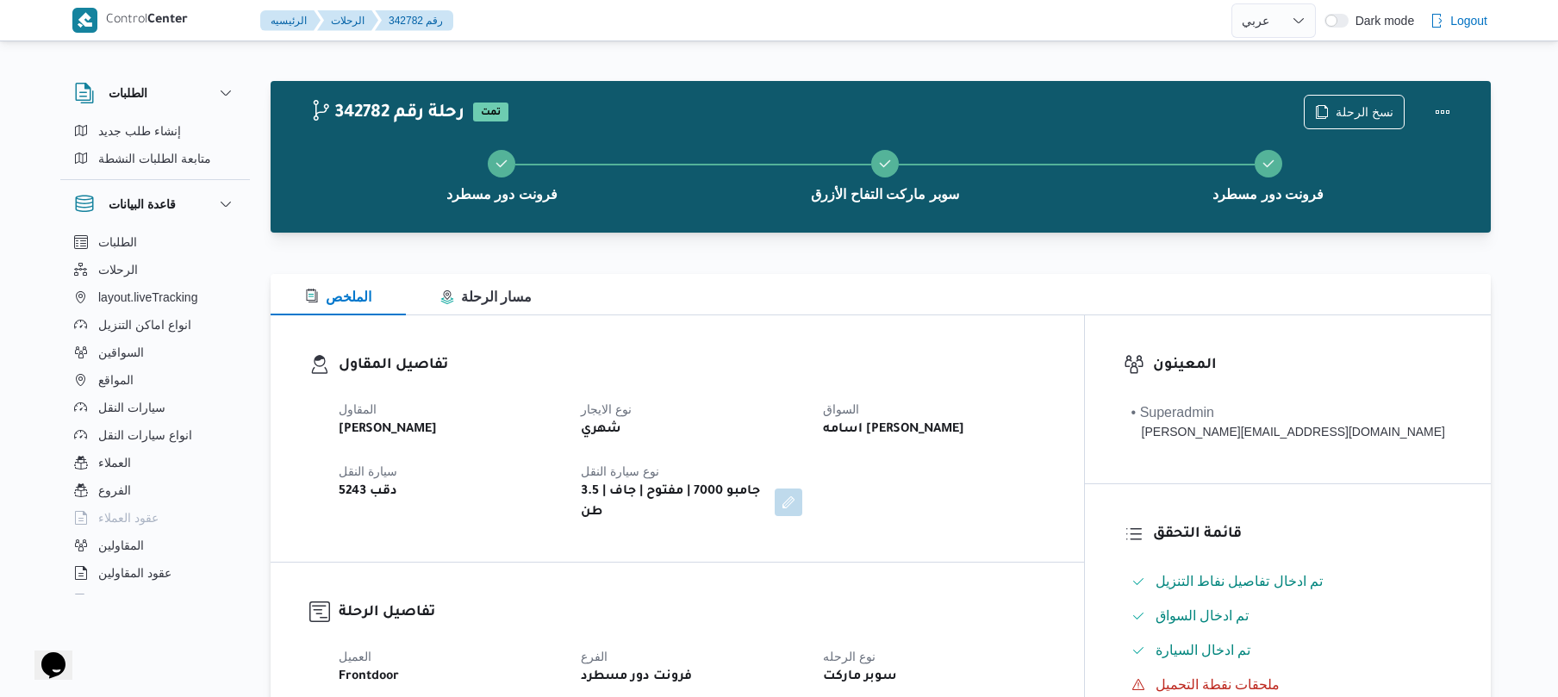
click at [1025, 373] on h3 "تفاصيل المقاول" at bounding box center [692, 365] width 707 height 23
click at [1441, 114] on button "Actions" at bounding box center [1442, 111] width 34 height 34
click at [1072, 297] on div "الملخص مسار الرحلة" at bounding box center [881, 294] width 1220 height 41
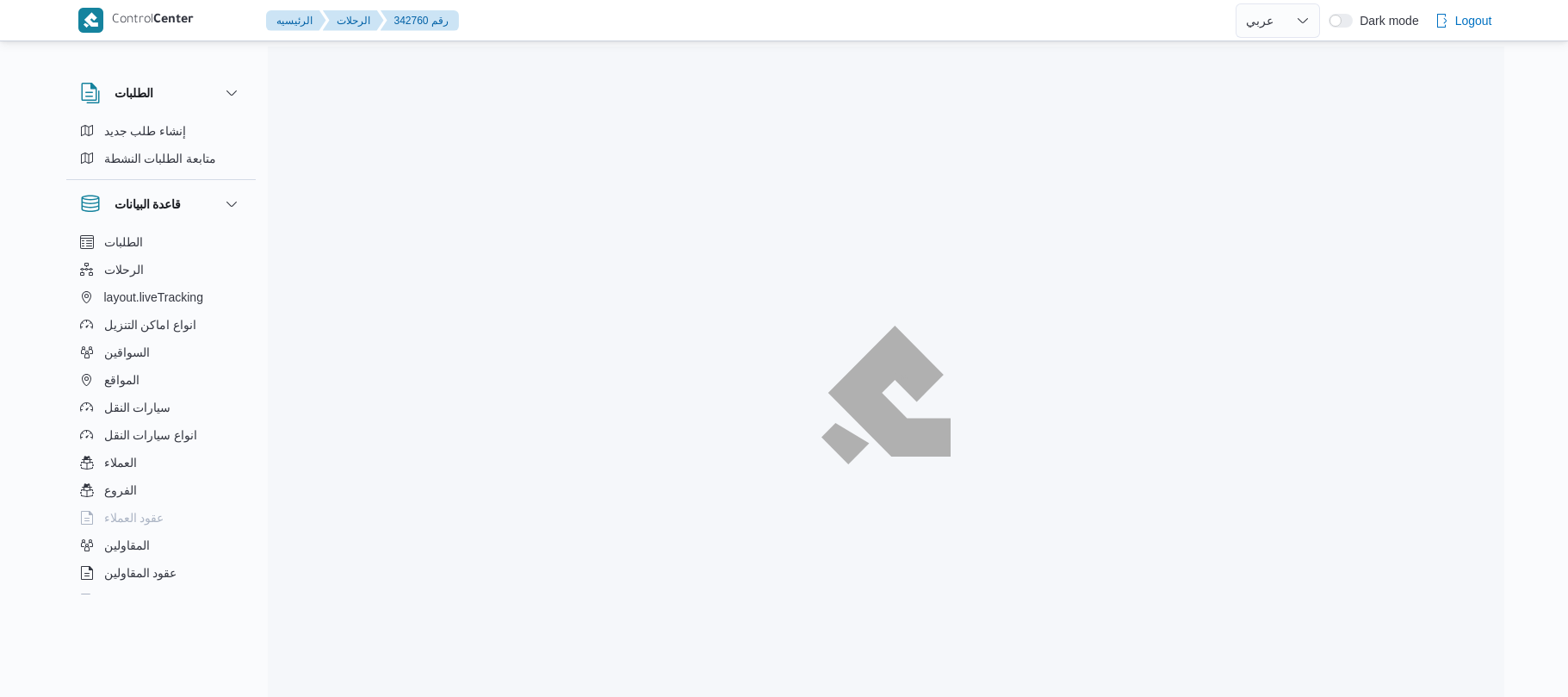
select select "ar"
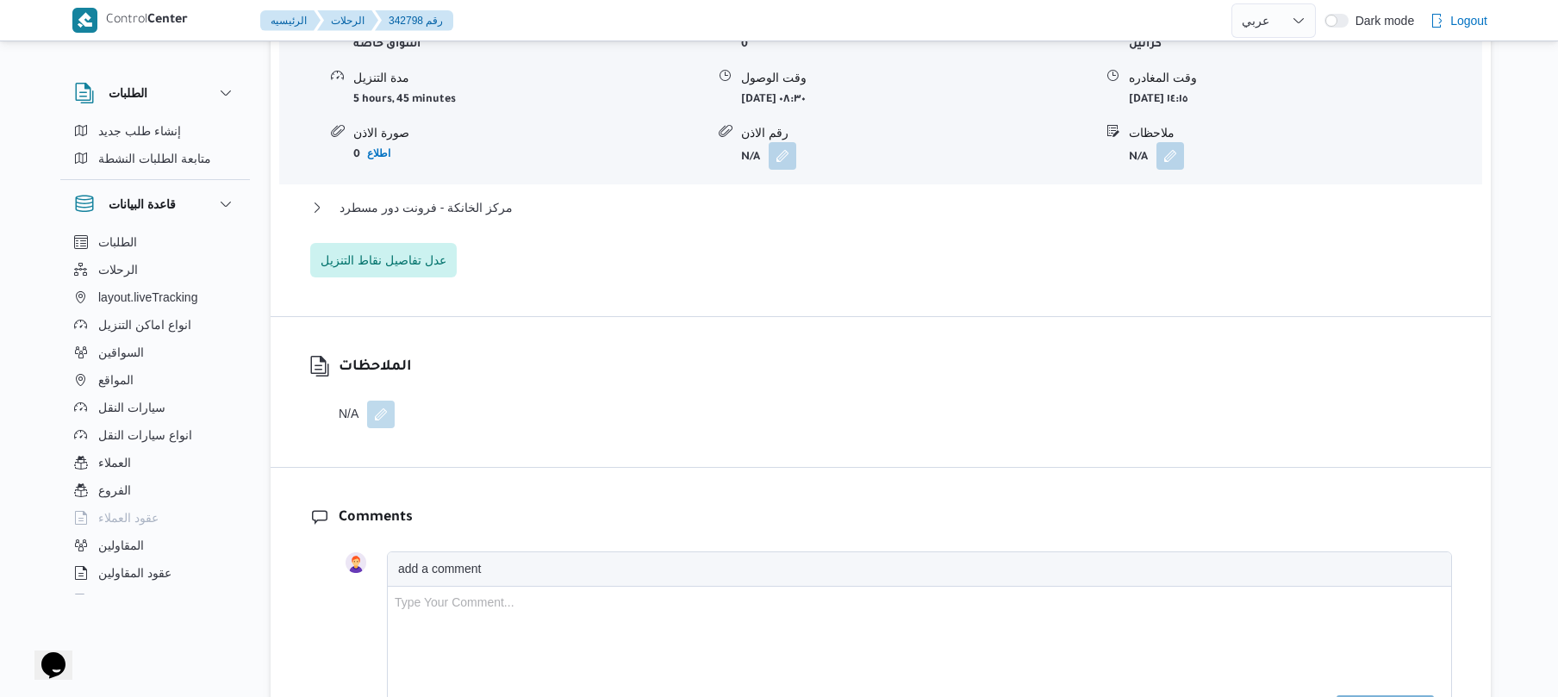
scroll to position [1018, 0]
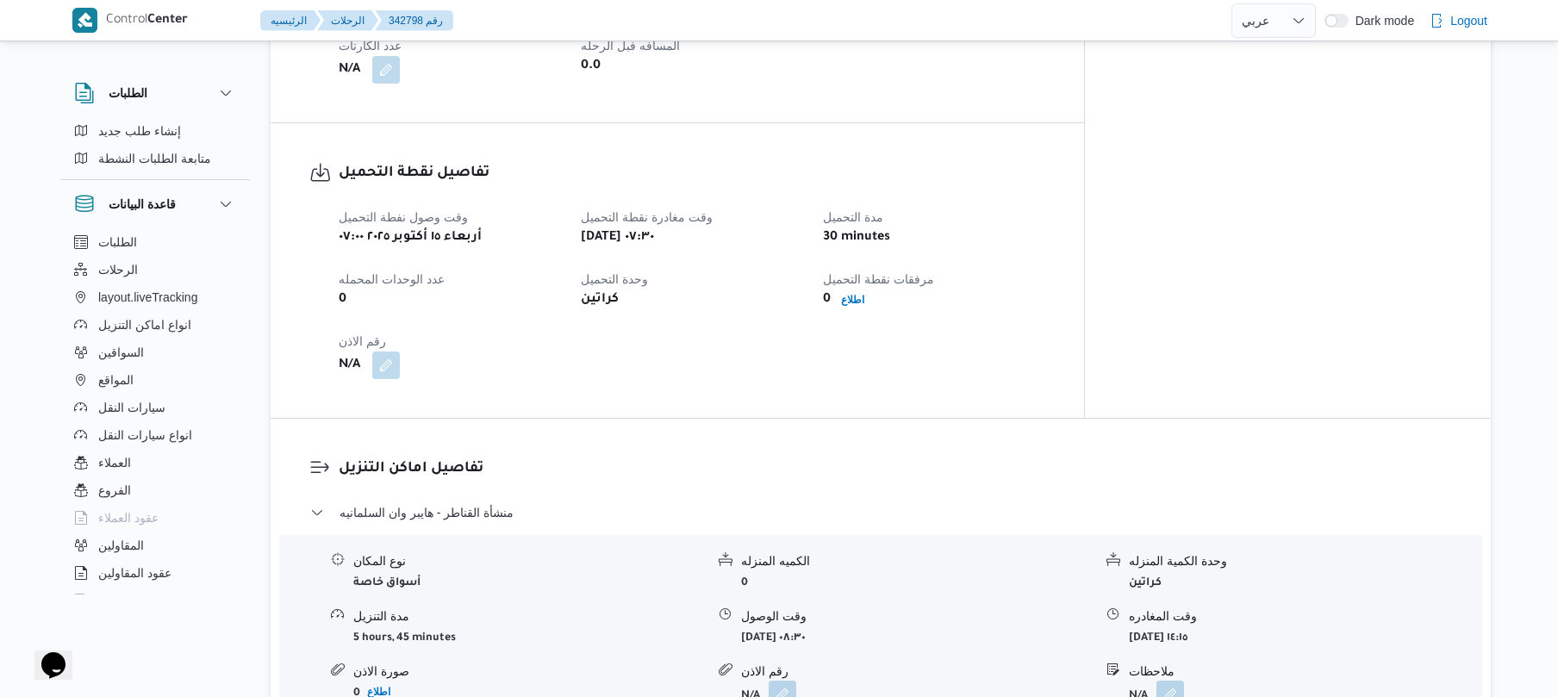
drag, startPoint x: 0, startPoint y: 0, endPoint x: 1518, endPoint y: 114, distance: 1522.5
